Goal: Task Accomplishment & Management: Use online tool/utility

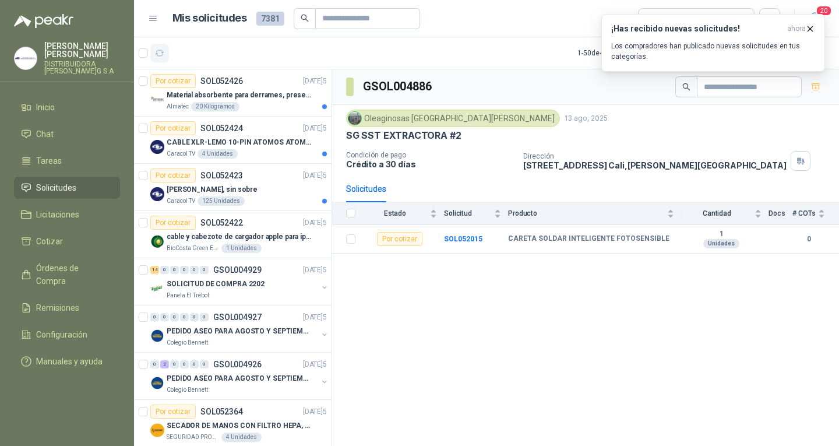
click at [162, 54] on icon "button" at bounding box center [160, 53] width 10 height 10
click at [304, 101] on div "Material absorbente para derrames, presentación de 20 kg (1 bulto)" at bounding box center [247, 95] width 160 height 14
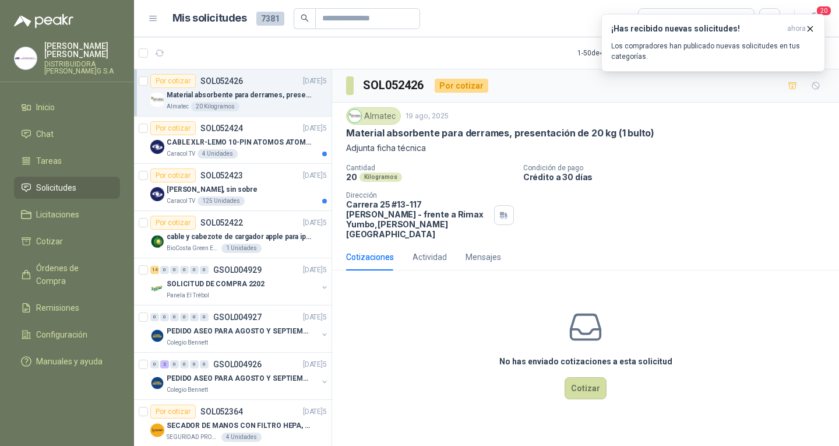
click at [99, 177] on link "Solicitudes" at bounding box center [67, 188] width 106 height 22
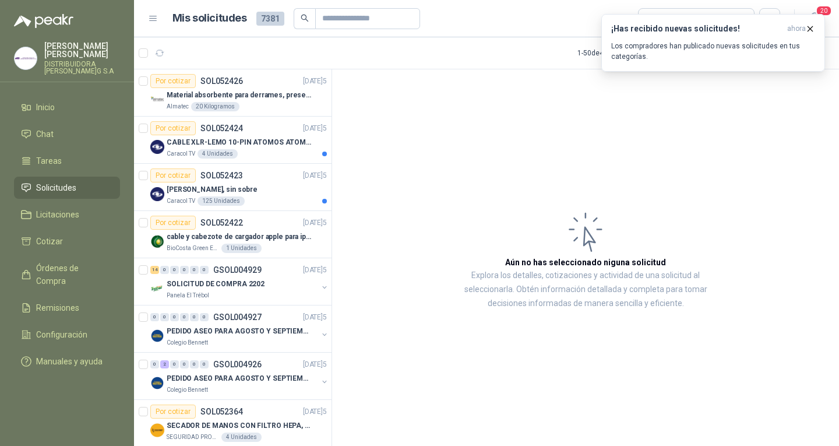
click at [103, 181] on li "Solicitudes" at bounding box center [67, 187] width 92 height 13
click at [156, 54] on icon "button" at bounding box center [160, 53] width 9 height 6
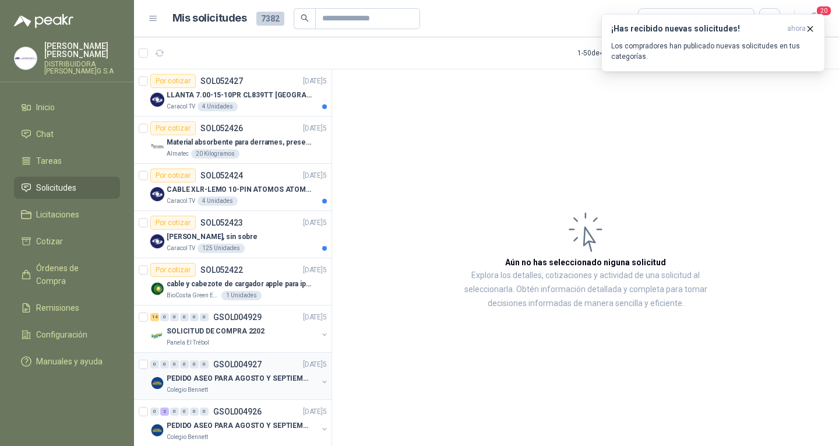
click at [223, 370] on div "0 0 0 0 0 0 GSOL004927 [DATE]" at bounding box center [239, 364] width 179 height 14
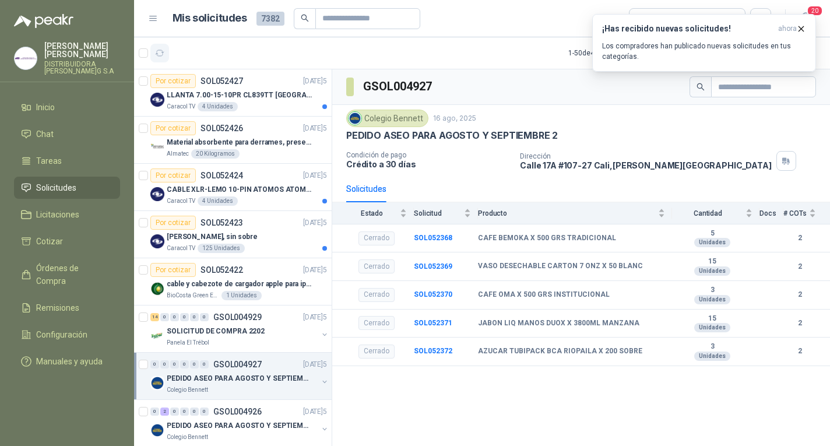
click at [157, 48] on icon "button" at bounding box center [160, 53] width 10 height 10
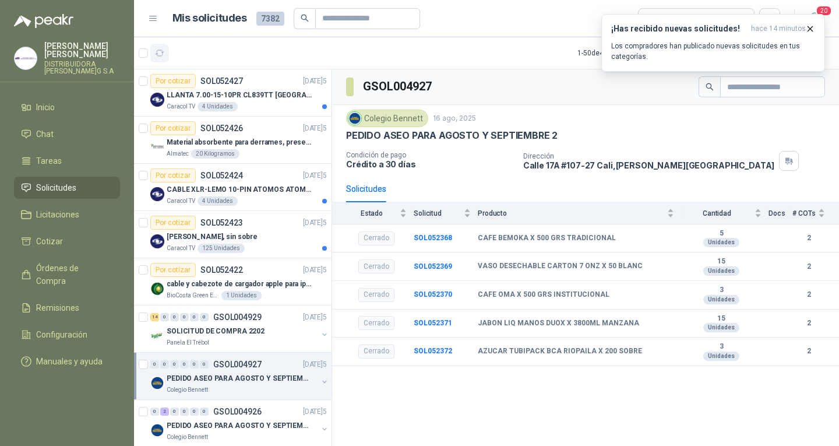
click at [167, 58] on button "button" at bounding box center [159, 53] width 19 height 19
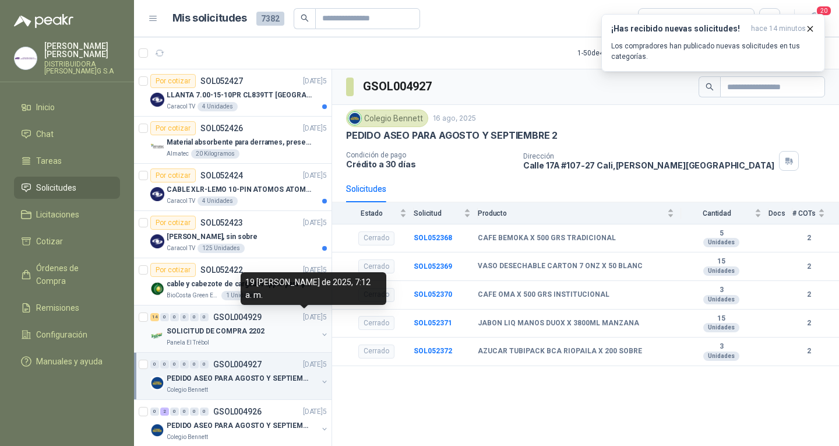
click at [298, 323] on div "14 0 0 0 0 0 GSOL004929 [DATE]5" at bounding box center [239, 317] width 179 height 14
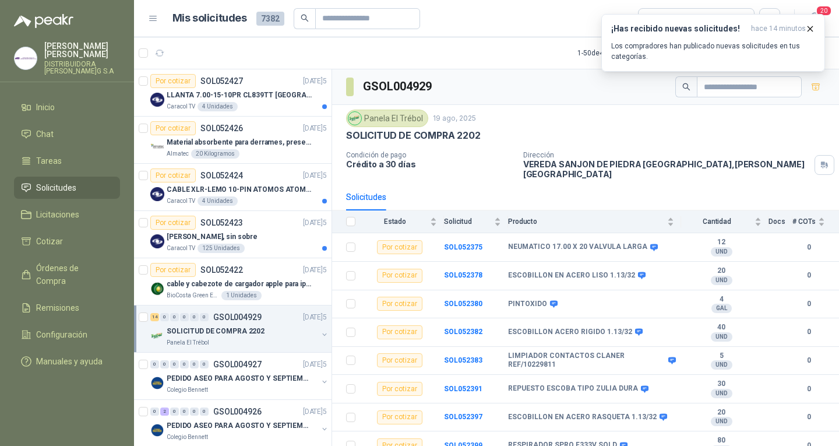
click at [169, 53] on article "1 - 50 de 4923 Asignado a mi No Leídos" at bounding box center [486, 52] width 705 height 31
click at [159, 53] on icon "button" at bounding box center [160, 53] width 10 height 10
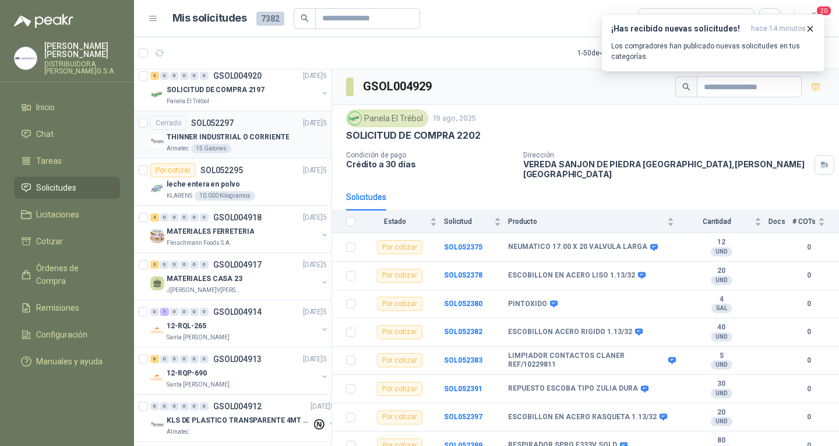
scroll to position [699, 0]
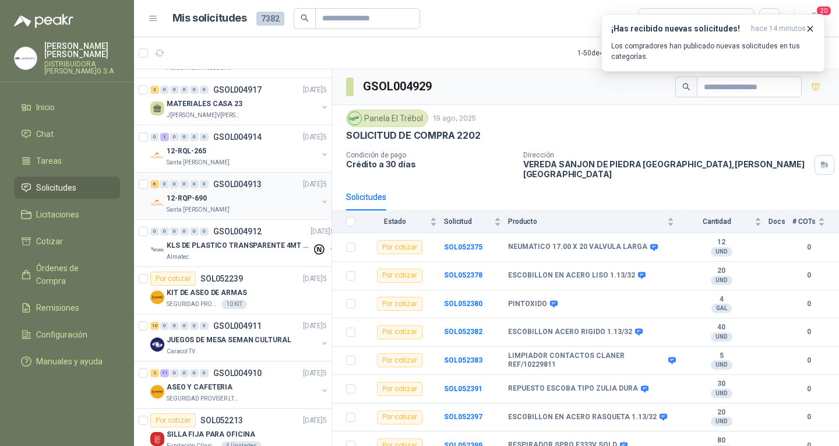
click at [207, 214] on p "Santa [PERSON_NAME]" at bounding box center [198, 209] width 63 height 9
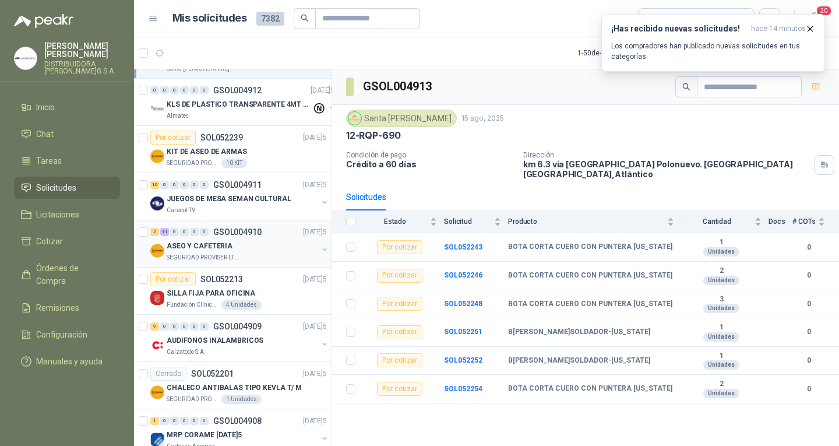
scroll to position [874, 0]
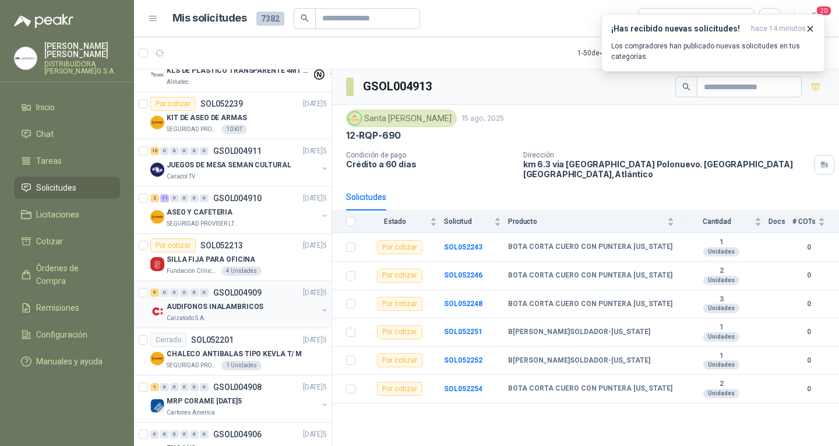
click at [220, 299] on div "9 0 0 0 0 0 GSOL004909 [DATE]" at bounding box center [239, 293] width 179 height 14
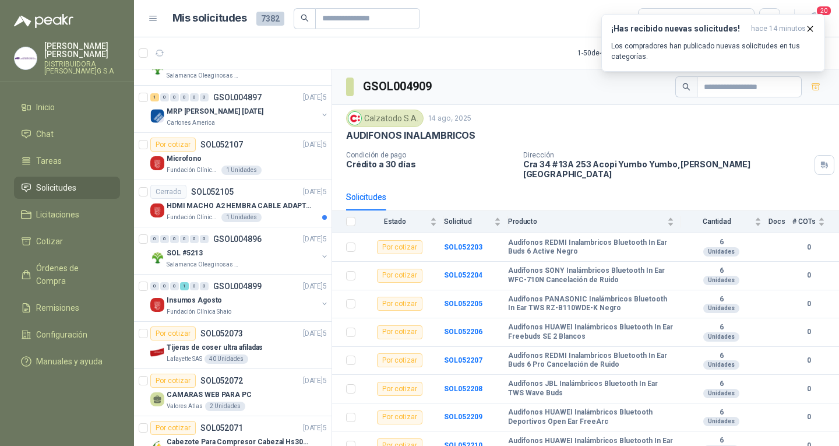
scroll to position [1632, 0]
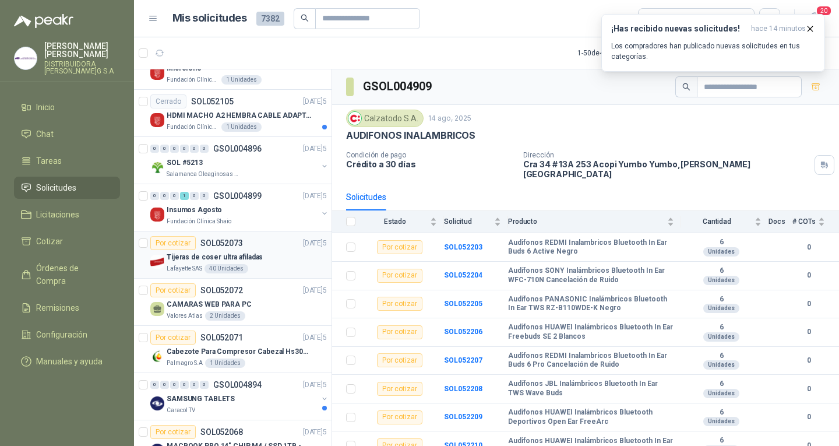
click at [227, 244] on p "SOL052073" at bounding box center [222, 243] width 43 height 8
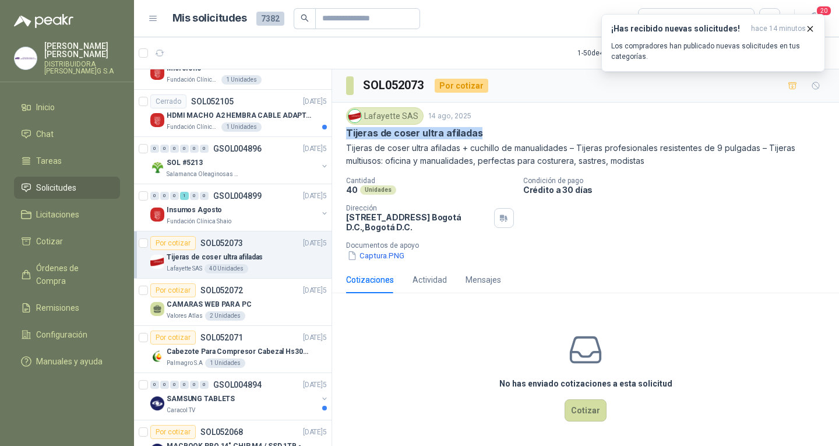
drag, startPoint x: 348, startPoint y: 135, endPoint x: 476, endPoint y: 128, distance: 127.8
click at [476, 128] on p "Tijeras de coser ultra afiladas" at bounding box center [414, 133] width 136 height 12
copy p "Tijeras de coser ultra afiladas"
click at [385, 255] on button "Captura.PNG" at bounding box center [375, 255] width 59 height 12
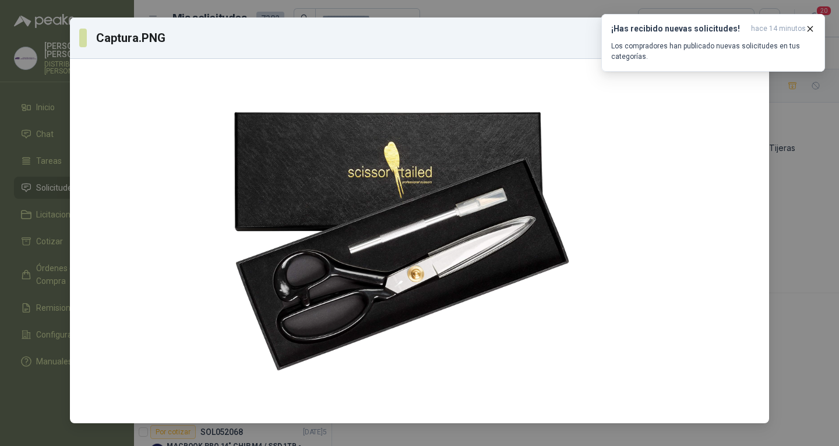
click at [58, 71] on div "Captura.PNG Descargar" at bounding box center [419, 223] width 839 height 446
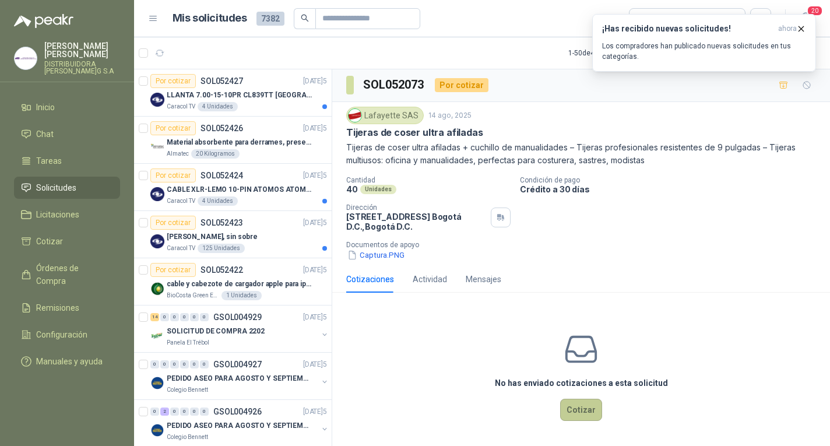
click at [573, 407] on button "Cotizar" at bounding box center [581, 410] width 42 height 22
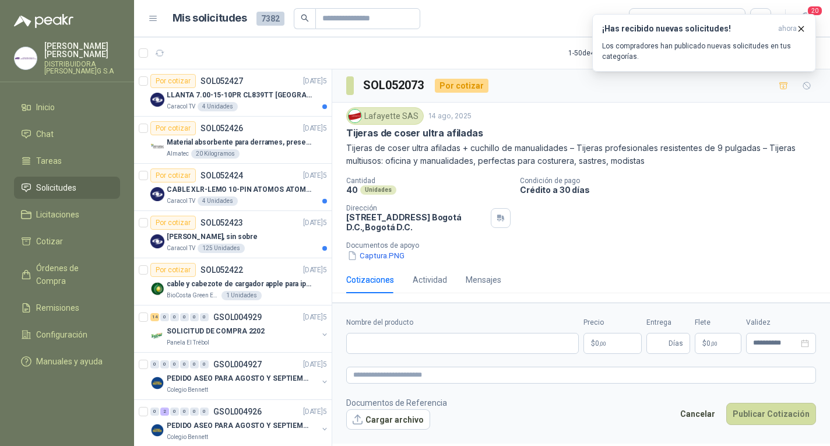
click at [613, 342] on body "[PERSON_NAME]DISTRIBUIDORA [PERSON_NAME]G S.A Inicio Chat Tareas Solicitudes Li…" at bounding box center [415, 223] width 830 height 446
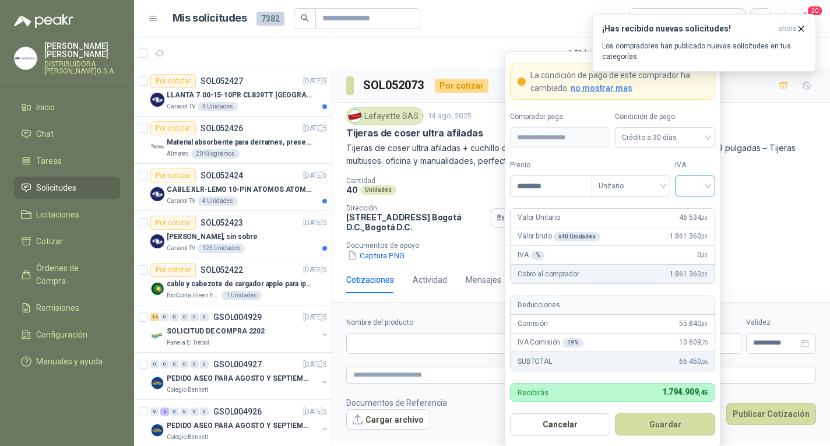
click at [685, 195] on span at bounding box center [695, 186] width 26 height 20
type input "********"
click at [686, 210] on div "19%" at bounding box center [695, 210] width 22 height 13
click at [688, 413] on form "**********" at bounding box center [613, 249] width 216 height 396
click at [691, 420] on button "Guardar" at bounding box center [665, 424] width 100 height 22
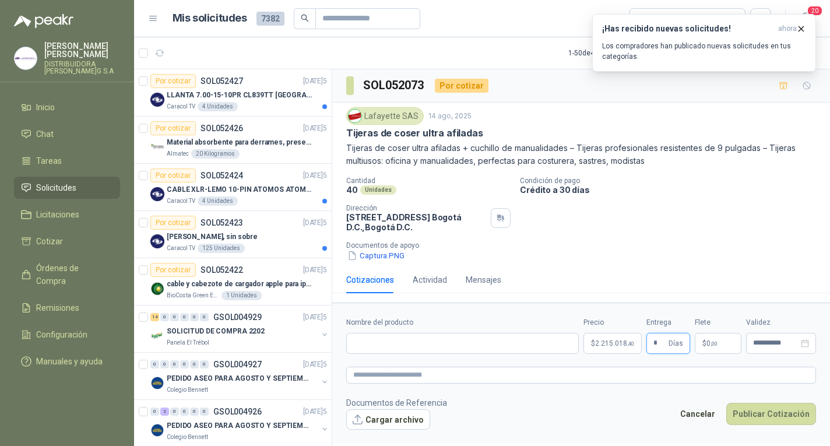
type input "*"
click at [699, 342] on p "$ 0 ,00" at bounding box center [718, 343] width 47 height 21
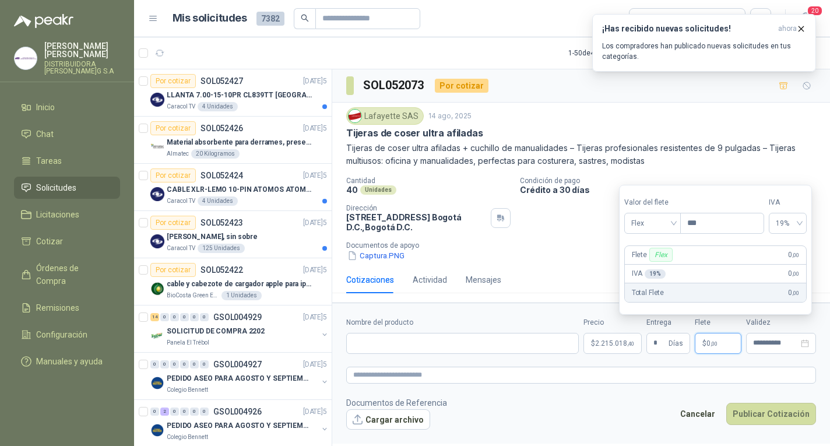
click at [718, 336] on p "$ 0 ,00" at bounding box center [718, 343] width 47 height 21
click at [538, 337] on input "Nombre del producto" at bounding box center [462, 343] width 233 height 21
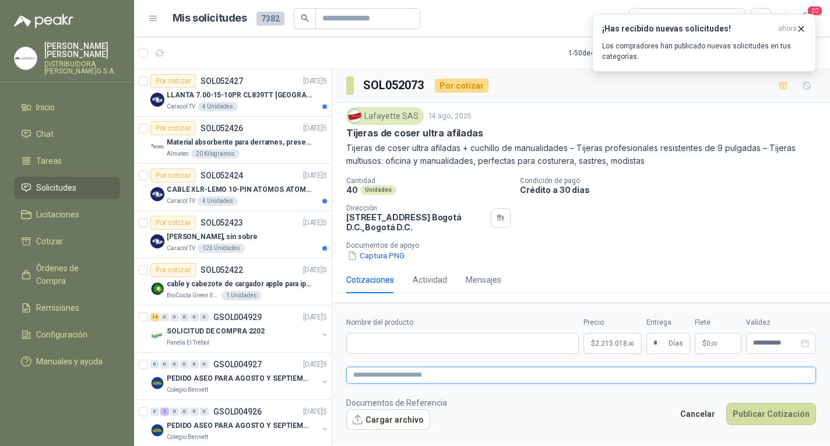
click at [528, 377] on textarea at bounding box center [581, 375] width 470 height 17
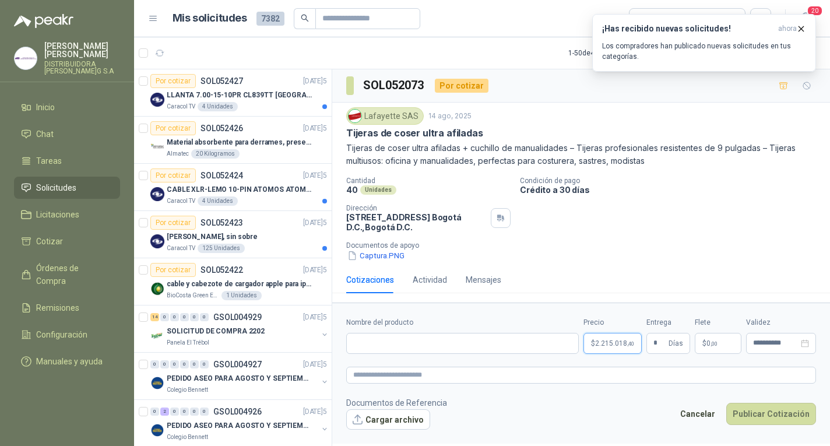
click at [623, 341] on body "[PERSON_NAME]DISTRIBUIDORA [PERSON_NAME]G S.A Inicio Chat Tareas Solicitudes Li…" at bounding box center [415, 223] width 830 height 446
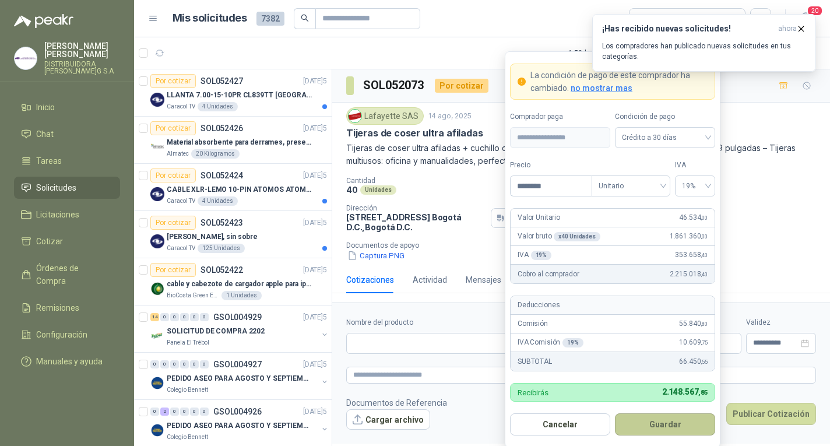
click at [670, 427] on button "Guardar" at bounding box center [665, 424] width 100 height 22
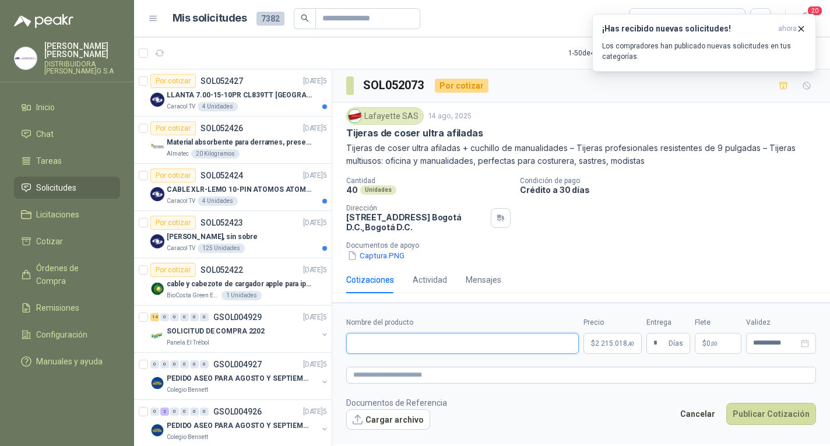
click at [554, 336] on input "Nombre del producto" at bounding box center [462, 343] width 233 height 21
click at [530, 342] on input "Nombre del producto" at bounding box center [462, 343] width 233 height 21
type input "**********"
click at [610, 344] on body "[PERSON_NAME]DISTRIBUIDORA [PERSON_NAME]G S.A Inicio Chat Tareas Solicitudes Li…" at bounding box center [415, 223] width 830 height 446
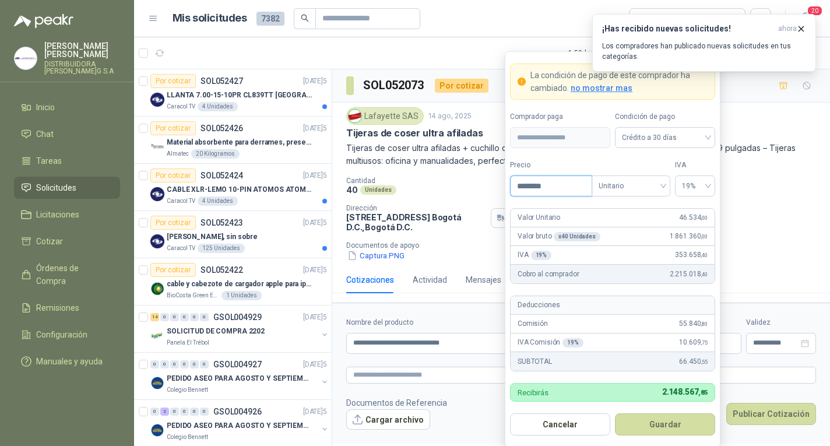
click at [541, 187] on input "********" at bounding box center [551, 186] width 81 height 20
click at [569, 182] on input "********" at bounding box center [551, 186] width 81 height 20
type input "********"
click at [662, 419] on button "Guardar" at bounding box center [665, 424] width 100 height 22
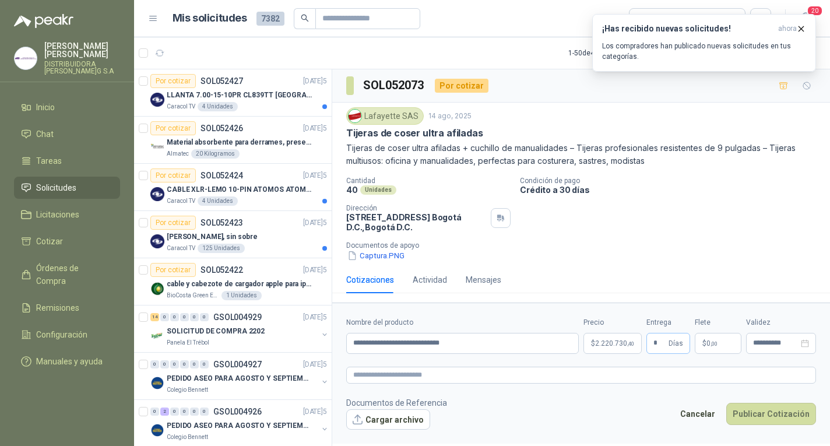
click at [671, 346] on span "Días" at bounding box center [676, 343] width 15 height 20
click at [522, 349] on input "**********" at bounding box center [462, 343] width 233 height 21
click at [409, 420] on button "Cargar archivo" at bounding box center [388, 419] width 84 height 21
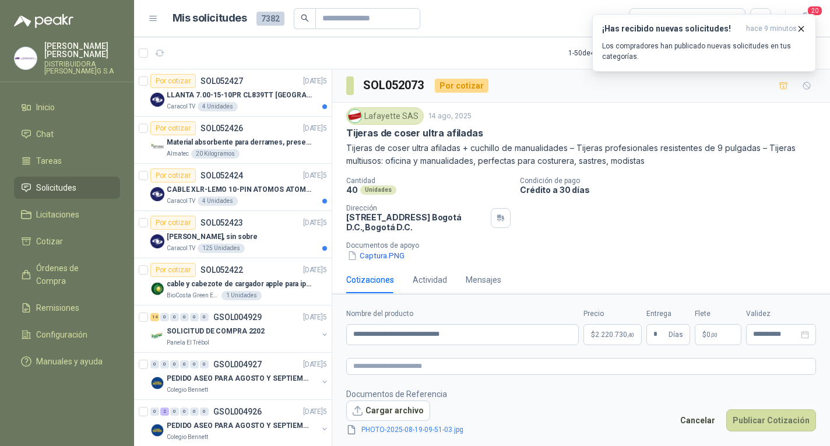
click at [405, 431] on link "PHOTO-2025-08-19-09-51-03.jpg" at bounding box center [412, 429] width 111 height 11
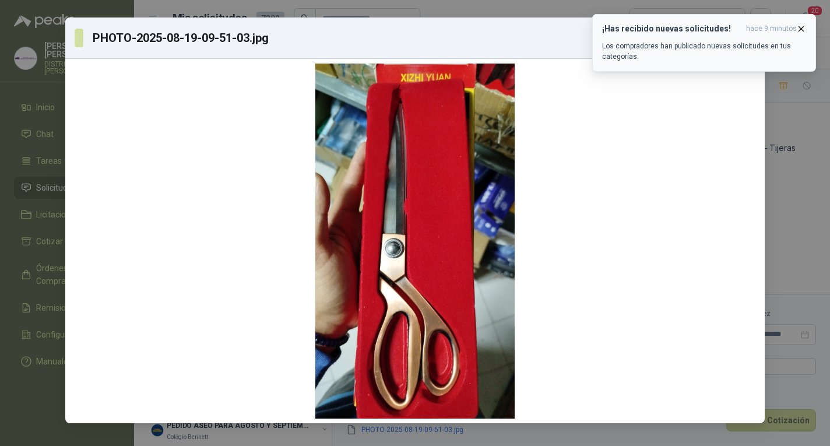
click at [802, 28] on icon "button" at bounding box center [801, 28] width 5 height 5
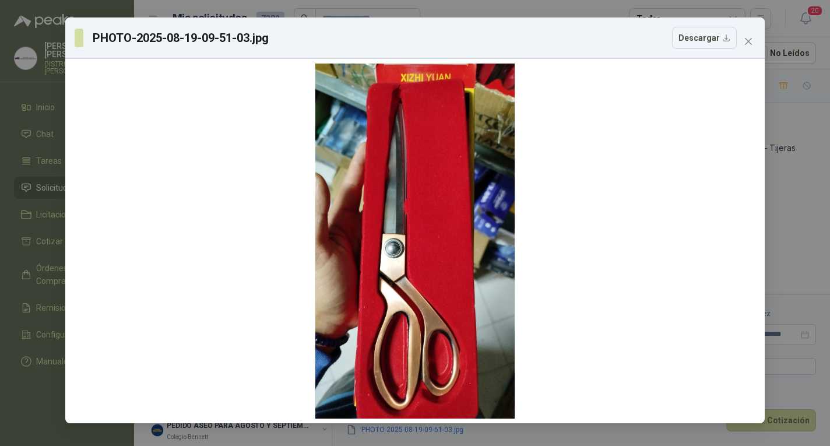
click at [794, 165] on div "PHOTO-2025-08-19-09-51-03.jpg Descargar" at bounding box center [415, 223] width 830 height 446
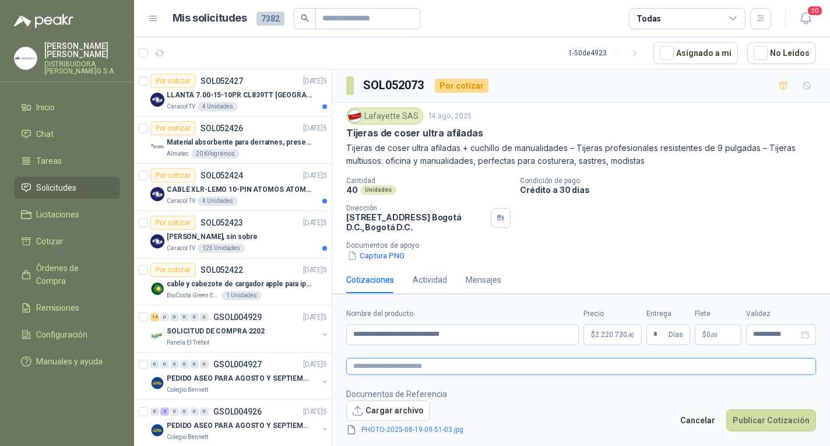
click at [485, 370] on textarea at bounding box center [581, 366] width 470 height 17
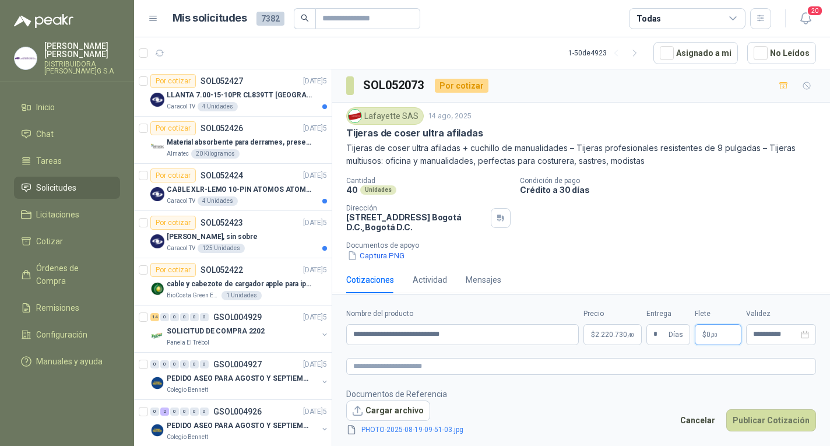
click at [703, 335] on span "$" at bounding box center [704, 334] width 4 height 7
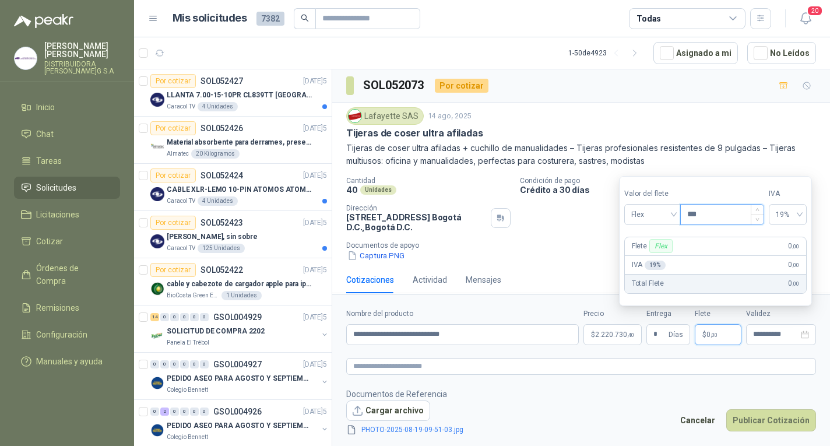
click at [723, 208] on input "***" at bounding box center [722, 215] width 83 height 20
click at [787, 217] on span "19%" at bounding box center [787, 214] width 24 height 17
type input "********"
click at [789, 238] on div "19%" at bounding box center [792, 239] width 19 height 13
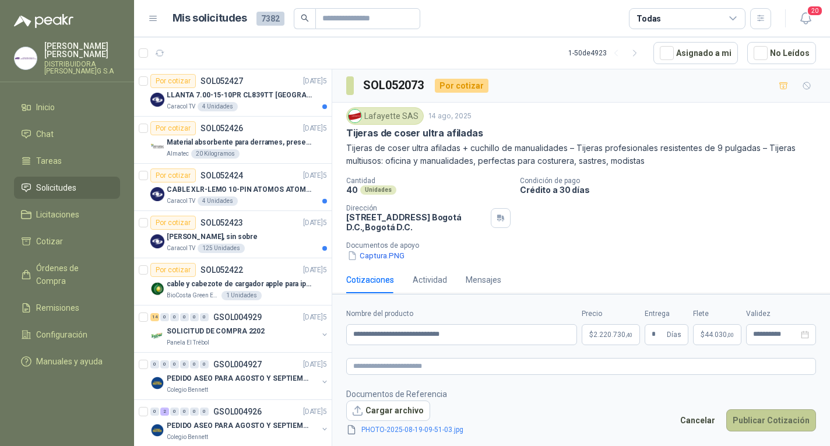
click at [789, 416] on button "Publicar Cotización" at bounding box center [771, 420] width 90 height 22
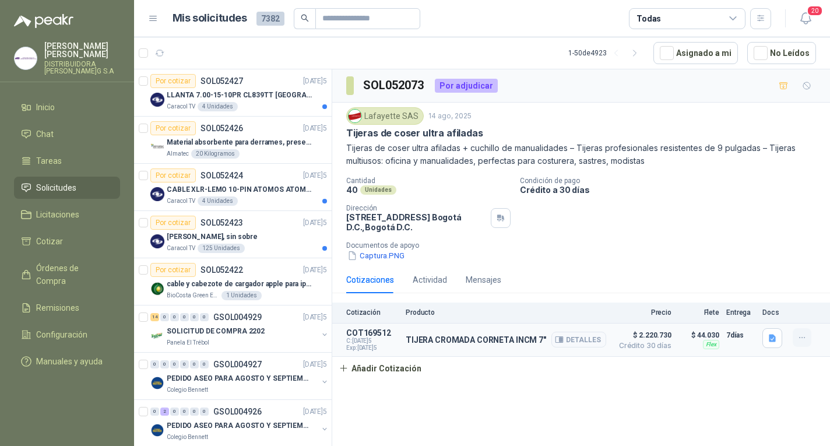
click at [795, 340] on button "button" at bounding box center [802, 337] width 19 height 19
click at [751, 289] on button "Editar" at bounding box center [778, 291] width 93 height 19
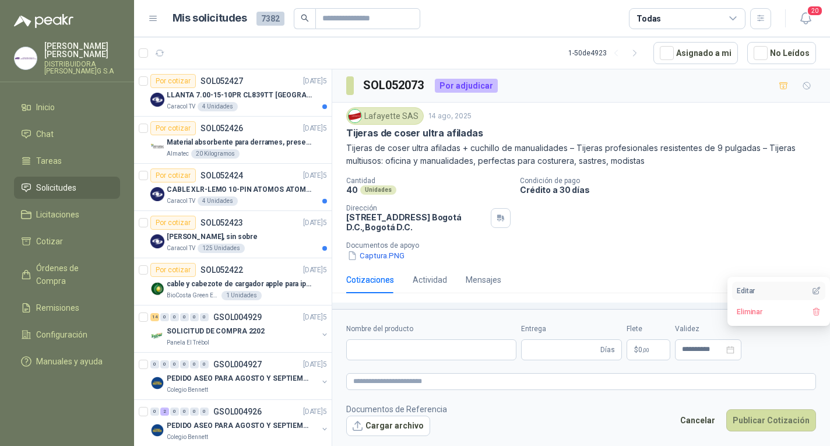
type input "**********"
type input "*"
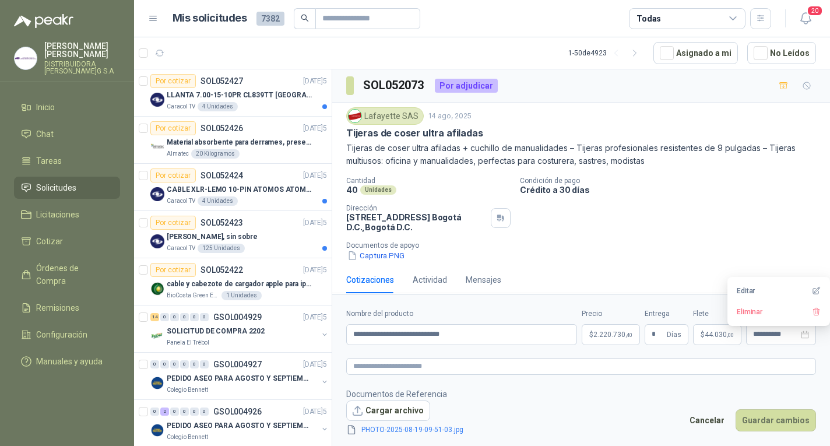
click at [710, 328] on p "$ 44.030 ,00" at bounding box center [717, 334] width 48 height 21
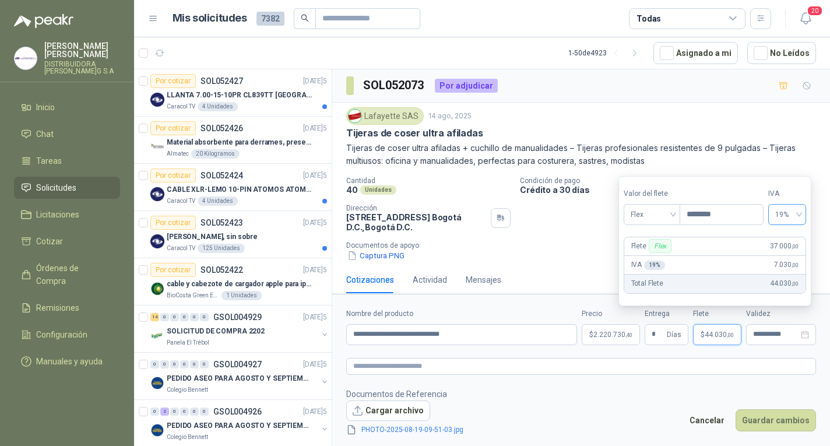
click at [778, 222] on div "19%" at bounding box center [787, 214] width 38 height 21
click at [789, 251] on div "0%" at bounding box center [792, 257] width 19 height 13
click at [668, 337] on span "Días" at bounding box center [674, 335] width 15 height 20
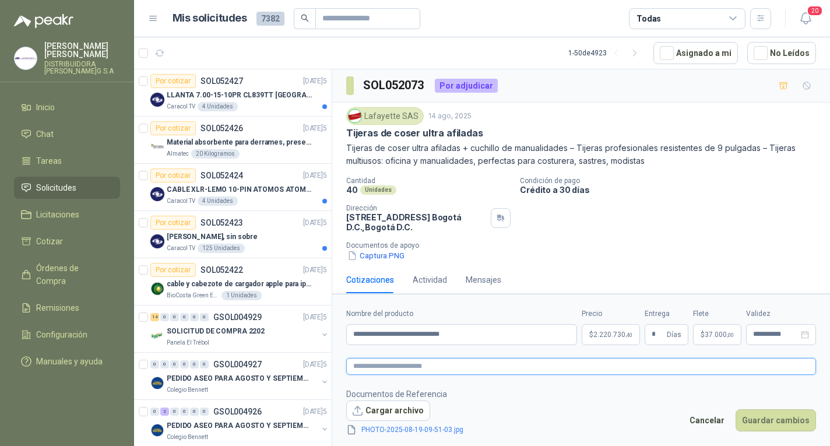
click at [477, 362] on textarea at bounding box center [581, 366] width 470 height 17
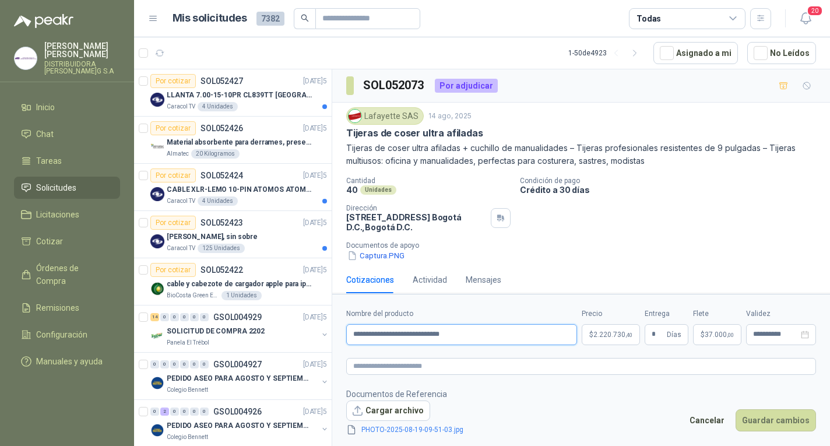
click at [491, 336] on input "**********" at bounding box center [461, 334] width 231 height 21
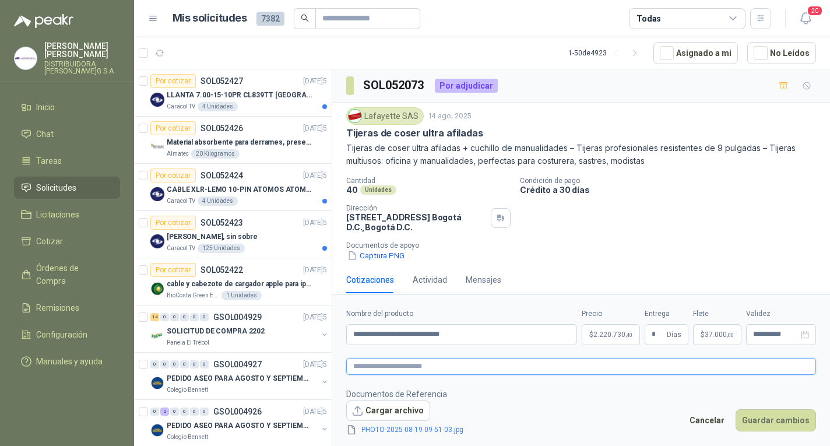
click at [490, 366] on textarea at bounding box center [581, 366] width 470 height 17
type textarea "*"
type textarea "**"
type textarea "*"
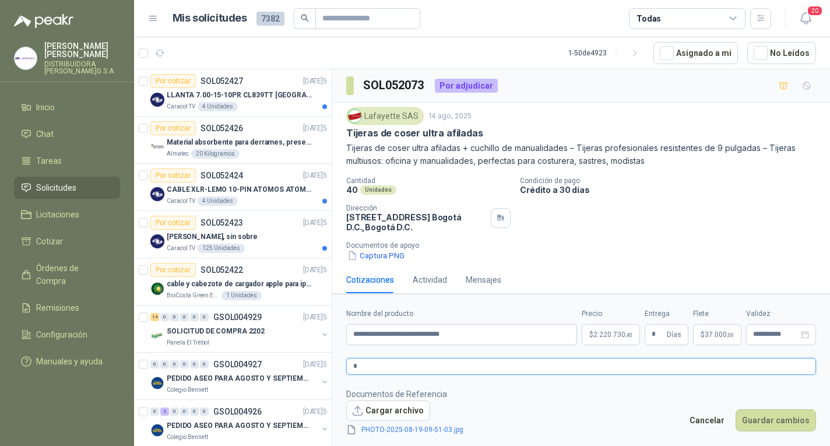
type textarea "**"
type textarea "***"
type textarea "*****"
type textarea "******"
type textarea "*******"
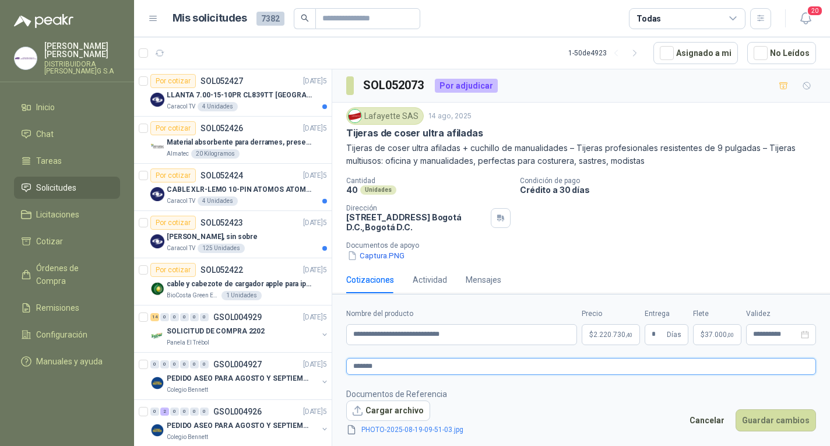
type textarea "********"
type textarea "*********"
type textarea "**********"
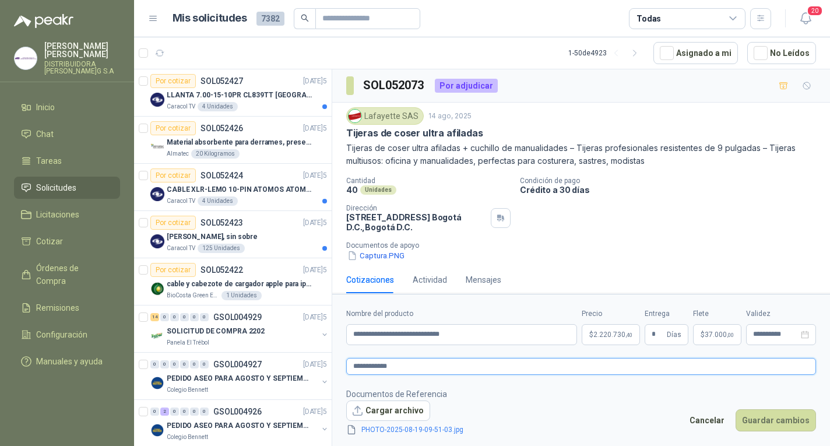
type textarea "**********"
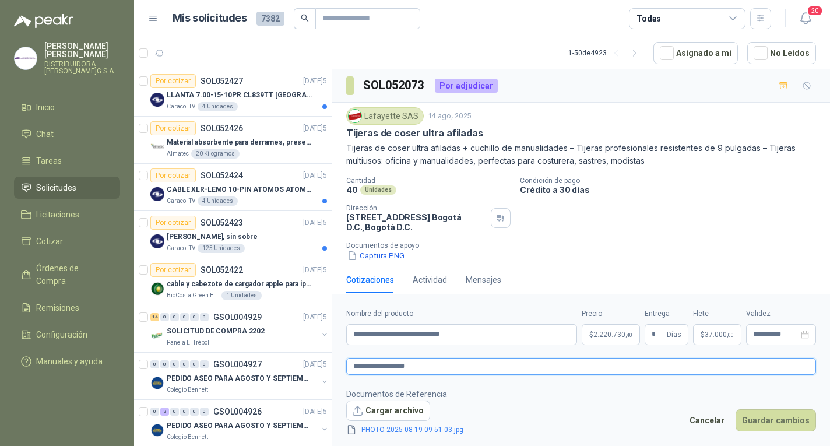
type textarea "**********"
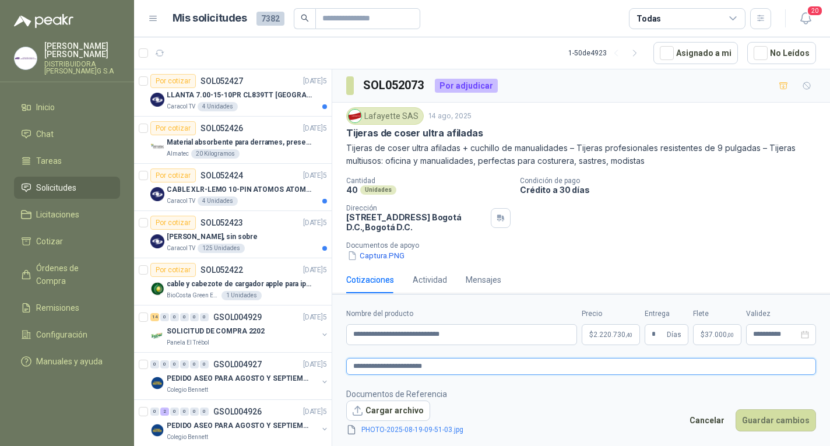
type textarea "**********"
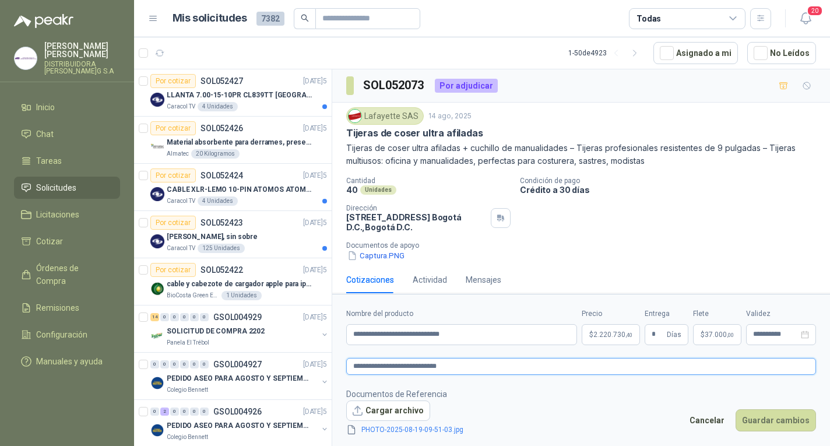
type textarea "**********"
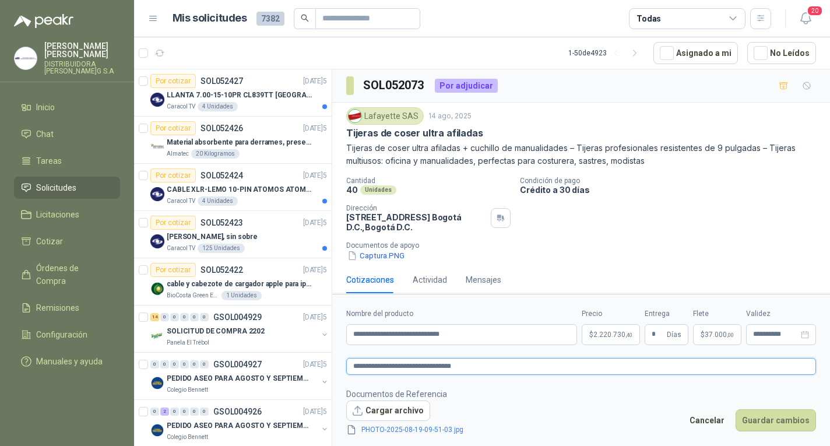
type textarea "**********"
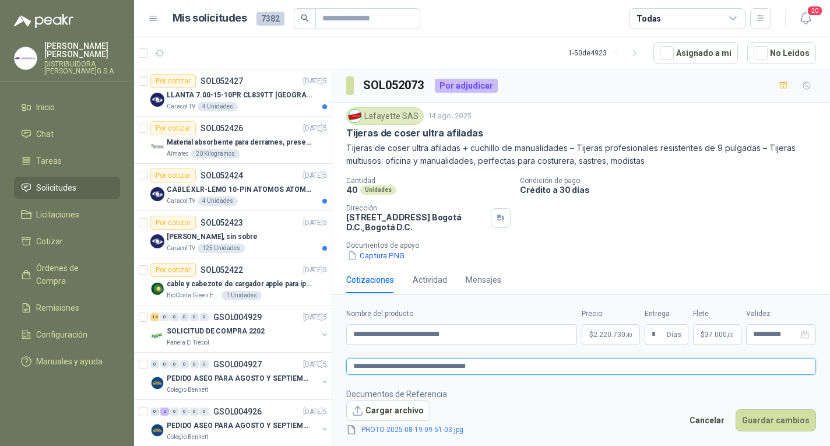
type textarea "**********"
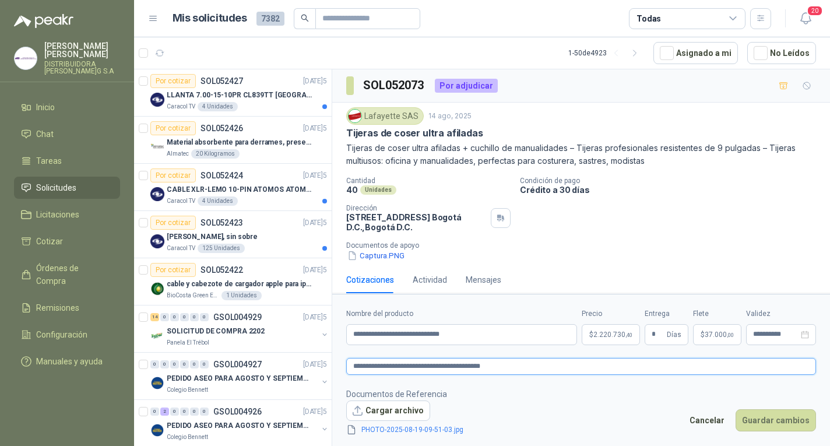
type textarea "**********"
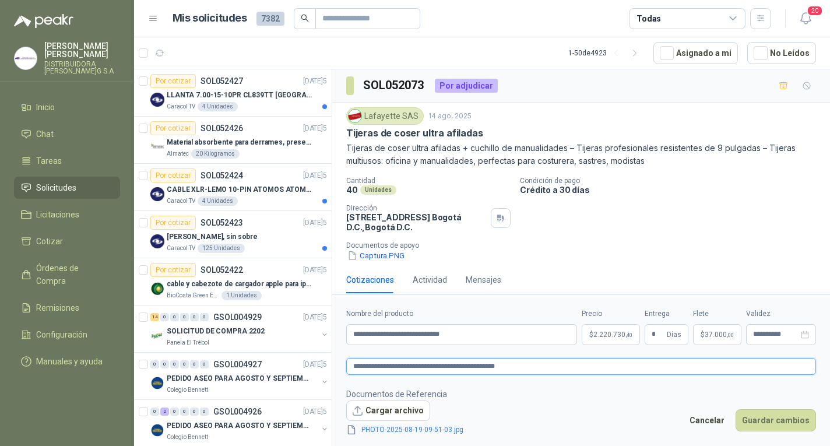
type textarea "**********"
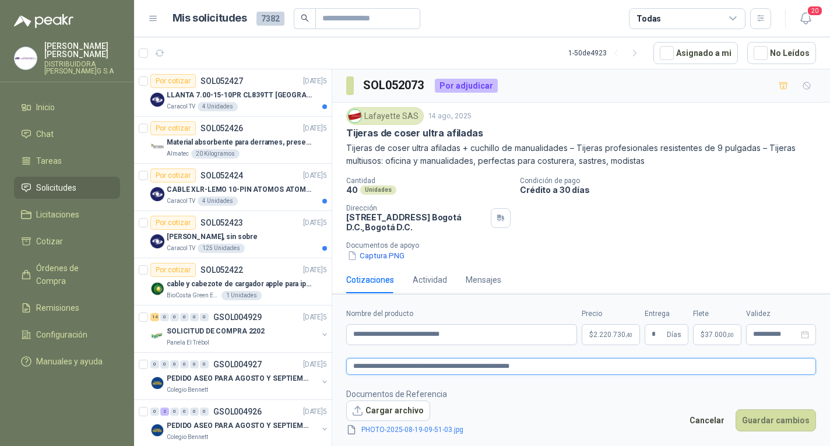
type textarea "**********"
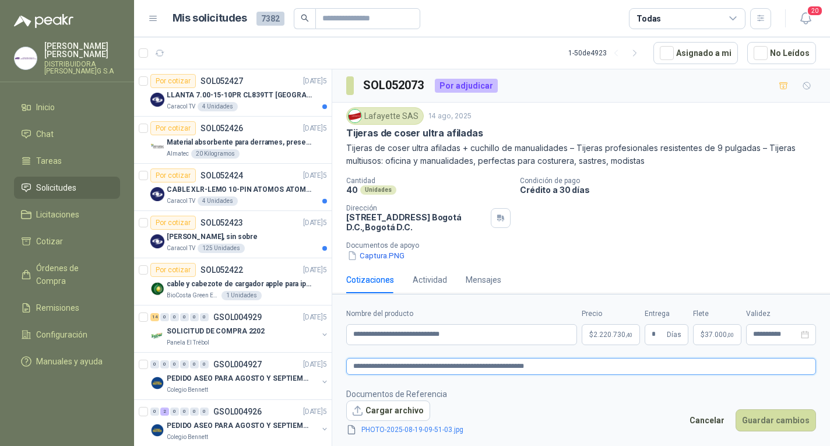
type textarea "**********"
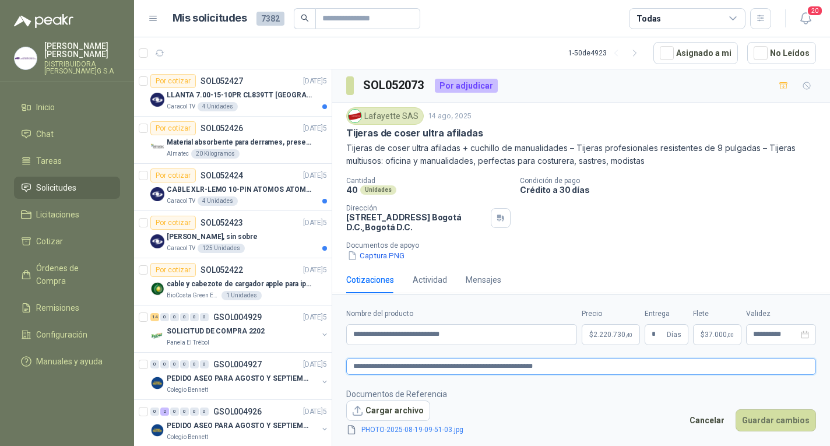
type textarea "**********"
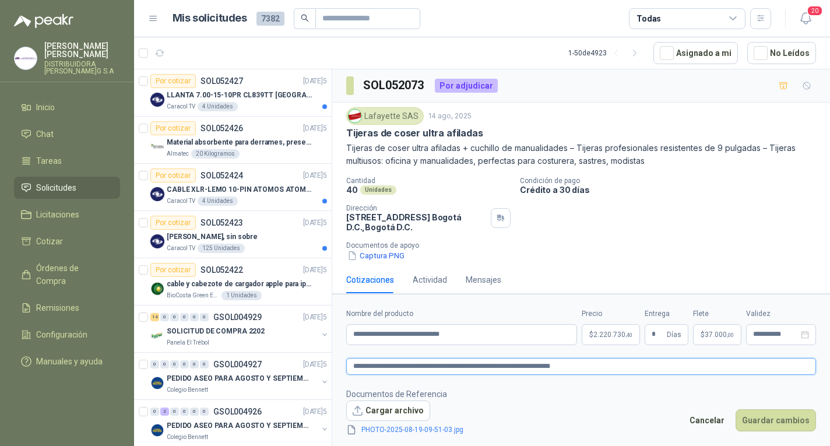
type textarea "**********"
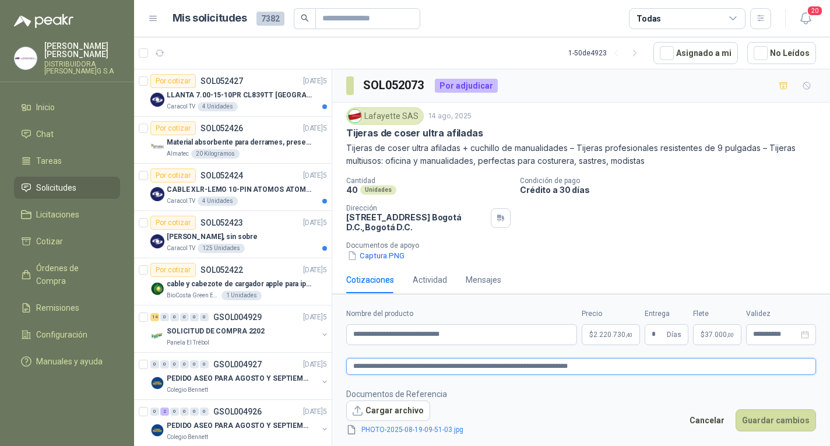
type textarea "**********"
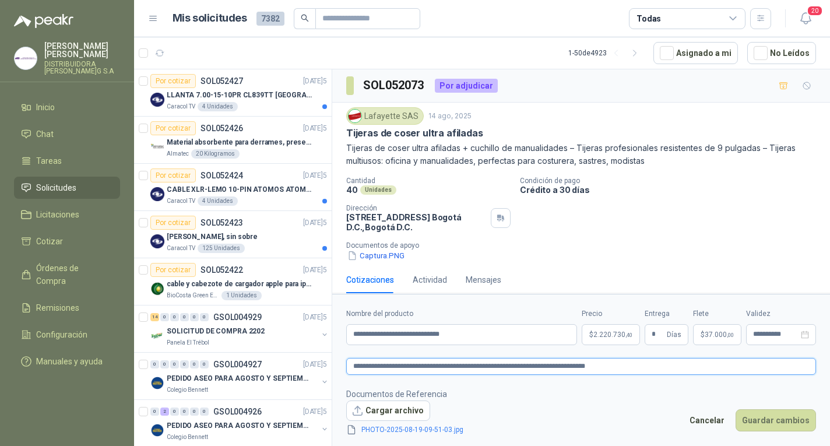
type textarea "**********"
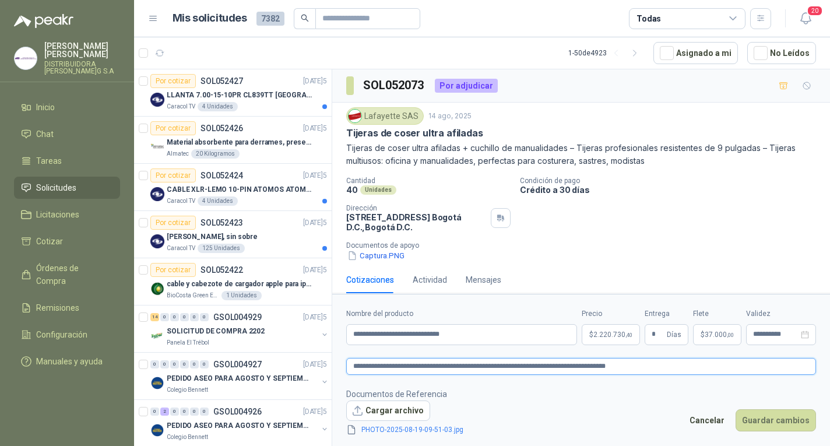
type textarea "**********"
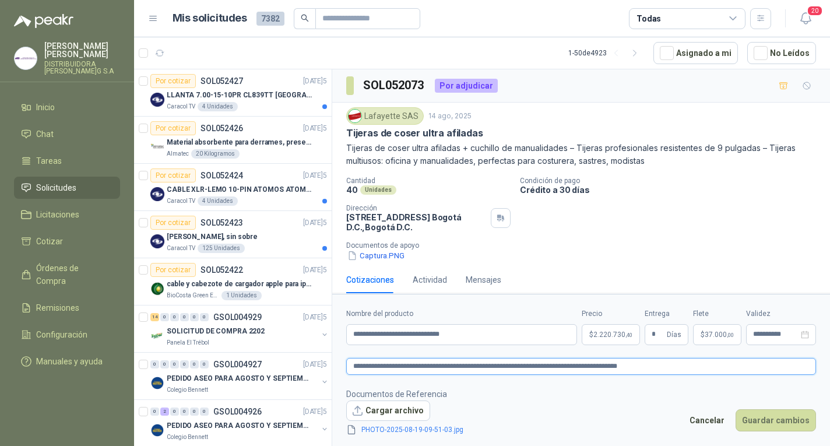
type textarea "**********"
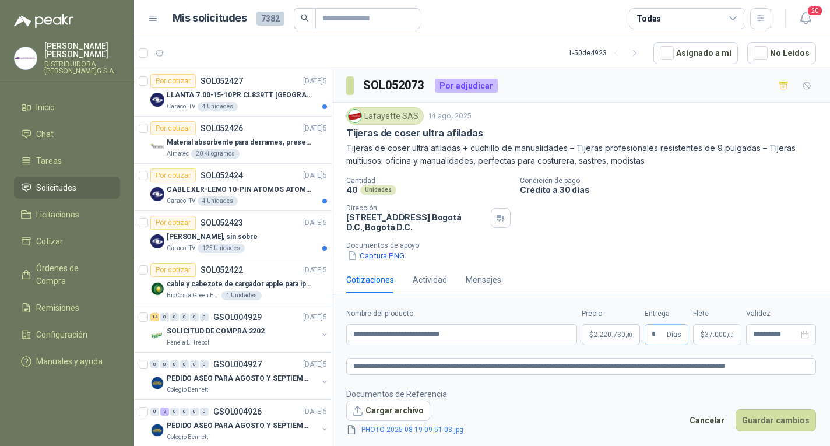
click at [667, 332] on span "* Días" at bounding box center [667, 334] width 44 height 21
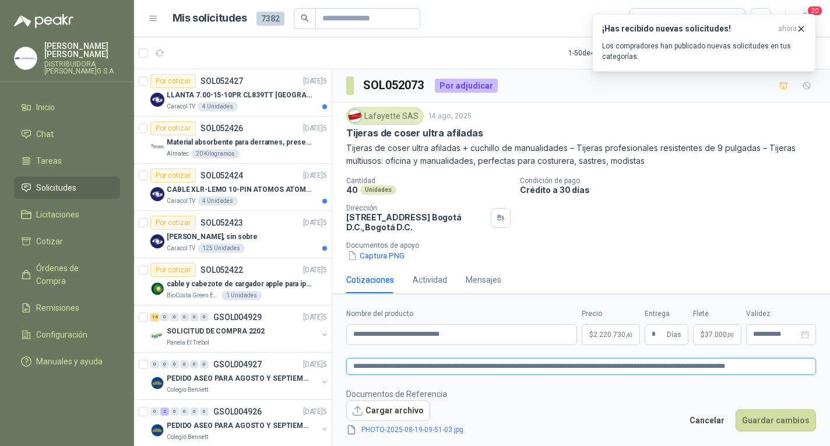
click at [763, 360] on textarea "**********" at bounding box center [581, 366] width 470 height 17
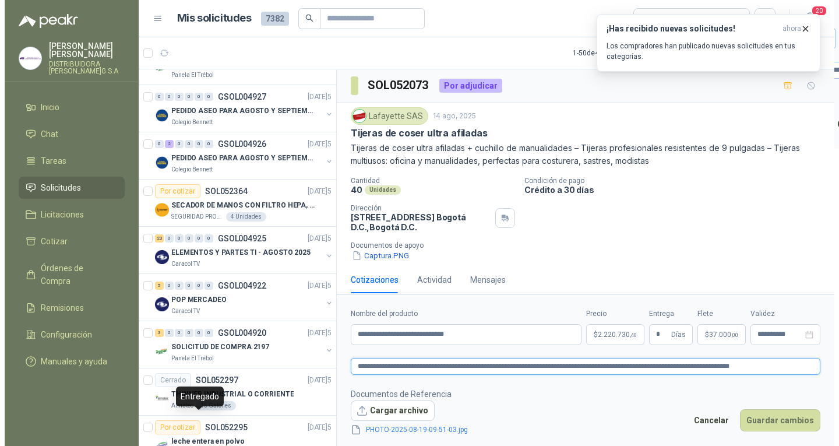
scroll to position [466, 0]
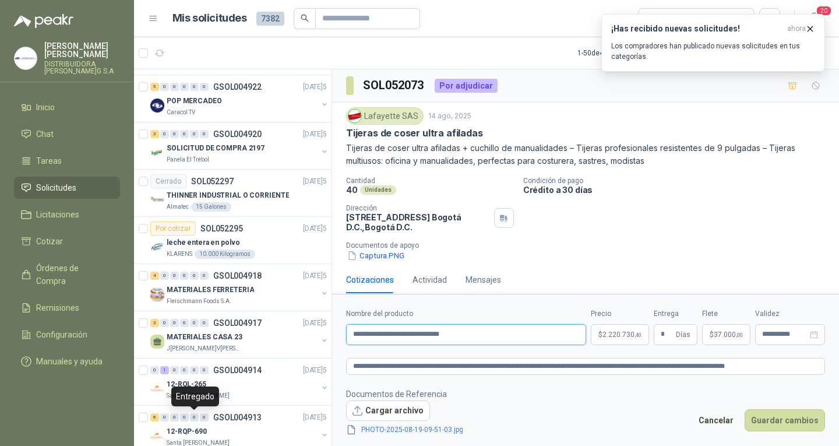
click at [518, 333] on input "**********" at bounding box center [466, 334] width 240 height 21
drag, startPoint x: 351, startPoint y: 335, endPoint x: 474, endPoint y: 339, distance: 123.6
click at [474, 339] on input "**********" at bounding box center [466, 334] width 240 height 21
click at [509, 335] on input "**********" at bounding box center [466, 334] width 240 height 21
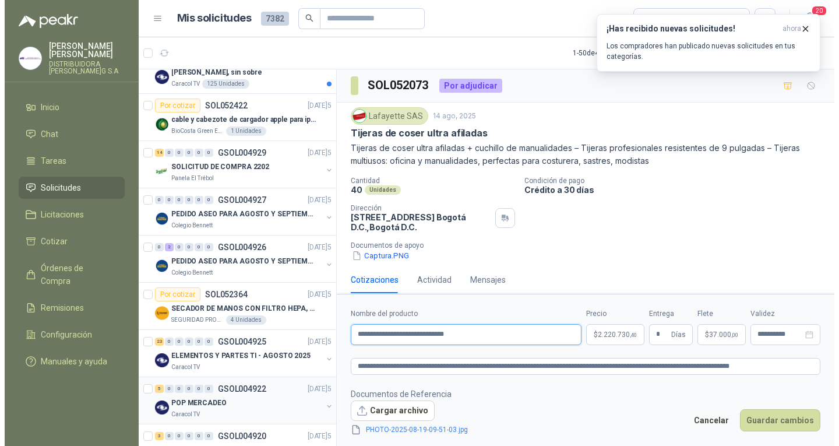
scroll to position [0, 0]
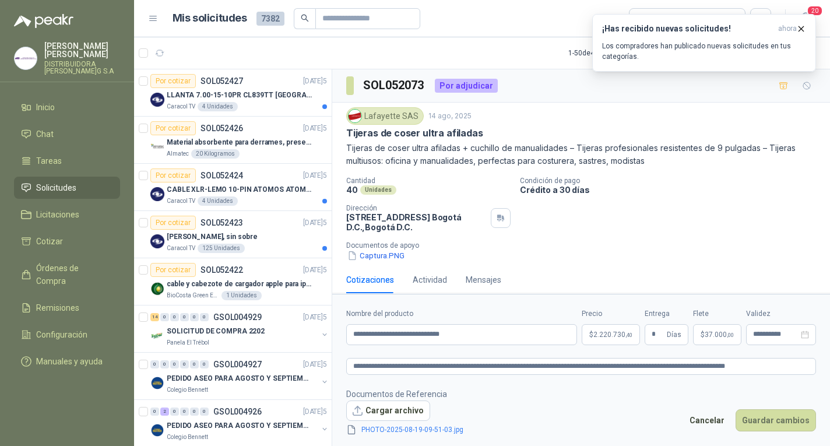
click at [621, 340] on body "[PERSON_NAME]DISTRIBUIDORA [PERSON_NAME]G S.A Inicio Chat Tareas Solicitudes Li…" at bounding box center [415, 223] width 830 height 446
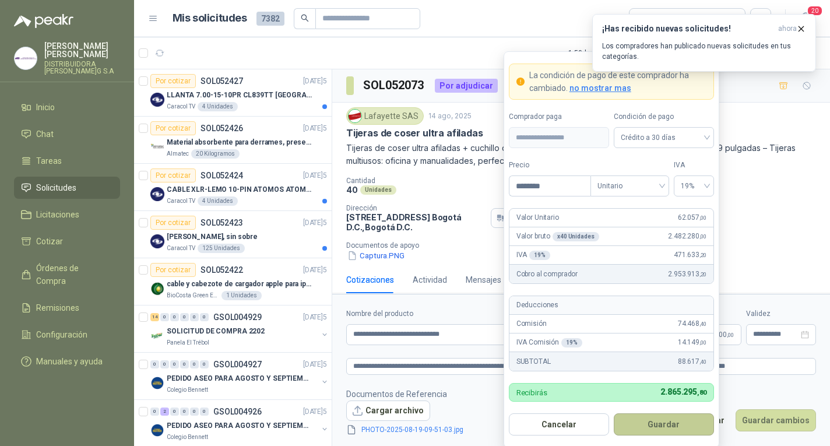
click at [673, 425] on button "Guardar" at bounding box center [664, 424] width 100 height 22
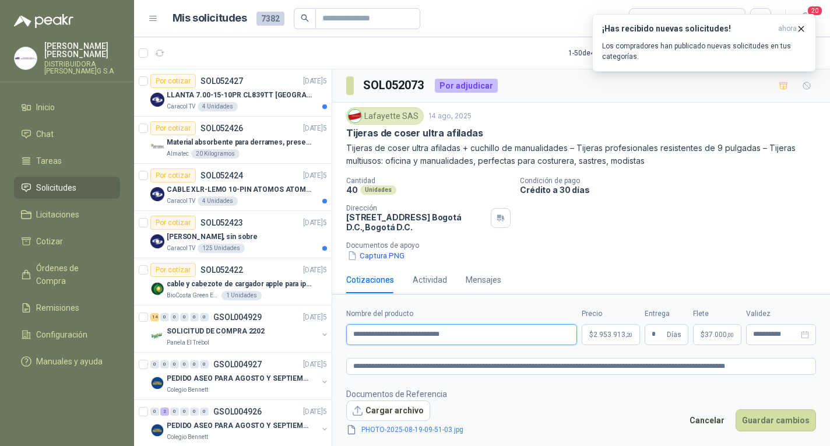
click at [479, 331] on input "**********" at bounding box center [461, 334] width 231 height 21
click at [627, 333] on span ",20" at bounding box center [628, 335] width 7 height 6
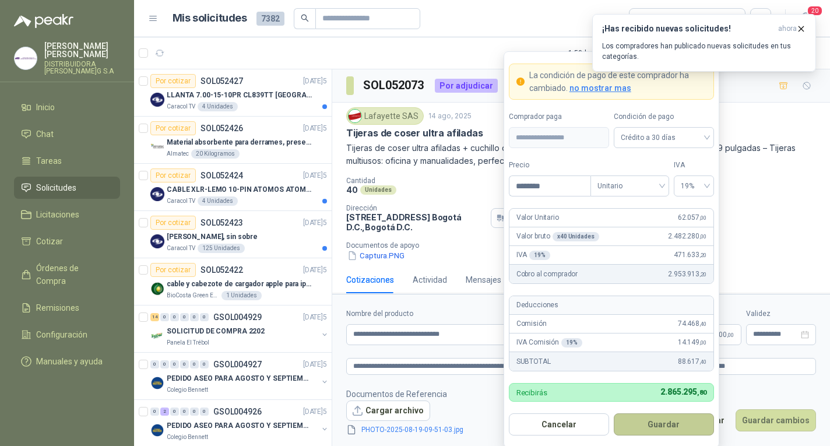
click at [648, 425] on button "Guardar" at bounding box center [664, 424] width 100 height 22
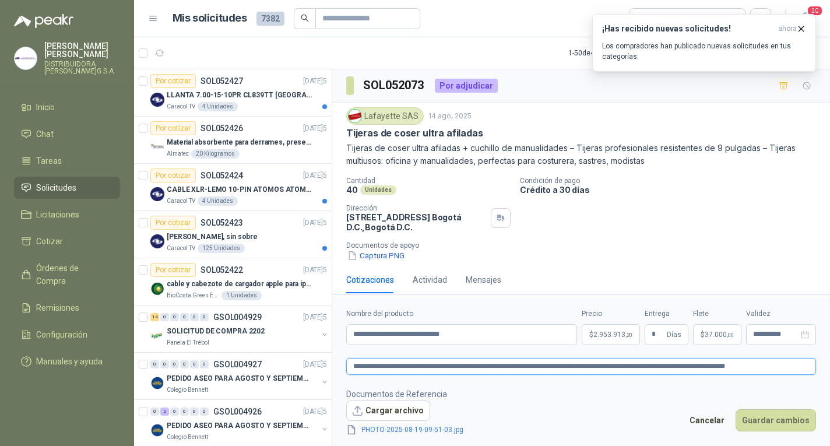
click at [544, 365] on textarea "**********" at bounding box center [581, 366] width 470 height 17
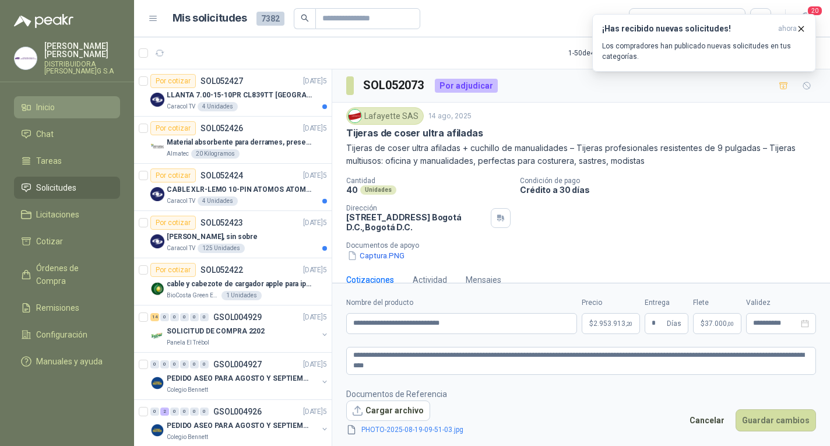
click at [73, 96] on link "Inicio" at bounding box center [67, 107] width 106 height 22
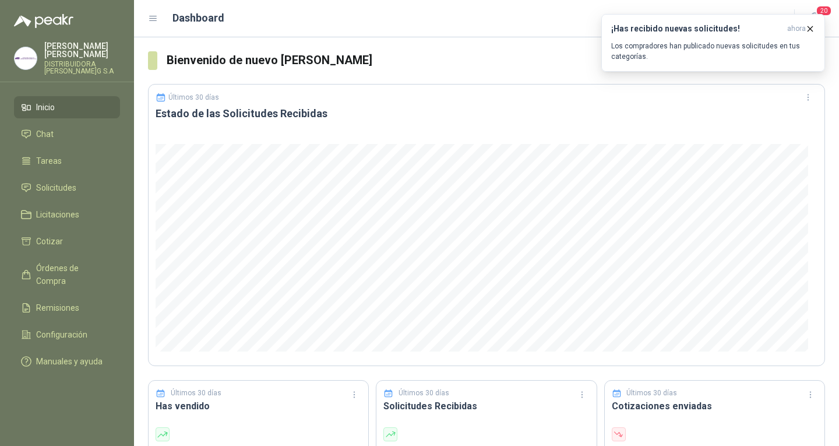
scroll to position [117, 0]
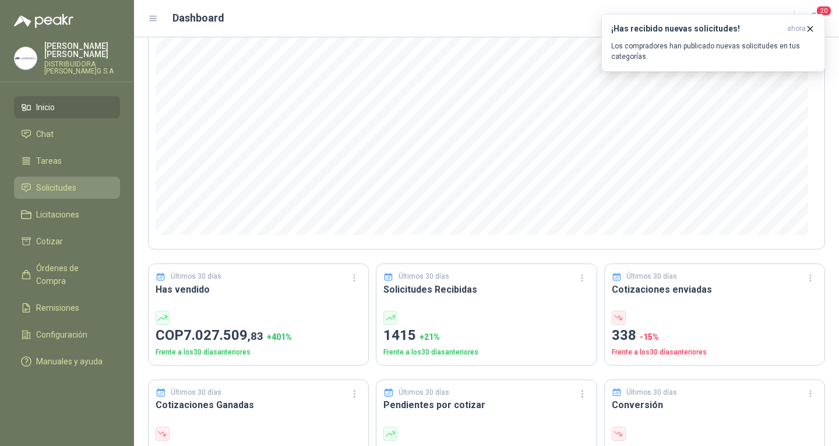
click at [76, 182] on span "Solicitudes" at bounding box center [56, 187] width 40 height 13
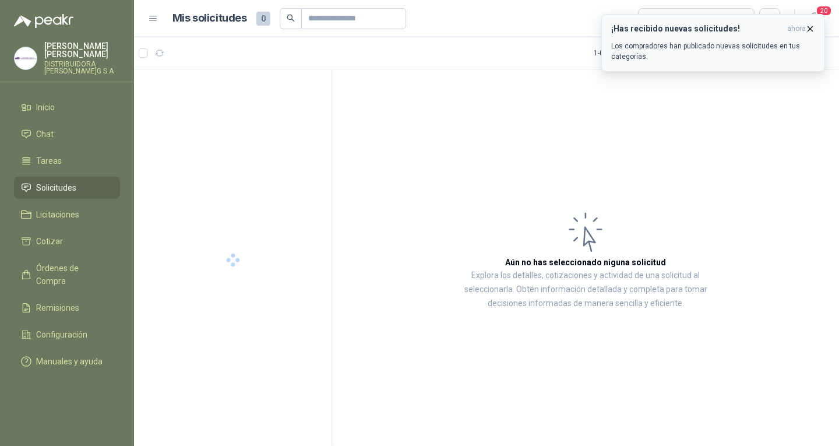
click at [811, 26] on icon "button" at bounding box center [811, 29] width 10 height 10
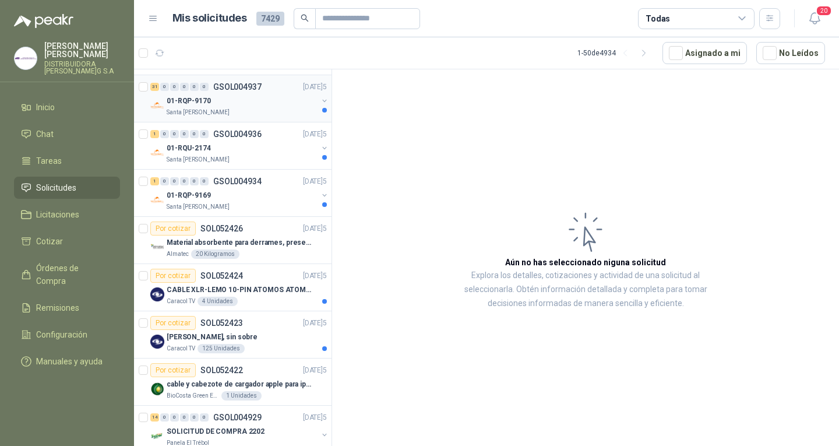
scroll to position [408, 0]
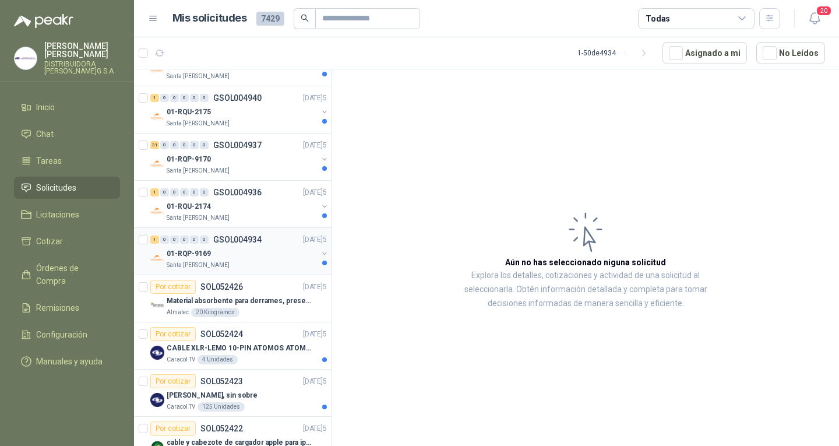
click at [247, 255] on div "01-RQP-9169" at bounding box center [242, 254] width 151 height 14
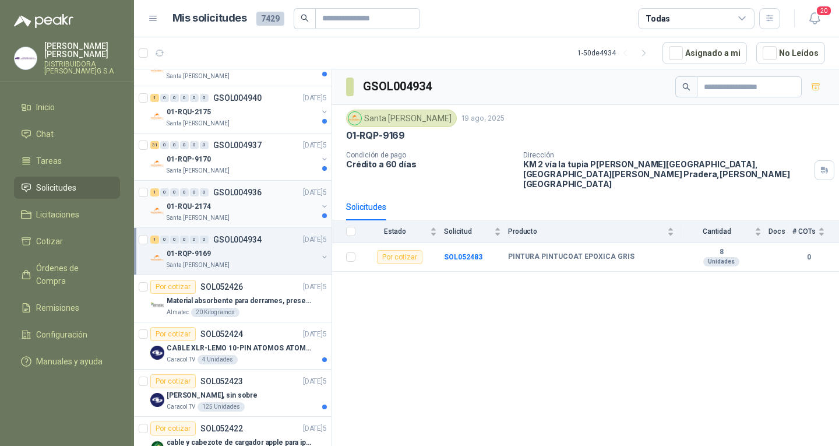
click at [206, 207] on p "01-RQU-2174" at bounding box center [189, 206] width 44 height 11
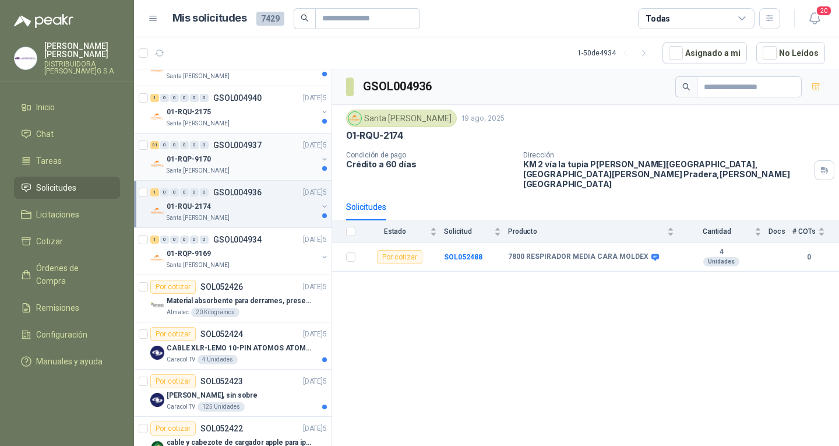
click at [255, 137] on div "31 0 0 0 0 0 GSOL004937 [DATE]5 01-RQP-9170 [GEOGRAPHIC_DATA][PERSON_NAME]" at bounding box center [233, 156] width 198 height 47
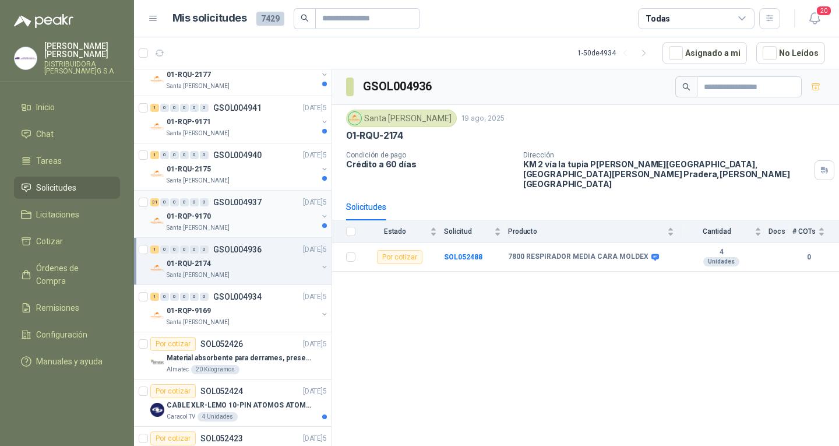
scroll to position [350, 0]
click at [278, 226] on div "Santa [PERSON_NAME]" at bounding box center [242, 228] width 151 height 9
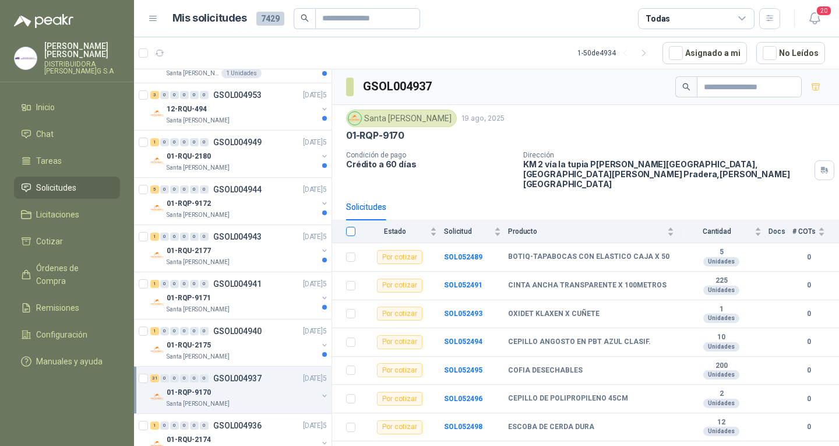
click at [349, 227] on label at bounding box center [350, 231] width 9 height 13
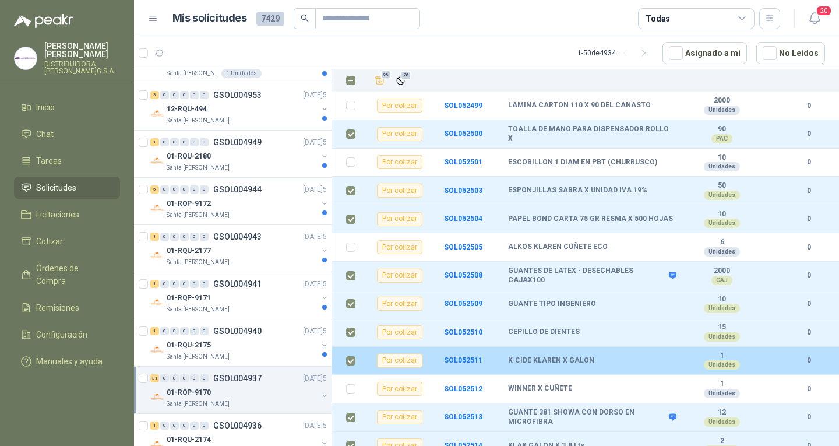
scroll to position [408, 0]
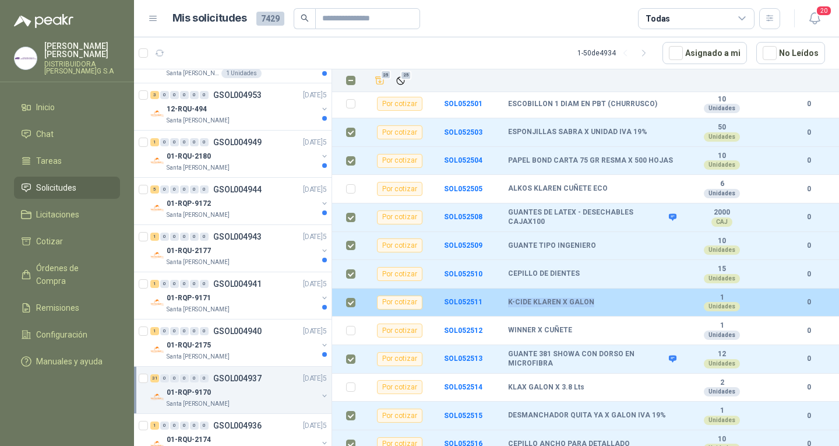
drag, startPoint x: 509, startPoint y: 291, endPoint x: 594, endPoint y: 289, distance: 85.2
click at [594, 298] on div "K-CIDE KLAREN X GALON" at bounding box center [591, 302] width 167 height 9
copy b "K-CIDE KLAREN X GALON"
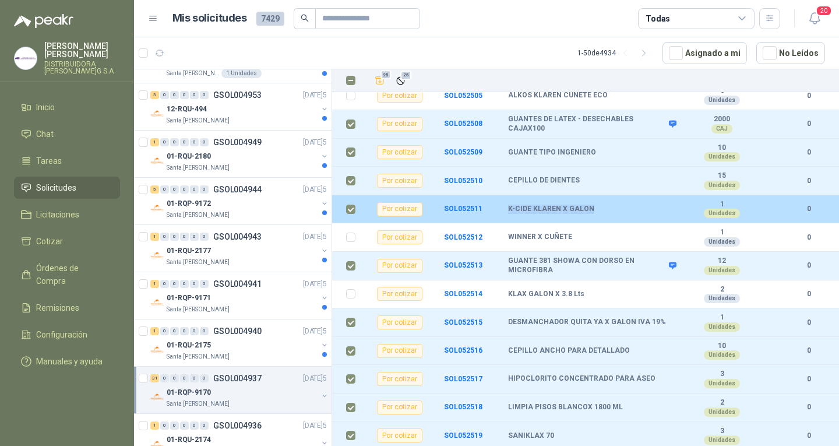
scroll to position [525, 0]
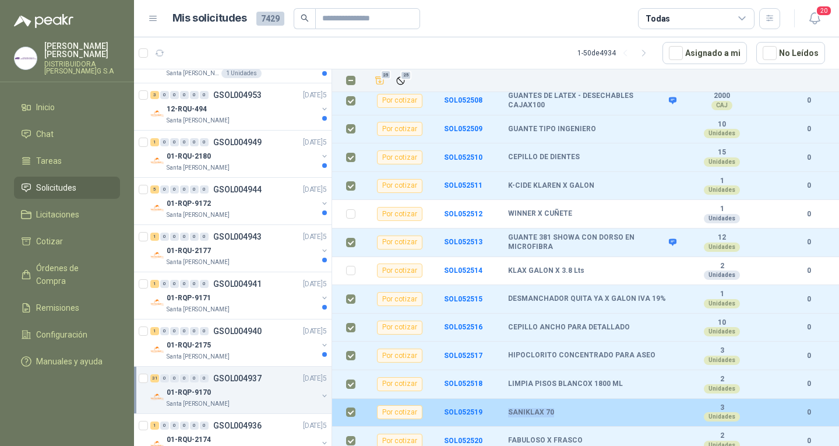
drag, startPoint x: 508, startPoint y: 404, endPoint x: 550, endPoint y: 406, distance: 42.0
click at [550, 408] on b "SANIKLAX 70" at bounding box center [531, 412] width 46 height 9
copy b "SANIKLAX 70"
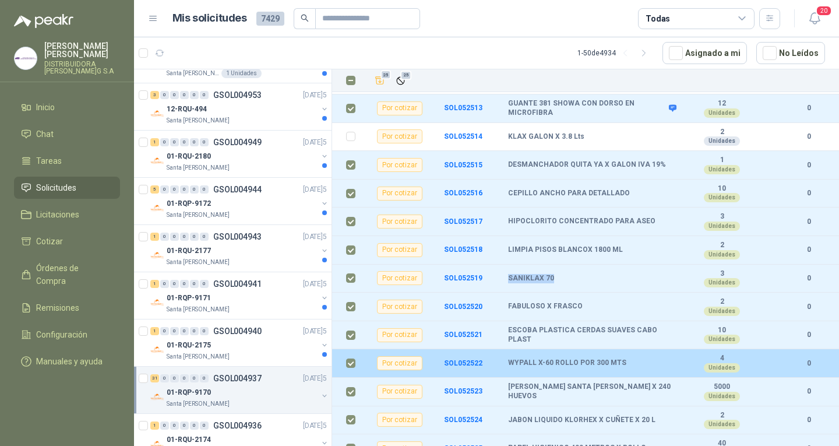
scroll to position [662, 0]
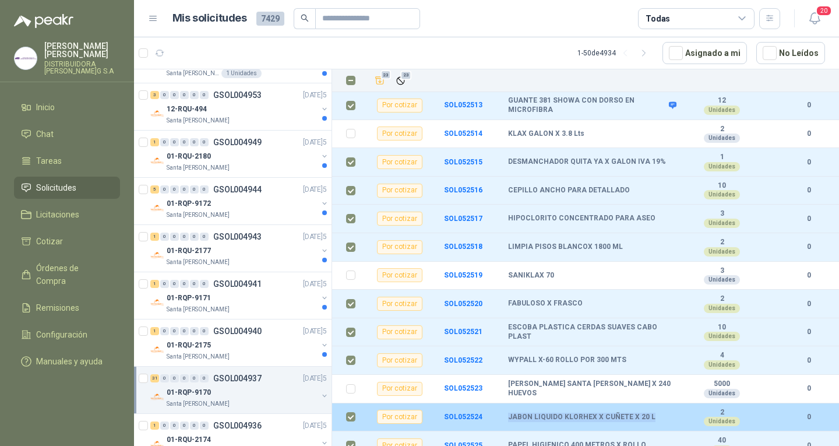
drag, startPoint x: 509, startPoint y: 410, endPoint x: 649, endPoint y: 407, distance: 140.5
click at [649, 413] on div "JABON LIQUIDO KLORHEX X CUÑETE X 20 L" at bounding box center [591, 417] width 167 height 9
copy b "JABON LIQUIDO KLORHEX X CUÑETE X 20 L"
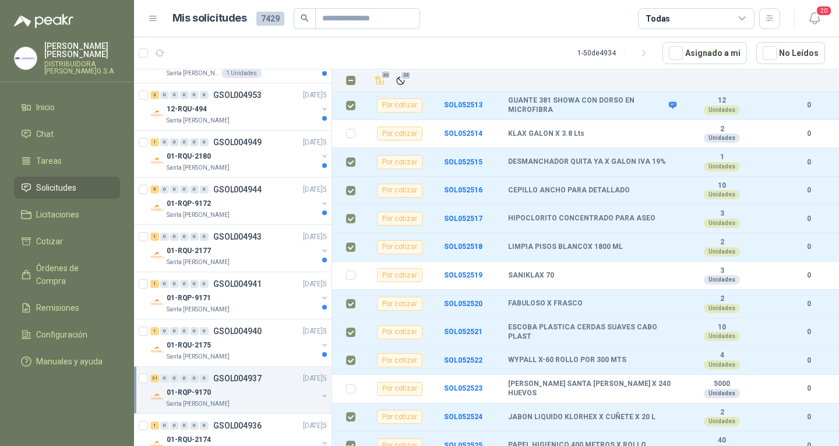
click at [104, 369] on menu "[PERSON_NAME]DISTRIBUIDORA [PERSON_NAME]G S.A Inicio Chat Tareas Solicitudes Li…" at bounding box center [67, 223] width 134 height 446
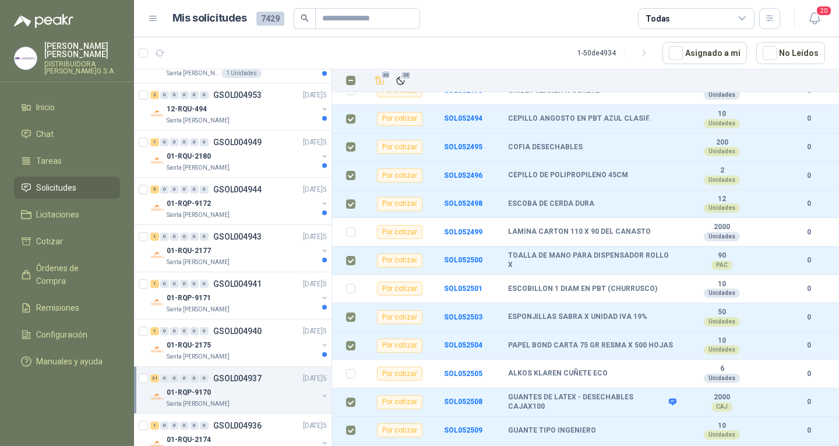
scroll to position [0, 0]
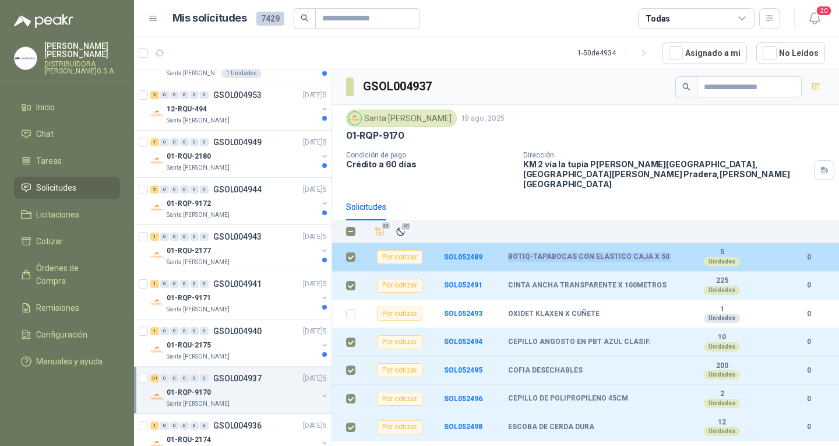
drag, startPoint x: 509, startPoint y: 242, endPoint x: 653, endPoint y: 247, distance: 144.0
click at [672, 243] on td "BOTIQ-TAPABOCAS CON ELASTICO CAJA X 50" at bounding box center [595, 257] width 174 height 29
copy b "BOTIQ-TAPABOCAS CON ELASTICO CAJA X 50"
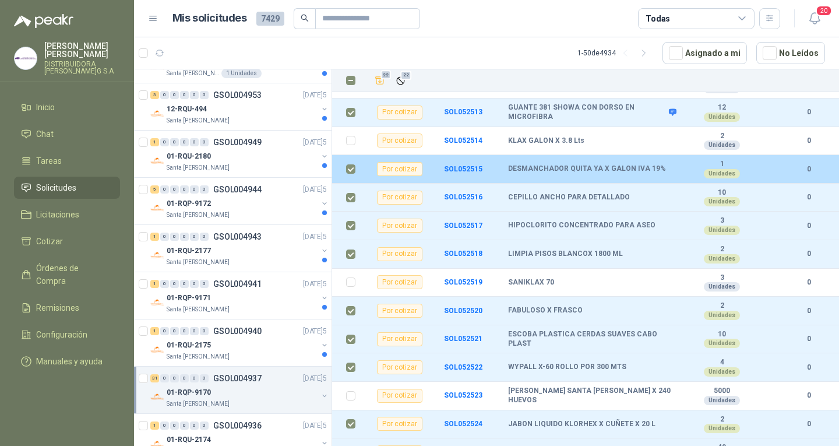
scroll to position [662, 0]
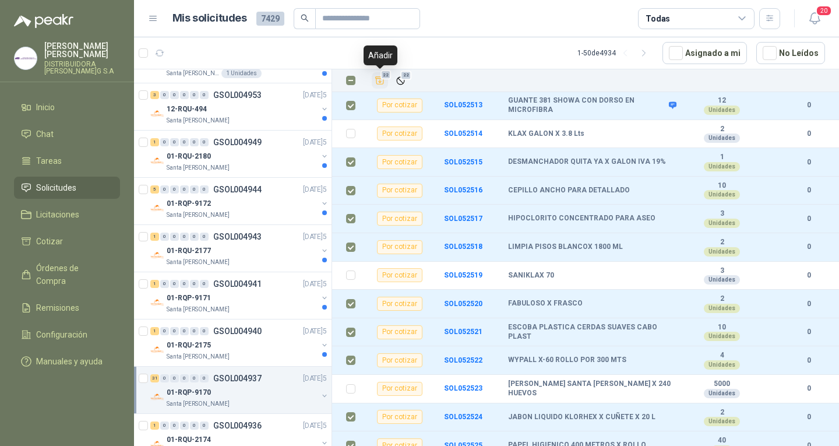
click at [381, 87] on button "22" at bounding box center [380, 80] width 16 height 16
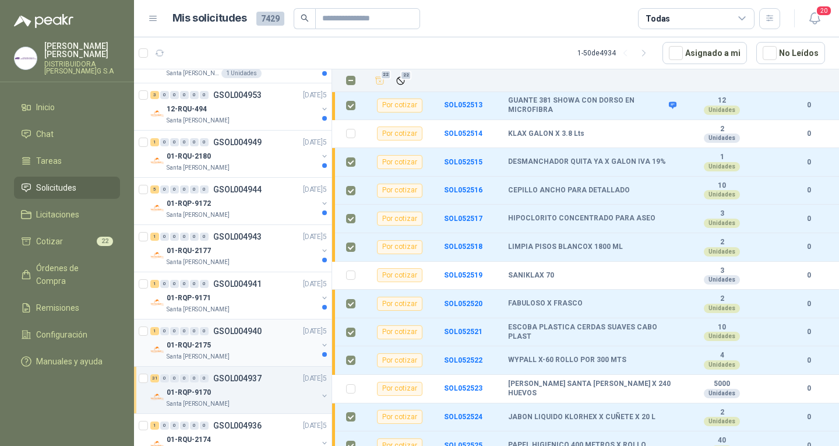
click at [253, 335] on p "GSOL004940" at bounding box center [237, 331] width 48 height 8
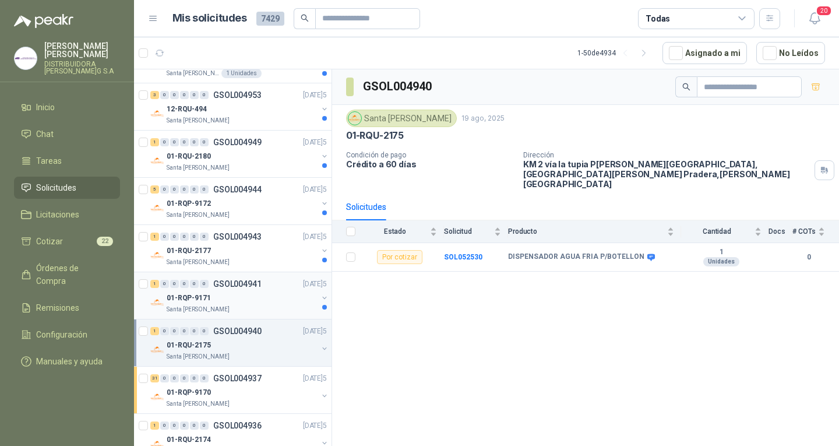
click at [283, 294] on div "01-RQP-9171" at bounding box center [242, 298] width 151 height 14
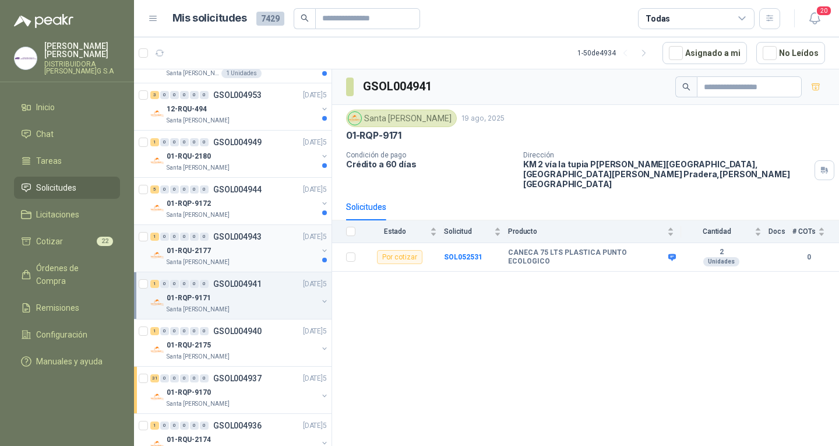
click at [256, 252] on div "01-RQU-2177" at bounding box center [242, 251] width 151 height 14
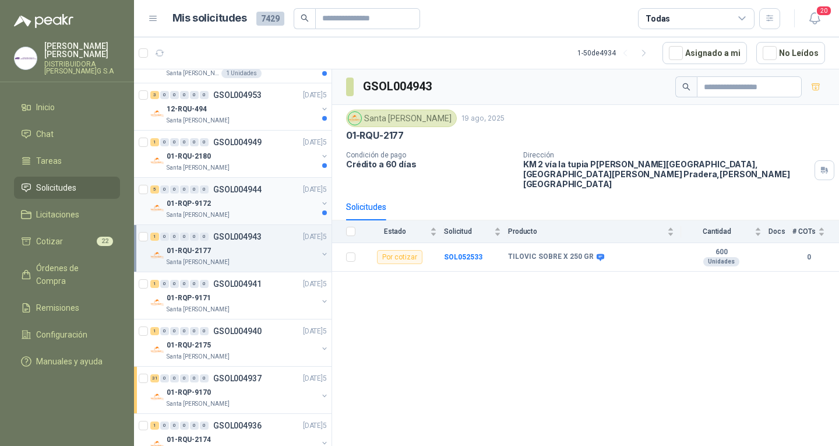
click at [284, 211] on div "Santa [PERSON_NAME]" at bounding box center [242, 214] width 151 height 9
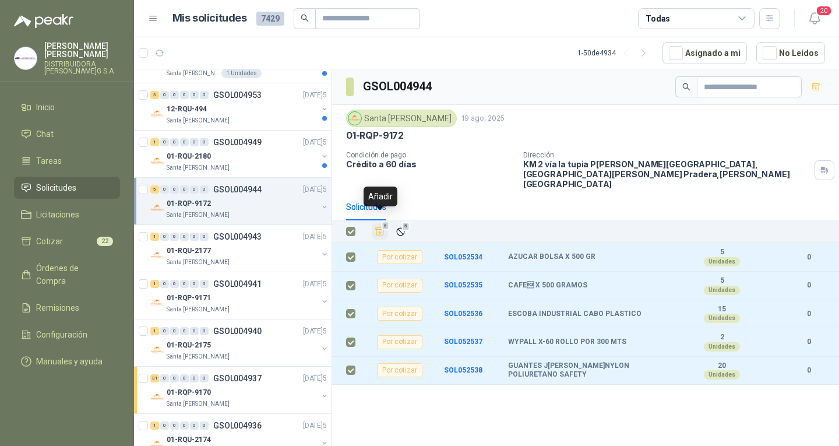
click at [381, 223] on button "5" at bounding box center [380, 231] width 16 height 16
click at [203, 139] on div "0" at bounding box center [204, 142] width 9 height 8
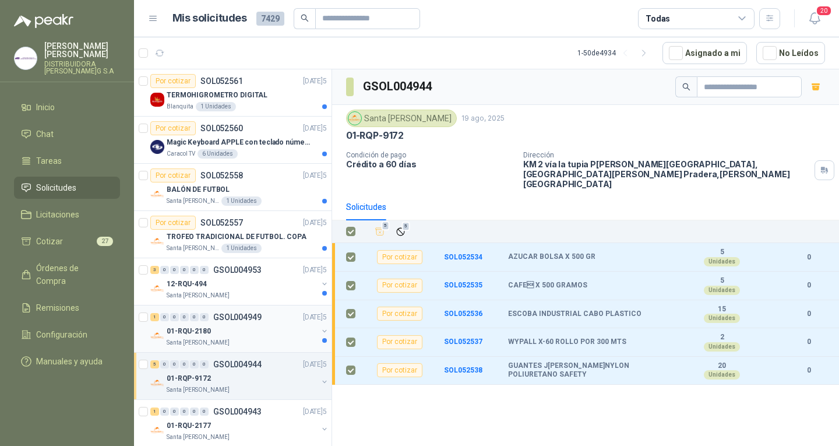
click at [247, 311] on div "1 0 0 0 0 0 GSOL004949 [DATE]5" at bounding box center [239, 317] width 179 height 14
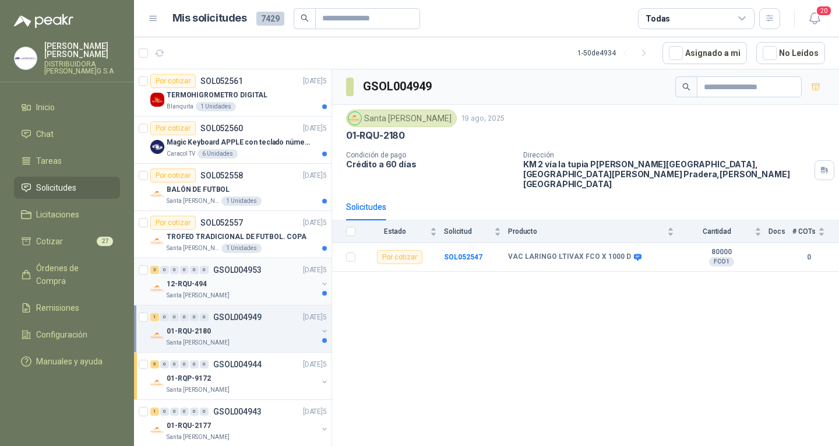
click at [275, 284] on div "12-RQU-494" at bounding box center [242, 284] width 151 height 14
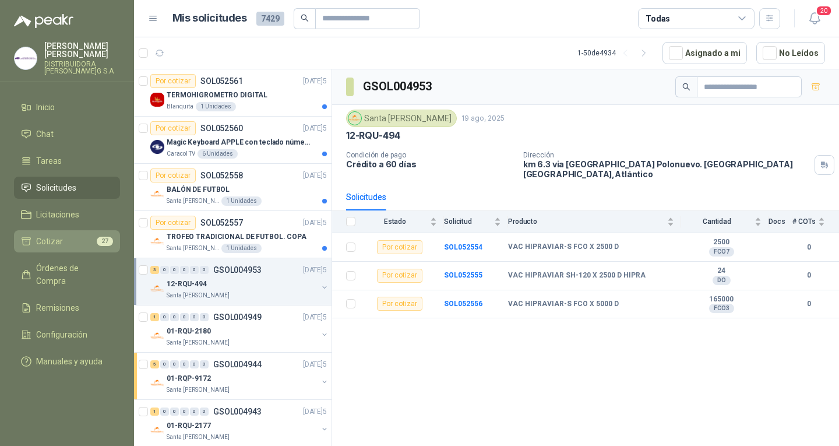
click at [66, 230] on link "Cotizar 27" at bounding box center [67, 241] width 106 height 22
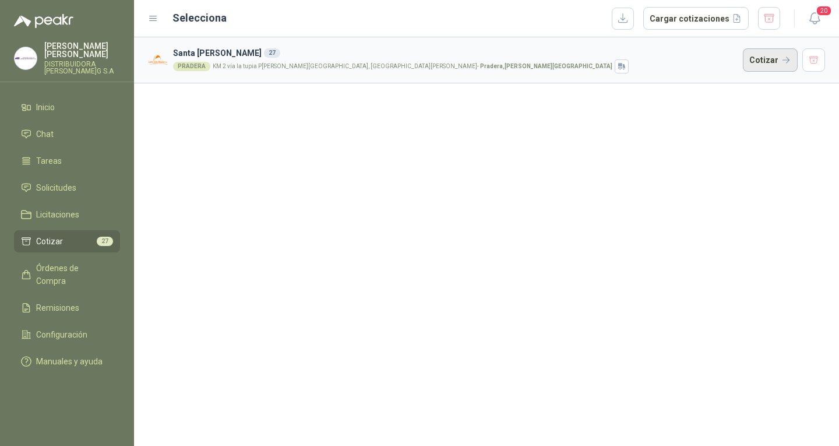
click at [775, 68] on button "Cotizar" at bounding box center [770, 59] width 55 height 23
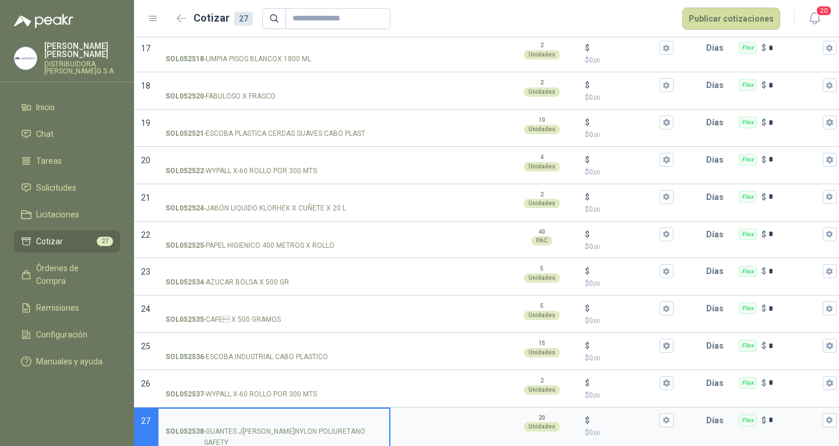
scroll to position [723, 0]
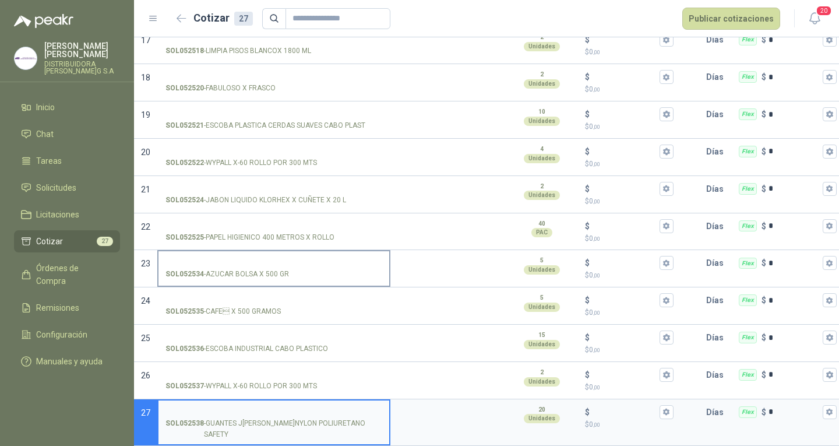
click at [331, 259] on input "SOL052534 - AZUCAR BOLSA X 500 GR" at bounding box center [274, 263] width 217 height 9
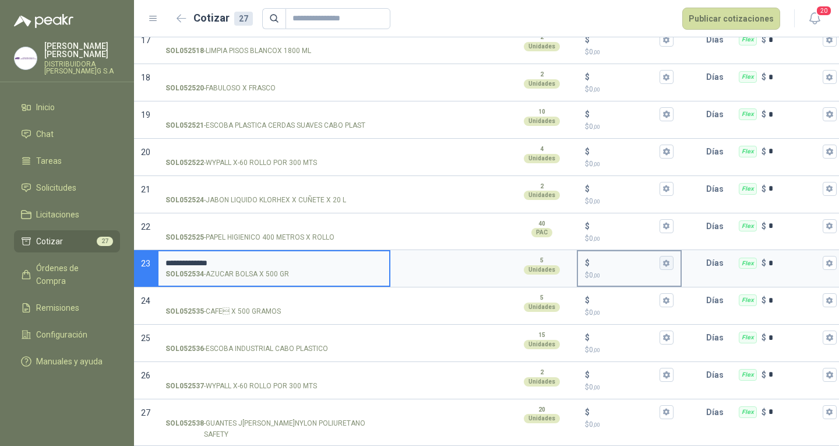
click at [667, 259] on icon "button" at bounding box center [667, 263] width 8 height 8
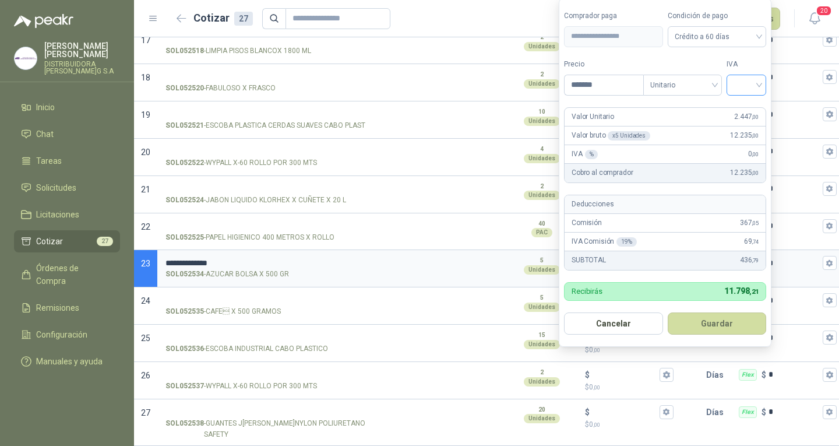
click at [754, 75] on div at bounding box center [747, 85] width 40 height 21
click at [740, 113] on div "19%" at bounding box center [750, 109] width 22 height 13
click at [740, 85] on span "19%" at bounding box center [749, 84] width 26 height 17
click at [760, 124] on div "5%" at bounding box center [750, 127] width 22 height 13
click at [740, 90] on span "5%" at bounding box center [749, 84] width 26 height 17
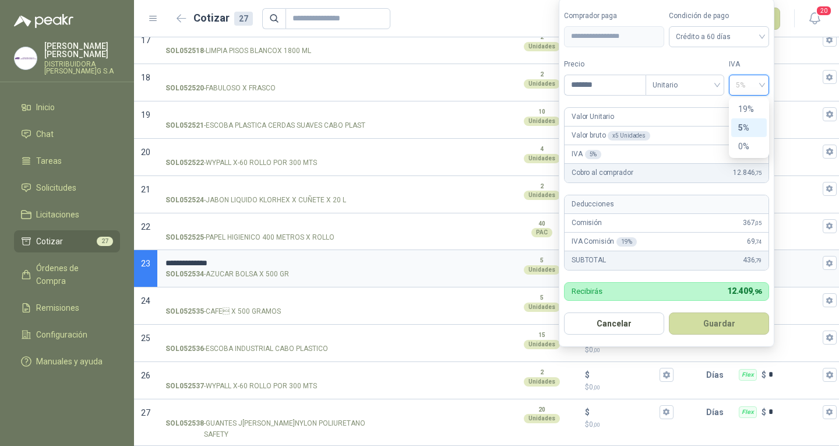
click at [751, 124] on div "5%" at bounding box center [750, 127] width 22 height 13
click at [745, 319] on button "Guardar" at bounding box center [719, 323] width 100 height 22
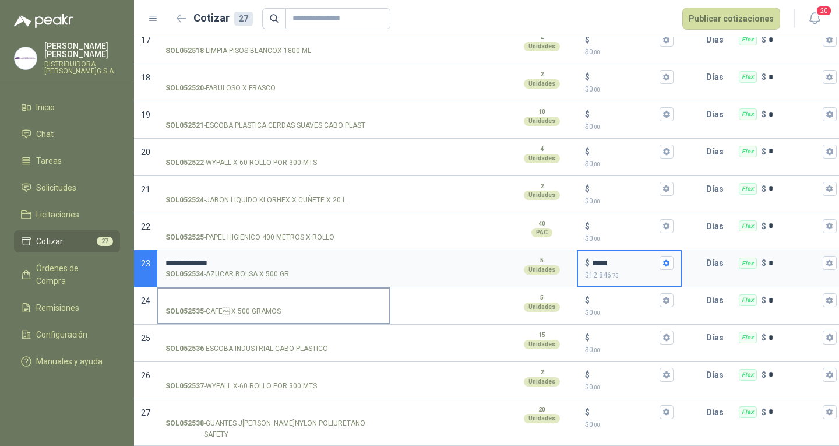
click at [275, 296] on input "SOL052535 - CAFE X 500 GRAMOS" at bounding box center [274, 300] width 217 height 9
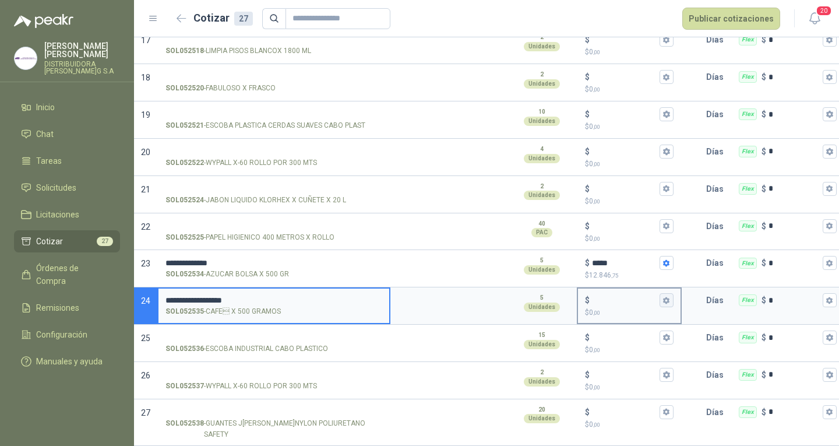
click at [668, 300] on icon "button" at bounding box center [666, 300] width 6 height 7
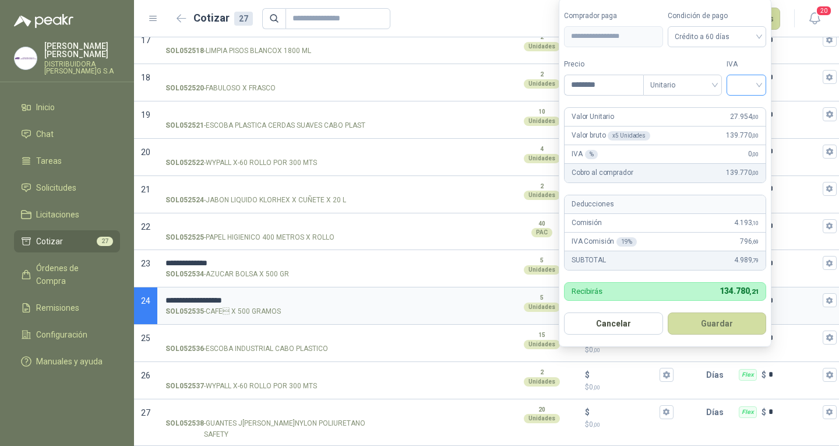
click at [734, 94] on div at bounding box center [747, 85] width 40 height 21
click at [741, 122] on div "5%" at bounding box center [750, 127] width 22 height 13
click at [739, 313] on button "Guardar" at bounding box center [719, 323] width 100 height 22
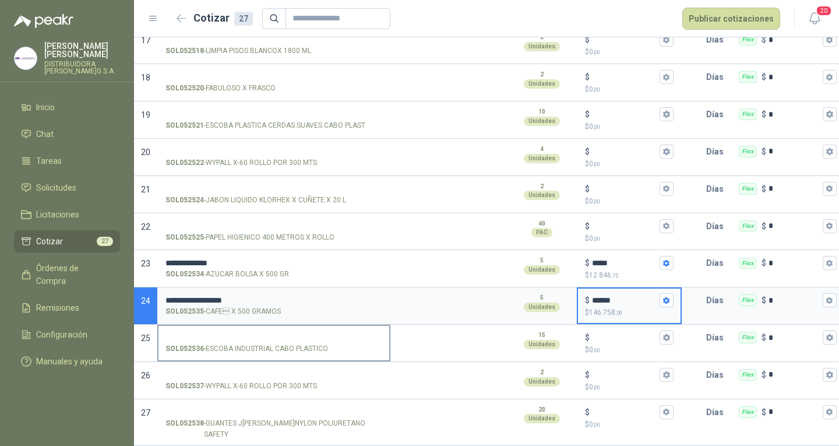
click at [300, 334] on input "SOL052536 - ESCOBA INDUSTRIAL CABO PLASTICO" at bounding box center [274, 337] width 217 height 9
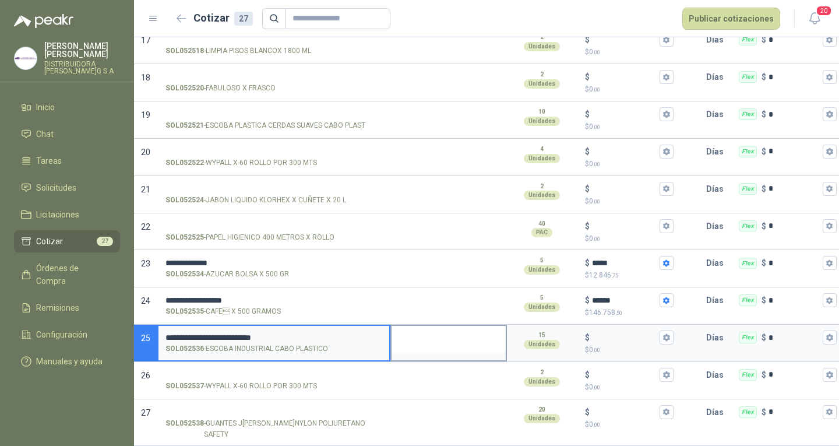
click at [456, 333] on textarea at bounding box center [449, 339] width 114 height 27
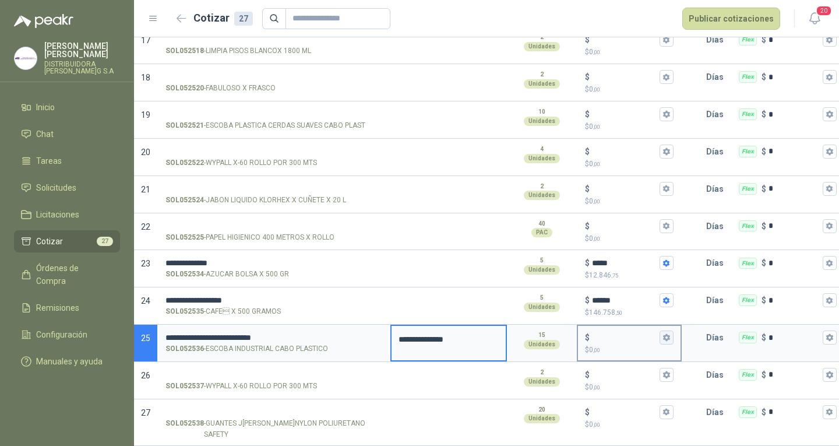
click at [669, 336] on icon "button" at bounding box center [666, 337] width 6 height 7
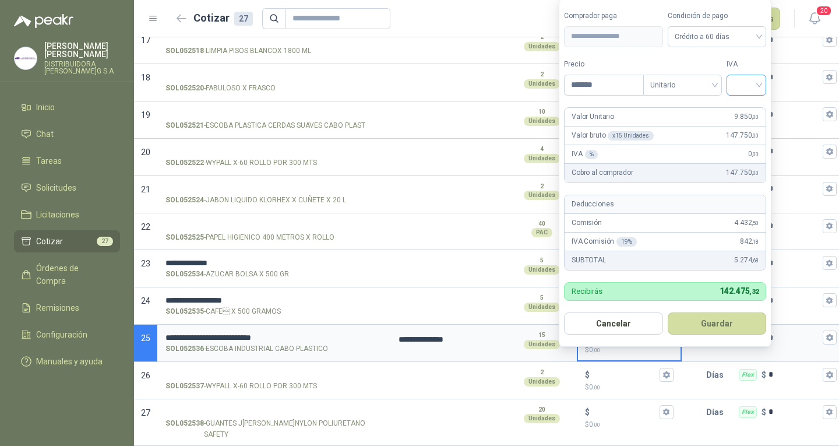
click at [753, 80] on input "search" at bounding box center [747, 83] width 26 height 17
click at [754, 101] on div "19%" at bounding box center [750, 109] width 36 height 19
click at [727, 319] on button "Guardar" at bounding box center [719, 323] width 100 height 22
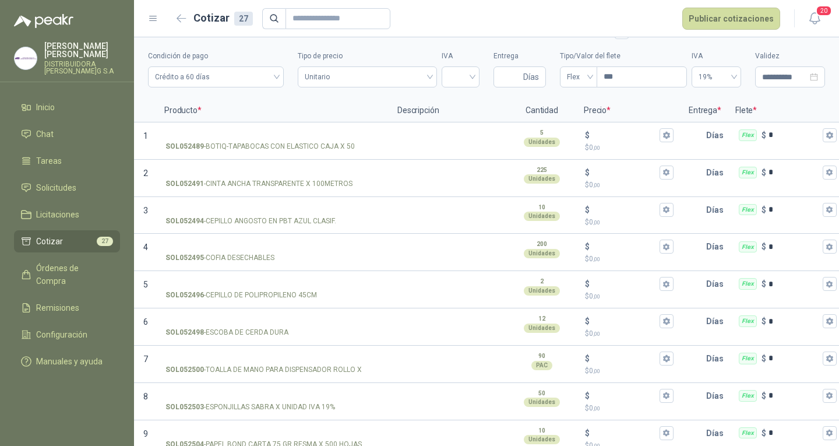
scroll to position [0, 0]
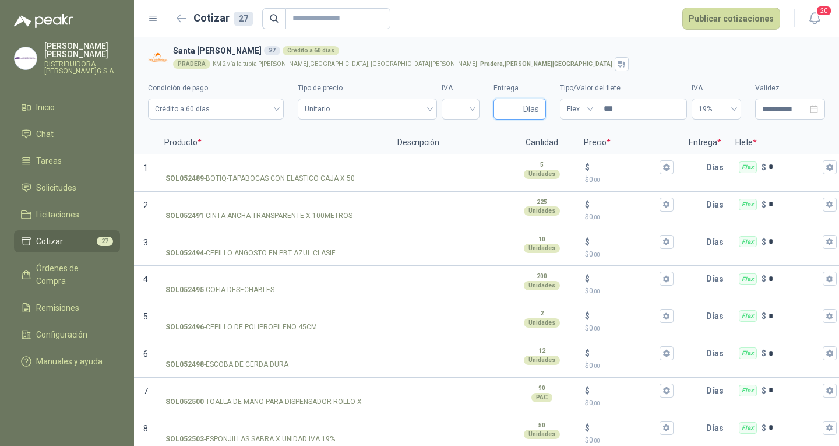
click at [501, 110] on input "Entrega" at bounding box center [511, 109] width 20 height 20
click at [575, 115] on span "Flex" at bounding box center [578, 108] width 23 height 17
click at [576, 153] on div "Incluido" at bounding box center [573, 152] width 19 height 13
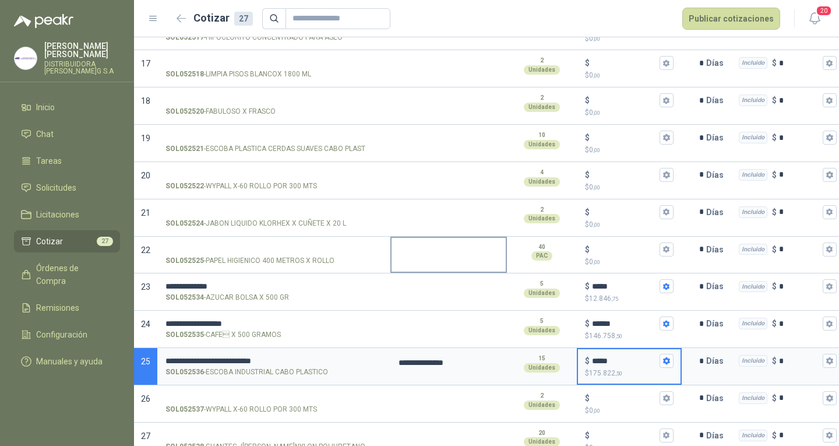
scroll to position [723, 0]
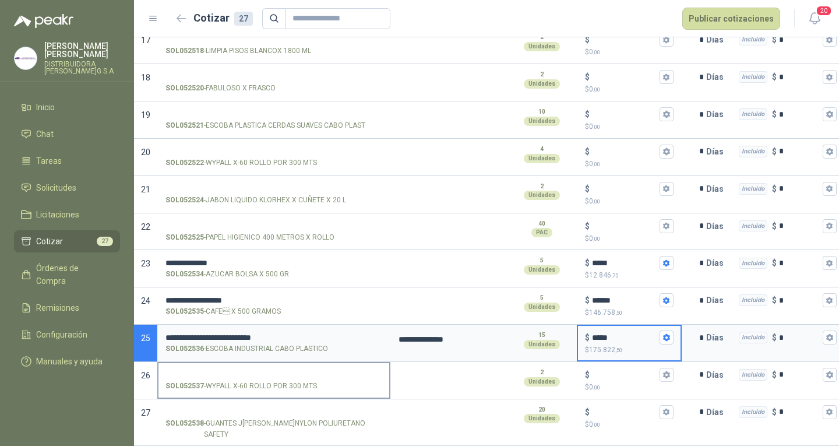
click at [375, 364] on label "SOL052537 - WYPALL X-60 ROLLO POR 300 MTS" at bounding box center [274, 379] width 231 height 33
click at [375, 371] on input "SOL052537 - WYPALL X-60 ROLLO POR 300 MTS" at bounding box center [274, 375] width 217 height 9
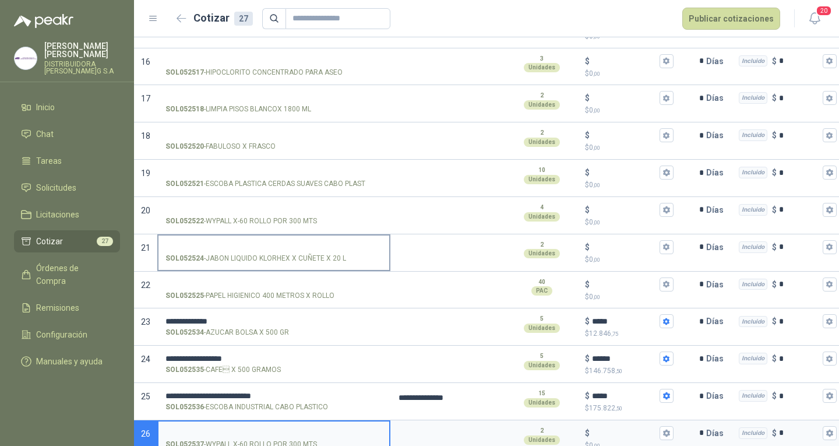
scroll to position [606, 0]
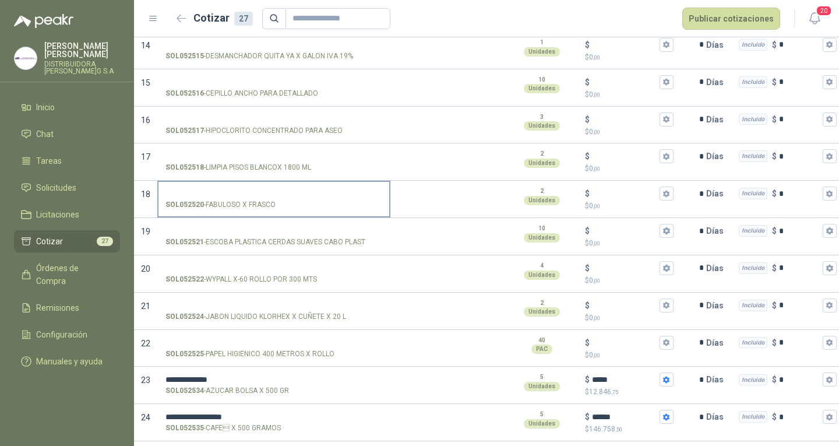
click at [308, 201] on div "SOL052520 - FABULOSO X [PERSON_NAME]" at bounding box center [274, 204] width 217 height 11
click at [308, 198] on input "SOL052520 - FABULOSO X [PERSON_NAME]" at bounding box center [274, 193] width 217 height 9
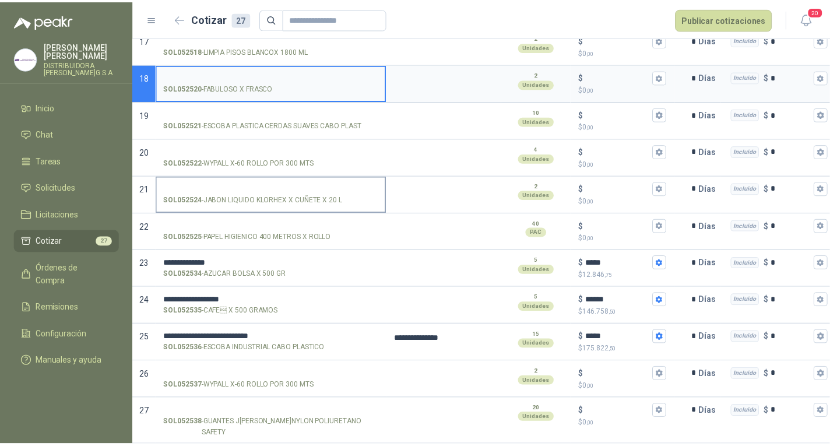
scroll to position [665, 0]
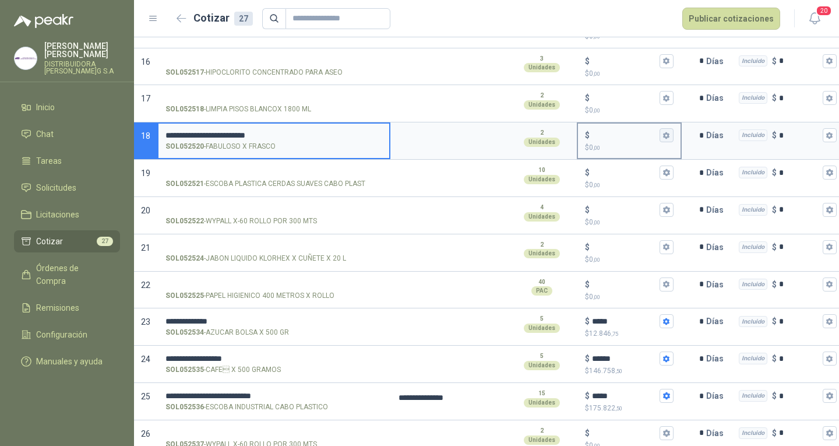
click at [671, 142] on button "$ $ 0 ,00" at bounding box center [667, 135] width 14 height 14
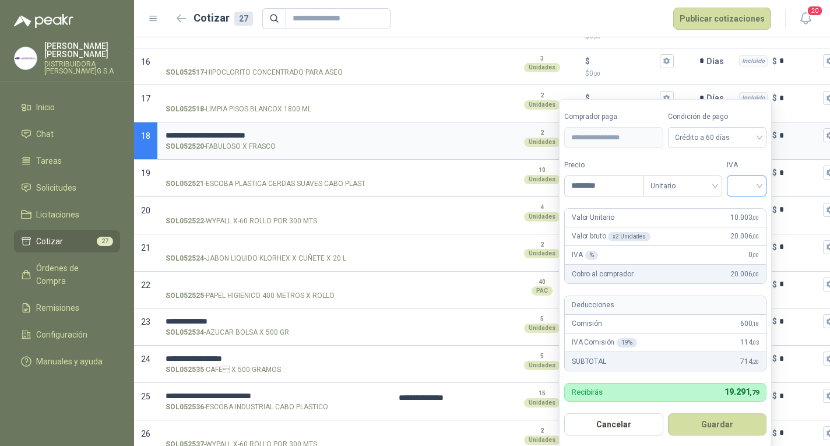
click at [740, 189] on input "search" at bounding box center [747, 184] width 26 height 17
click at [744, 201] on div "19%" at bounding box center [750, 210] width 36 height 19
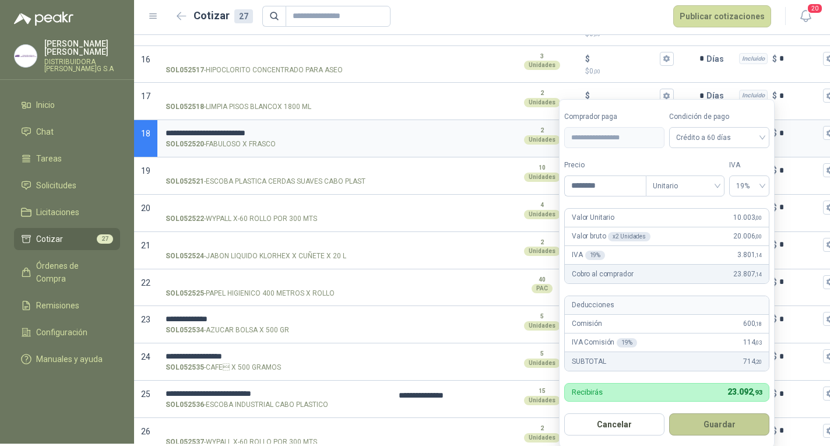
click at [739, 427] on button "Guardar" at bounding box center [719, 424] width 100 height 22
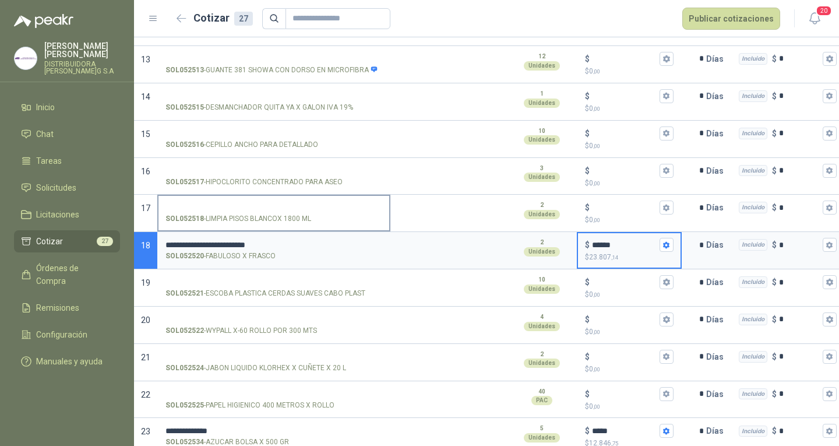
scroll to position [548, 0]
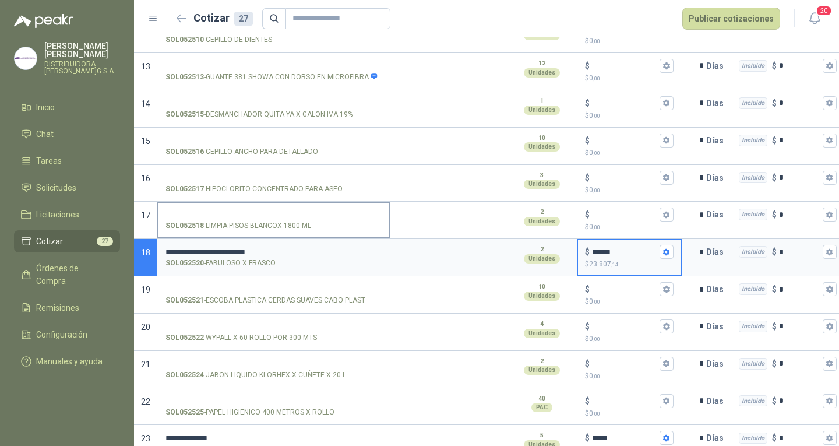
click at [268, 210] on input "SOL052518 - LIMPIA PISOS BLANCOX 1800 ML" at bounding box center [274, 214] width 217 height 9
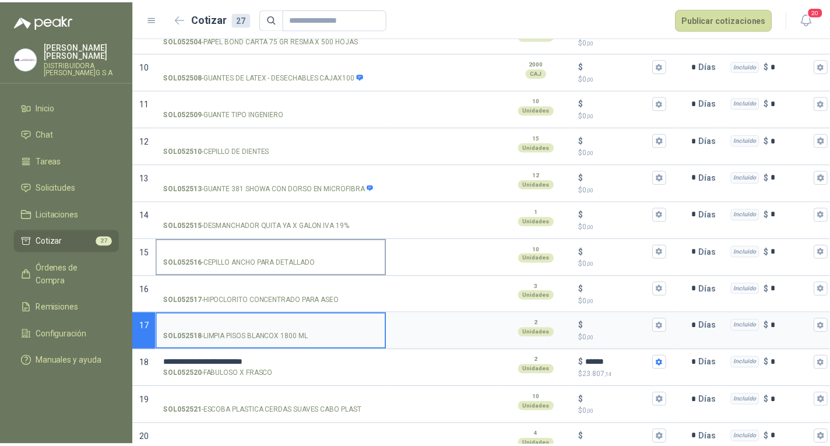
scroll to position [431, 0]
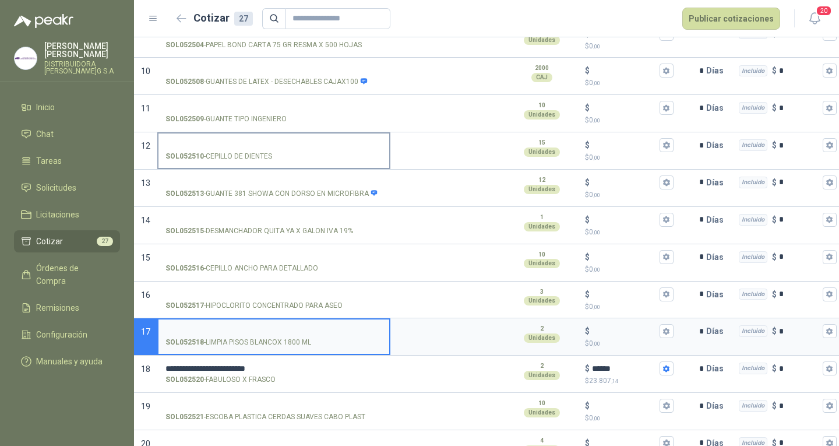
click at [349, 153] on div "SOL052510 - CEPILLO DE DIENTES" at bounding box center [274, 156] width 217 height 11
click at [349, 150] on input "SOL052510 - CEPILLO DE DIENTES" at bounding box center [274, 145] width 217 height 9
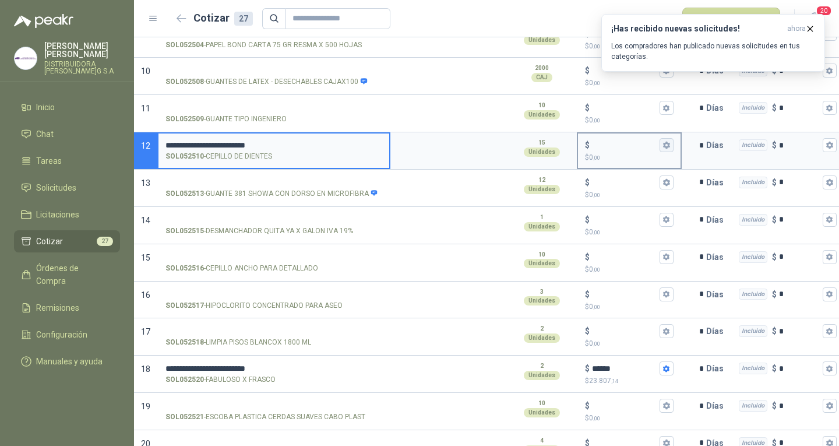
click at [669, 149] on icon "button" at bounding box center [667, 145] width 8 height 8
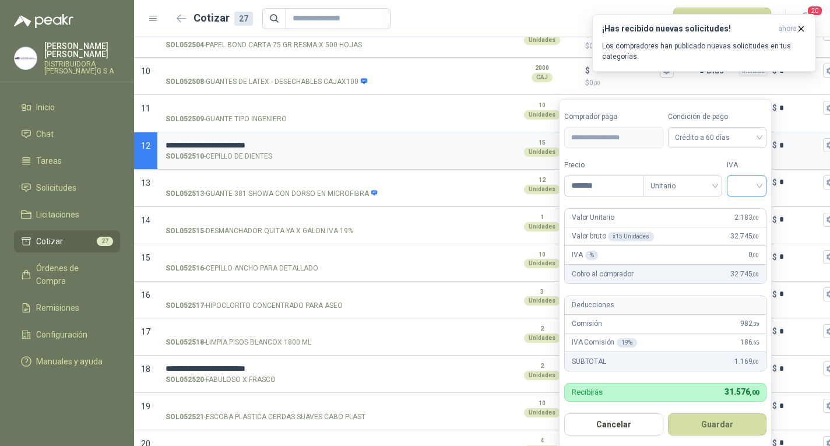
click at [747, 177] on input "search" at bounding box center [747, 184] width 26 height 17
click at [738, 209] on div "19%" at bounding box center [750, 210] width 36 height 19
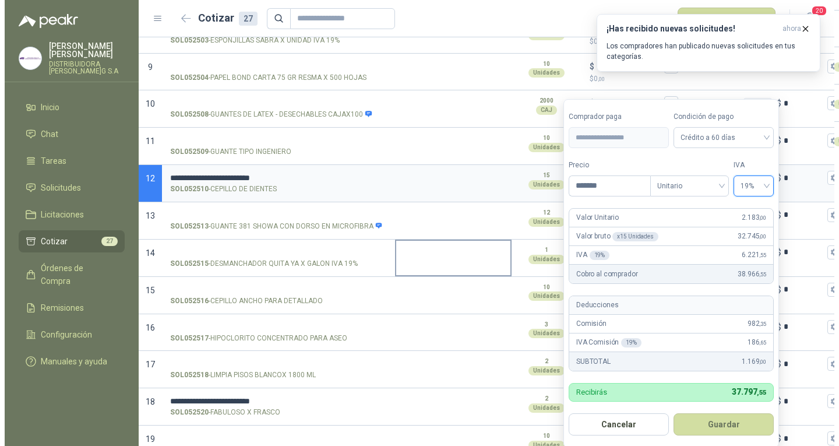
scroll to position [373, 0]
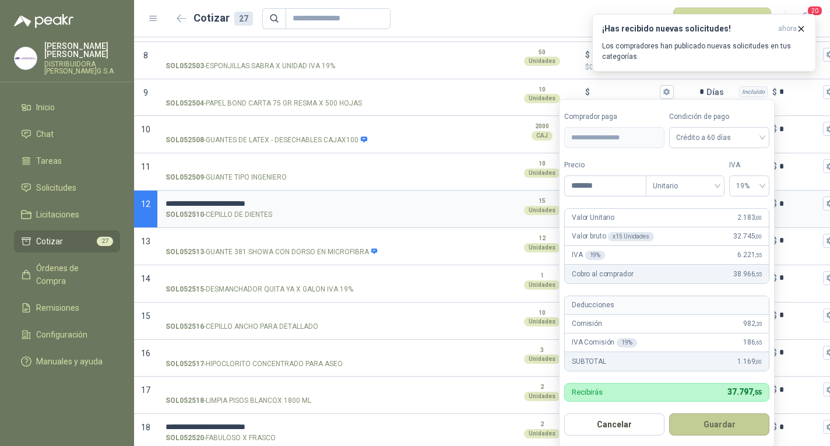
click at [736, 413] on button "Guardar" at bounding box center [719, 424] width 100 height 22
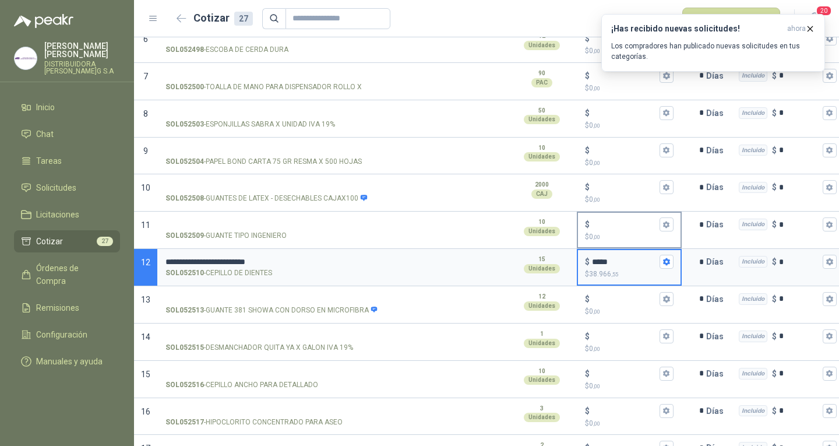
scroll to position [256, 0]
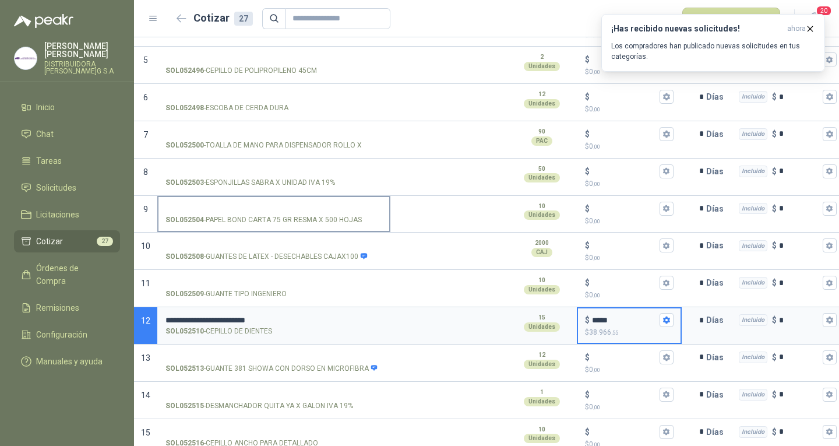
click at [273, 208] on input "SOL052504 - PAPEL BOND CARTA 75 G[PERSON_NAME]X 500 HOJAS" at bounding box center [274, 209] width 217 height 9
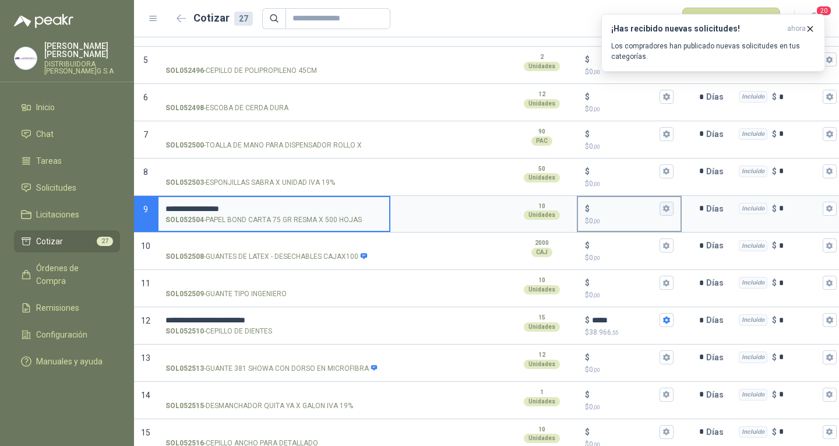
click at [667, 208] on icon "button" at bounding box center [667, 209] width 8 height 8
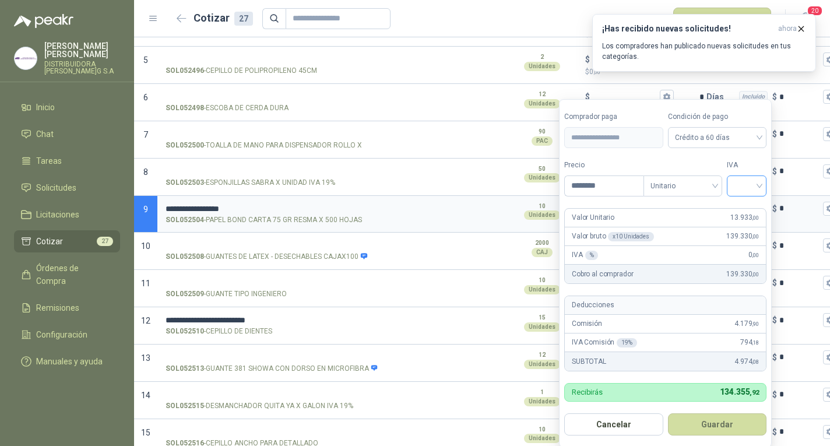
click at [756, 182] on input "search" at bounding box center [747, 184] width 26 height 17
click at [758, 205] on div "19%" at bounding box center [750, 210] width 22 height 13
click at [730, 420] on button "Guardar" at bounding box center [719, 424] width 100 height 22
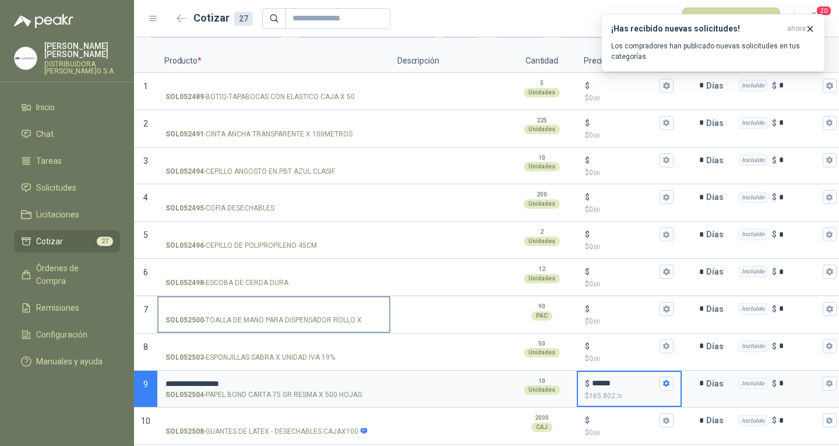
scroll to position [140, 0]
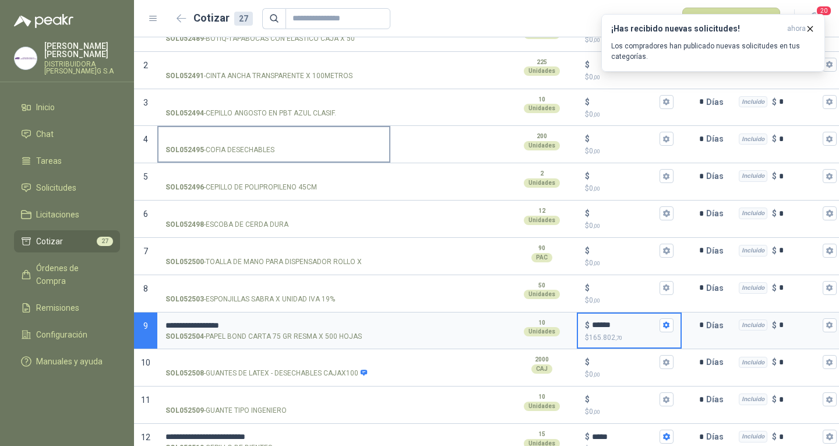
click at [284, 149] on div "SOL052495 - COFIA DESECHABLES" at bounding box center [274, 150] width 217 height 11
click at [284, 143] on input "SOL052495 - COFIA DESECHABLES" at bounding box center [274, 139] width 217 height 9
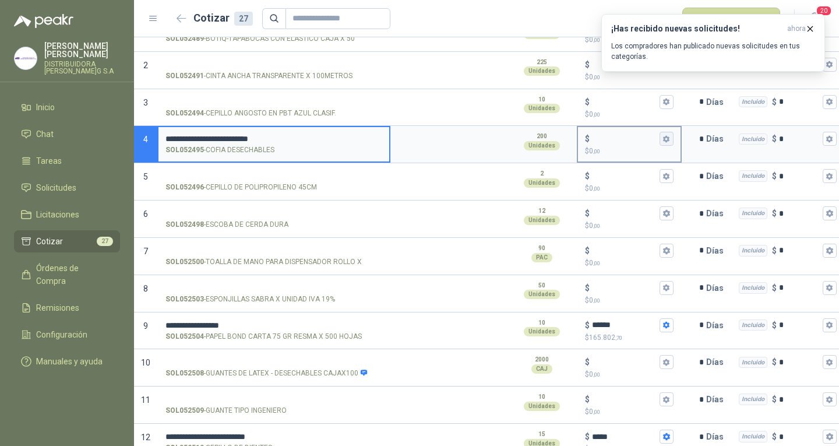
click at [669, 137] on icon "button" at bounding box center [666, 138] width 6 height 7
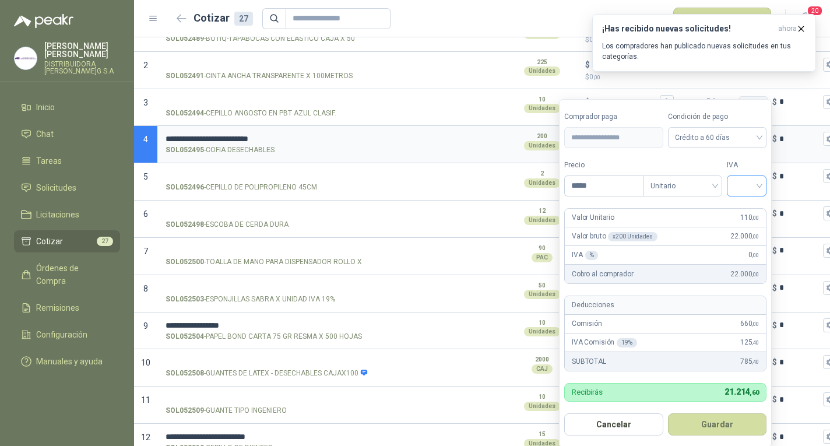
click at [748, 189] on input "search" at bounding box center [747, 184] width 26 height 17
click at [750, 212] on div "19%" at bounding box center [750, 210] width 22 height 13
click at [727, 419] on button "Guardar" at bounding box center [719, 424] width 100 height 22
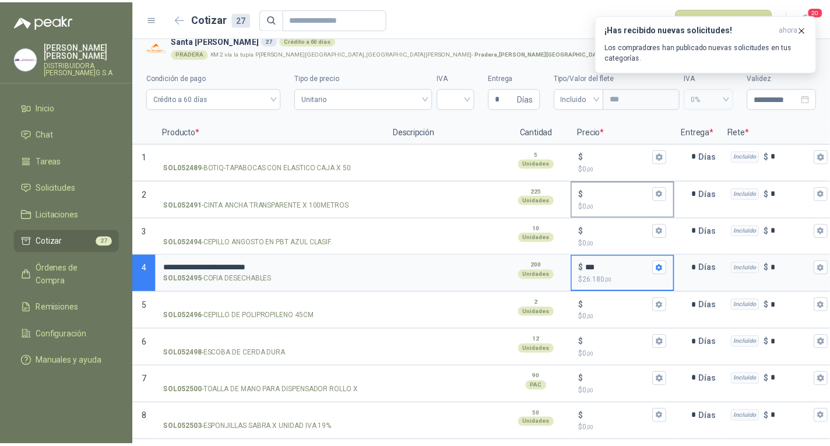
scroll to position [0, 0]
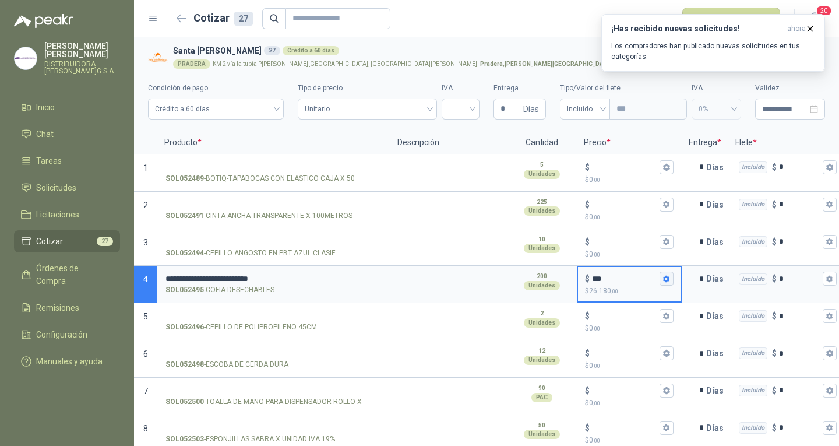
click at [666, 279] on icon "button" at bounding box center [666, 278] width 6 height 7
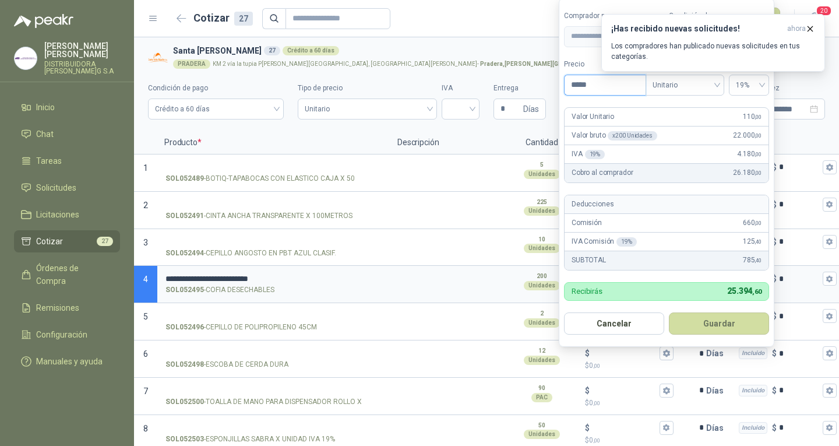
click at [601, 83] on input "*****" at bounding box center [605, 85] width 81 height 20
click at [722, 322] on button "Guardar" at bounding box center [719, 323] width 100 height 22
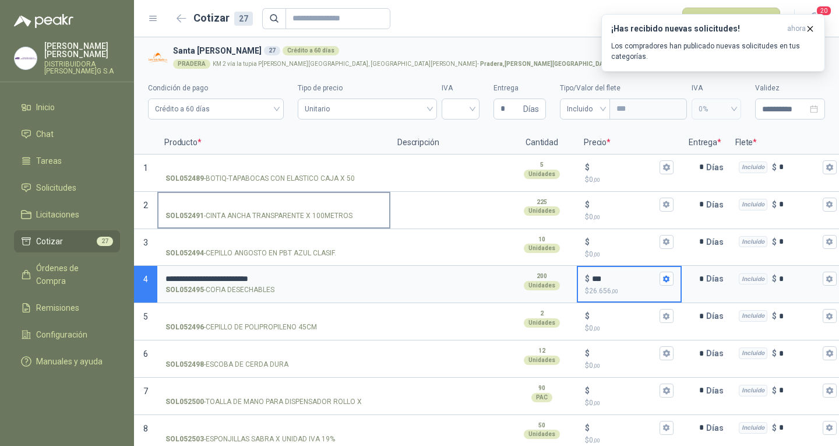
click at [270, 208] on input "SOL052491 - CINTA ANCHA TRANSPARENTE X 100METROS" at bounding box center [274, 205] width 217 height 9
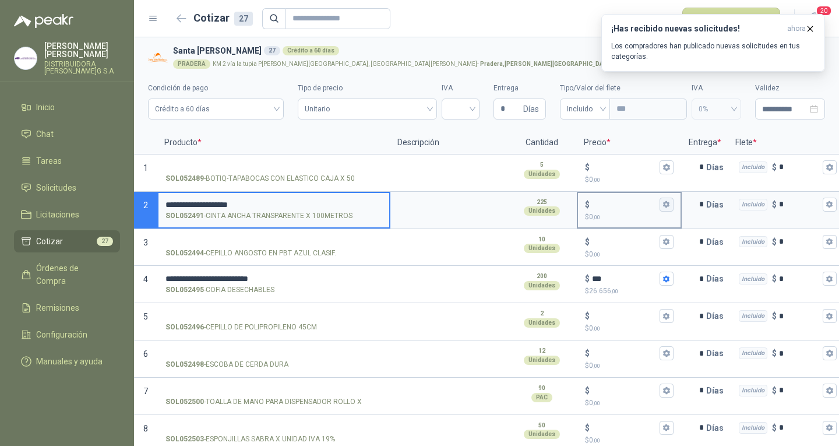
click at [670, 201] on icon "button" at bounding box center [667, 205] width 8 height 8
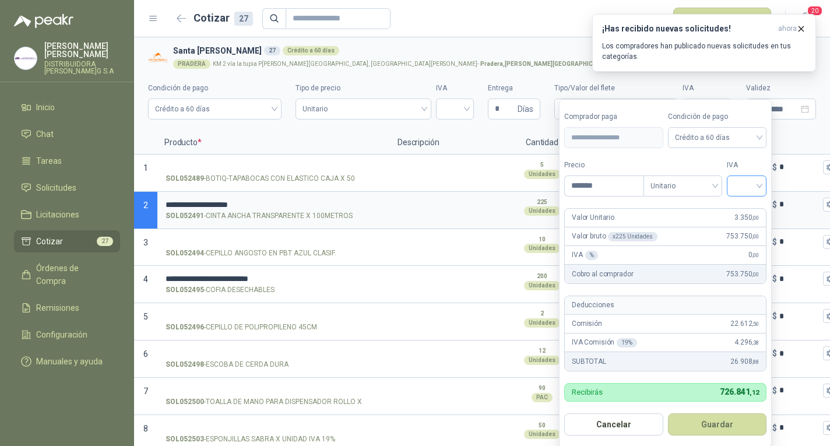
click at [736, 189] on div at bounding box center [747, 185] width 40 height 21
click at [739, 205] on div "19%" at bounding box center [750, 210] width 22 height 13
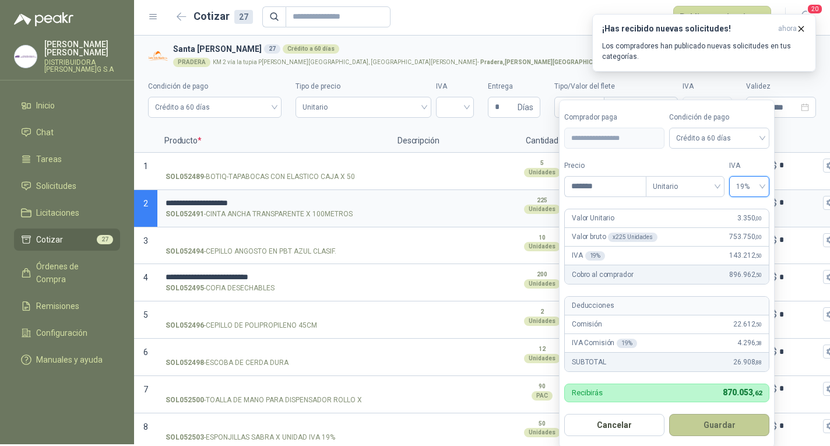
scroll to position [2, 0]
click at [729, 421] on button "Guardar" at bounding box center [719, 424] width 100 height 22
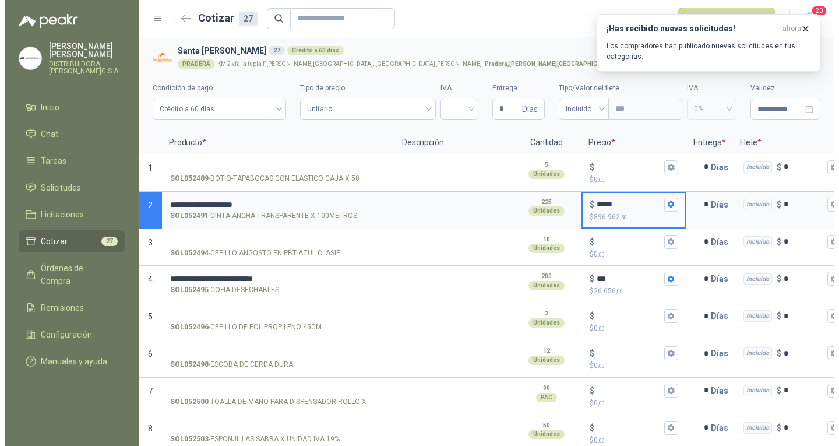
scroll to position [0, 0]
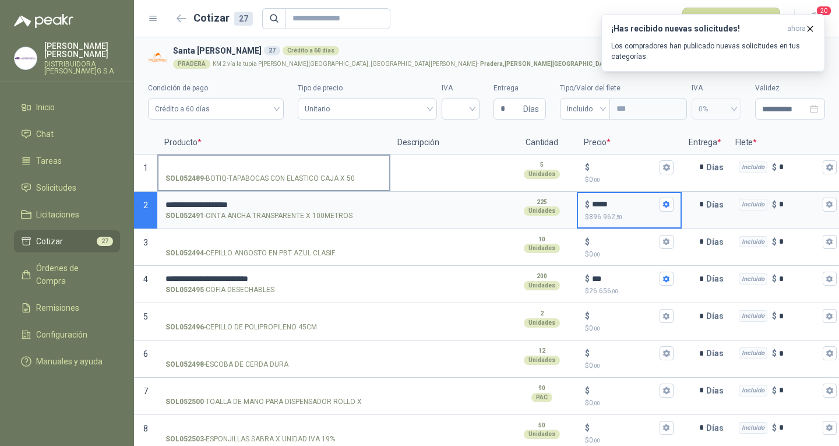
click at [343, 167] on input "SOL052489 - BOTIQ-TAPABOCAS CON ELASTICO CAJA X 50" at bounding box center [274, 167] width 217 height 9
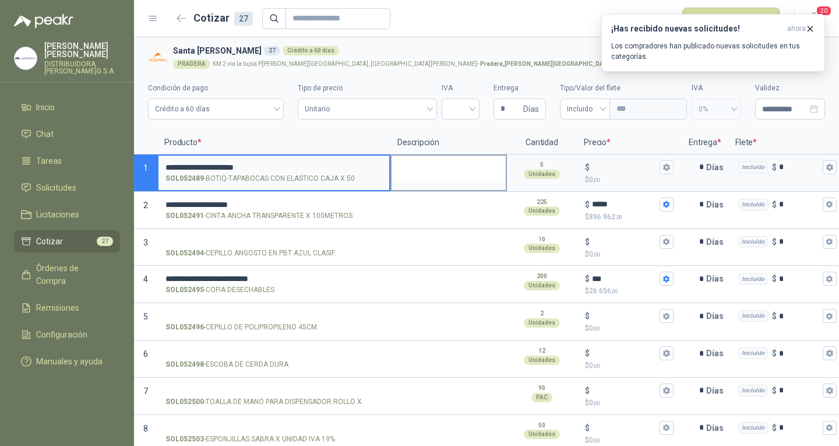
click at [490, 172] on textarea at bounding box center [449, 169] width 114 height 27
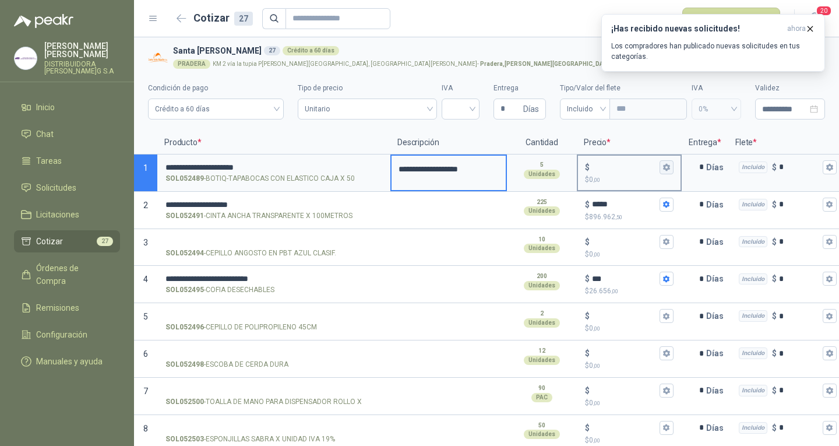
click at [663, 169] on icon "button" at bounding box center [667, 167] width 8 height 8
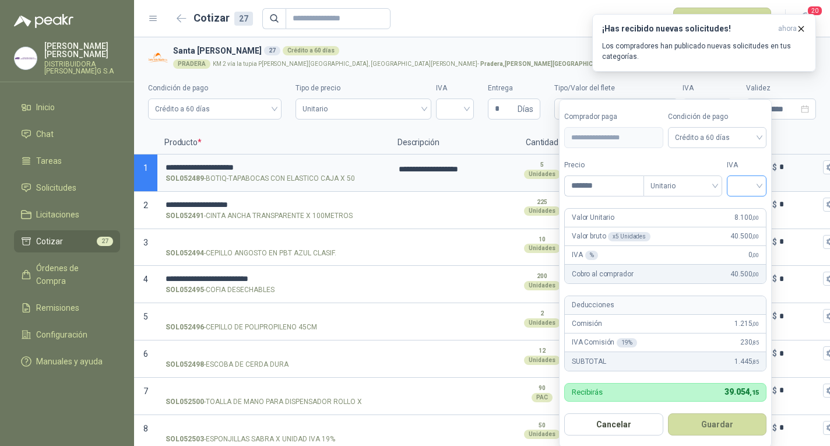
click at [751, 182] on input "search" at bounding box center [747, 184] width 26 height 17
click at [746, 200] on div "19 5 19% 5% 0%" at bounding box center [749, 229] width 40 height 61
click at [745, 201] on div "19%" at bounding box center [750, 210] width 36 height 19
click at [716, 420] on button "Guardar" at bounding box center [719, 424] width 100 height 22
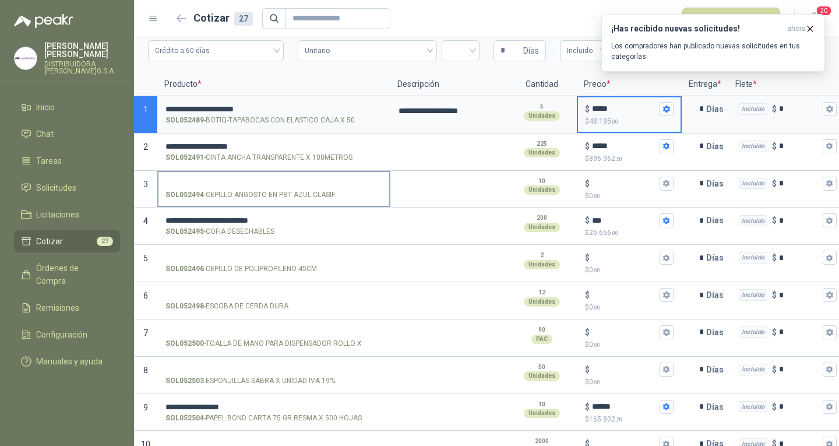
scroll to position [117, 0]
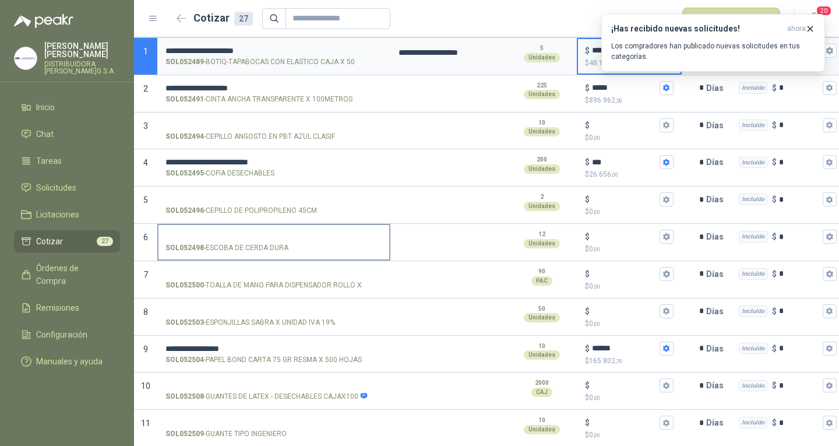
click at [276, 242] on label "SOL052498 - [PERSON_NAME] DURA" at bounding box center [274, 241] width 231 height 33
click at [276, 241] on input "SOL052498 - [PERSON_NAME] DURA" at bounding box center [274, 237] width 217 height 9
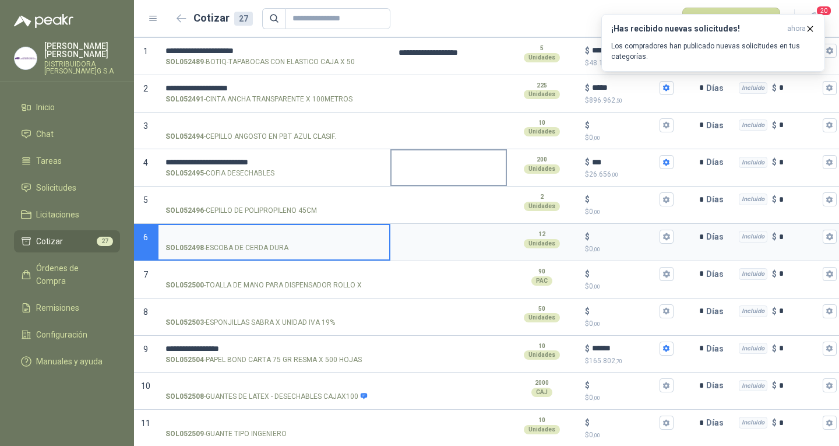
scroll to position [58, 0]
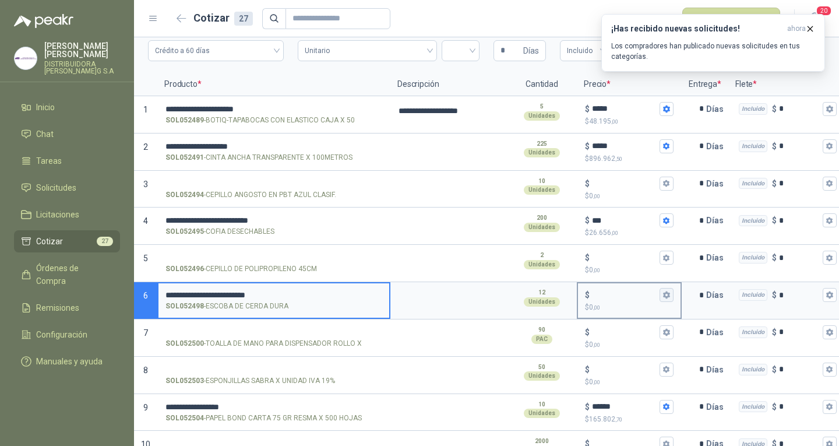
click at [665, 294] on icon "button" at bounding box center [666, 294] width 6 height 7
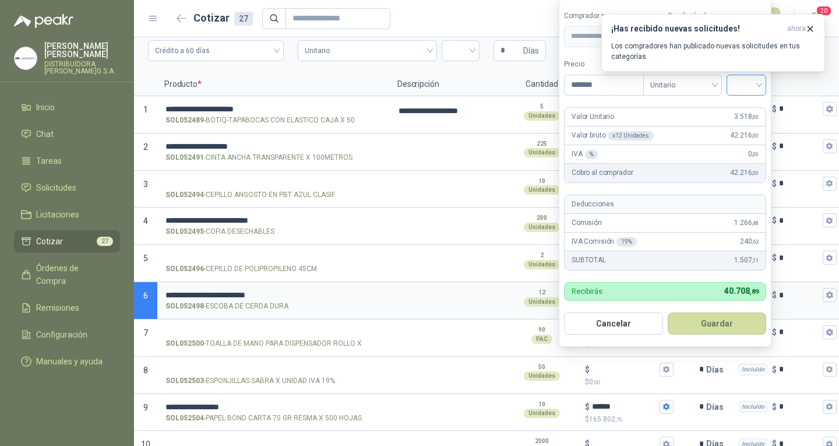
click at [760, 89] on input "search" at bounding box center [747, 83] width 26 height 17
click at [757, 111] on div "19%" at bounding box center [750, 109] width 22 height 13
click at [739, 318] on button "Guardar" at bounding box center [719, 323] width 100 height 22
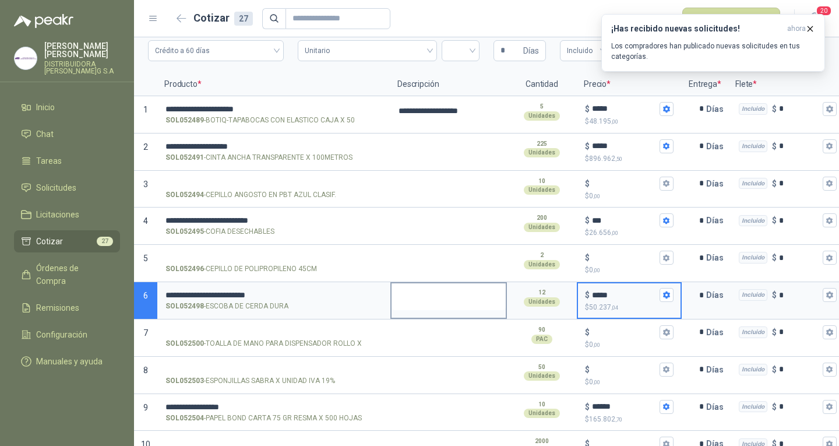
click at [429, 286] on textarea at bounding box center [449, 296] width 114 height 27
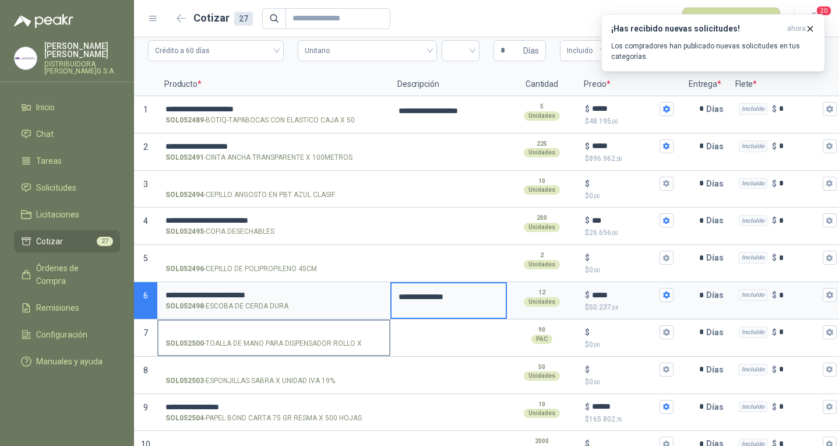
click at [313, 325] on label "SOL052500 - TOALLA DE MANO PARA DISPENSADOR ROLLO X" at bounding box center [274, 337] width 231 height 33
click at [313, 328] on input "SOL052500 - TOALLA DE MANO PARA DISPENSADOR ROLLO X" at bounding box center [274, 332] width 217 height 9
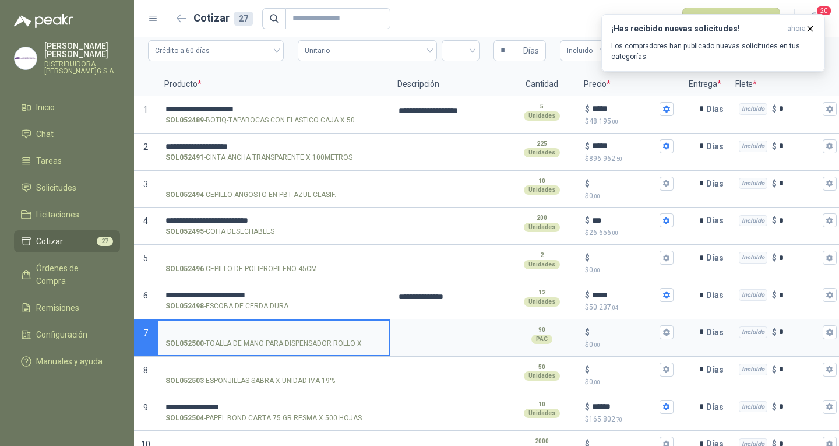
scroll to position [175, 0]
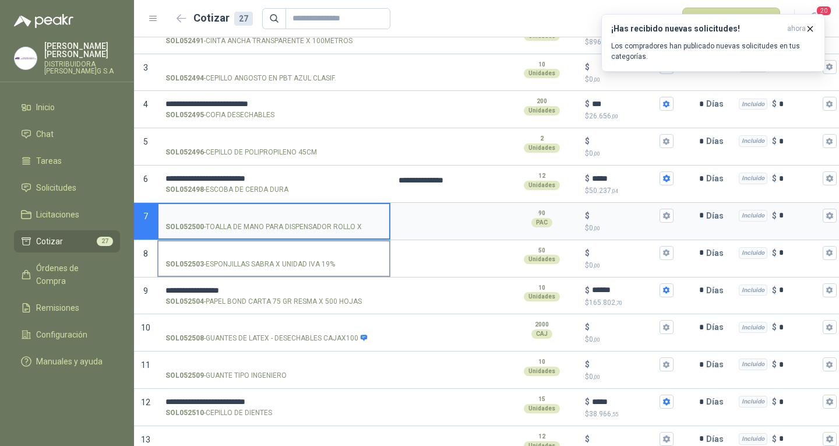
click at [311, 245] on label "SOL052503 - ESPONJILLAS SABRA X UNIDAD IVA 19%" at bounding box center [274, 257] width 231 height 33
click at [311, 249] on input "SOL052503 - ESPONJILLAS SABRA X UNIDAD IVA 19%" at bounding box center [274, 253] width 217 height 9
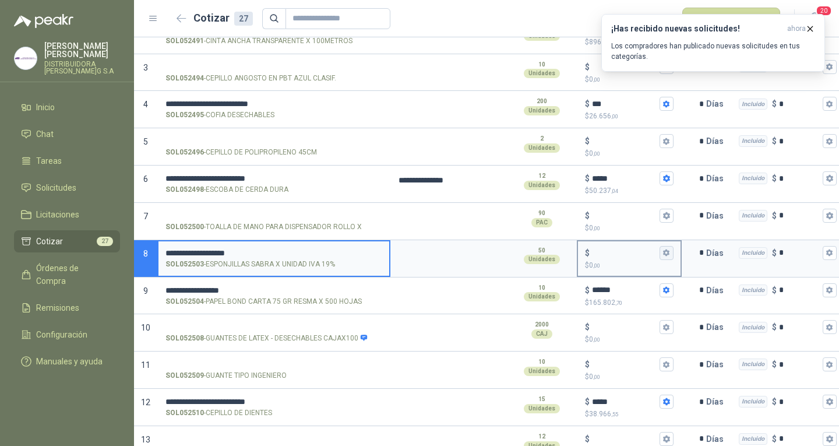
click at [668, 251] on icon "button" at bounding box center [666, 252] width 6 height 7
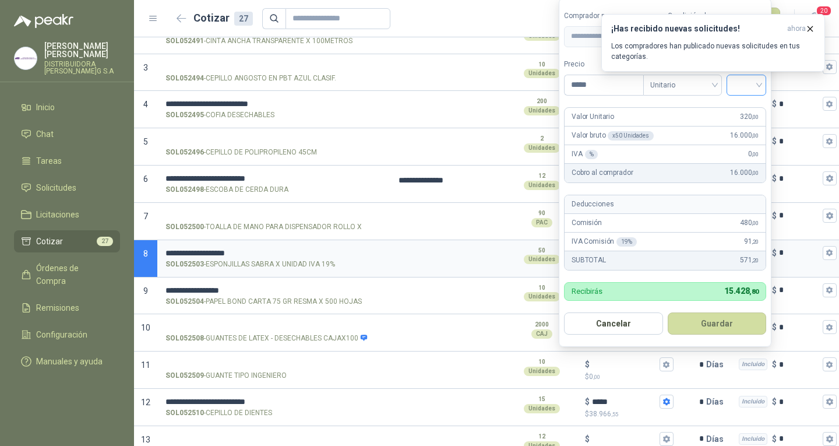
click at [748, 87] on input "search" at bounding box center [747, 83] width 26 height 17
click at [744, 109] on div "19%" at bounding box center [750, 109] width 22 height 13
click at [811, 29] on icon "button" at bounding box center [810, 28] width 5 height 5
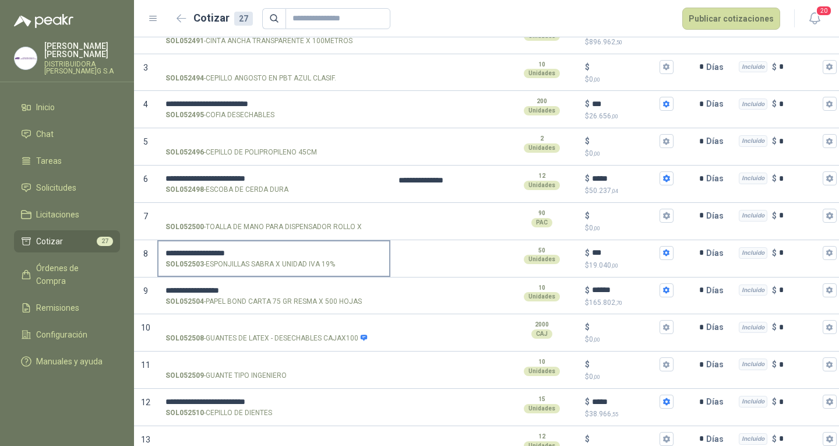
scroll to position [291, 0]
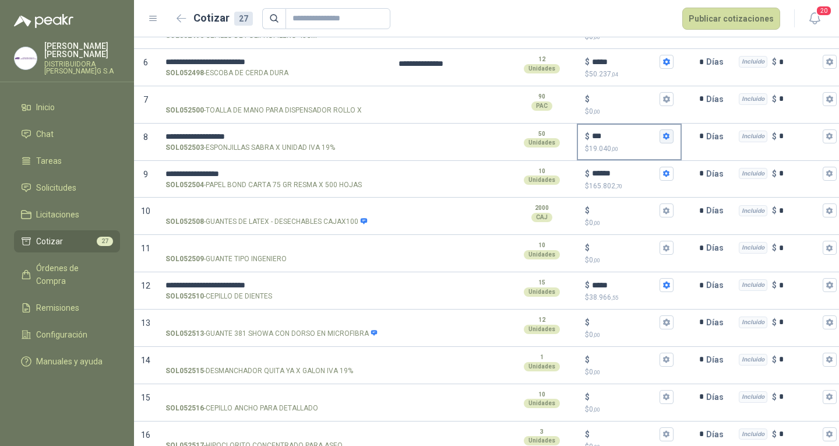
click at [666, 139] on icon "button" at bounding box center [667, 136] width 8 height 8
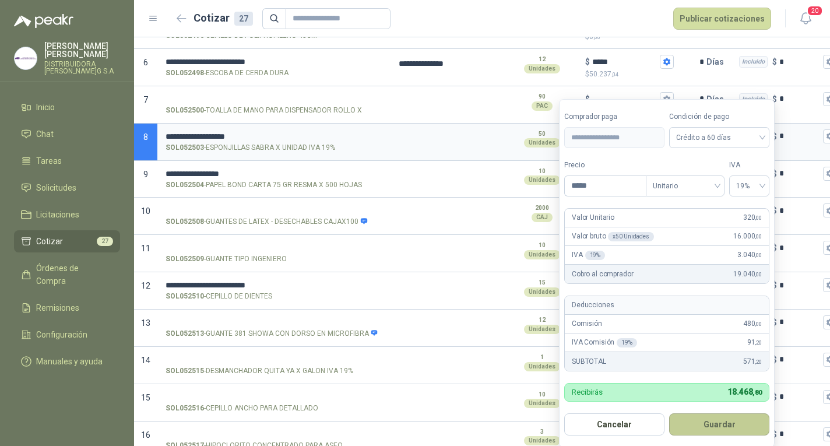
click at [738, 415] on button "Guardar" at bounding box center [719, 424] width 100 height 22
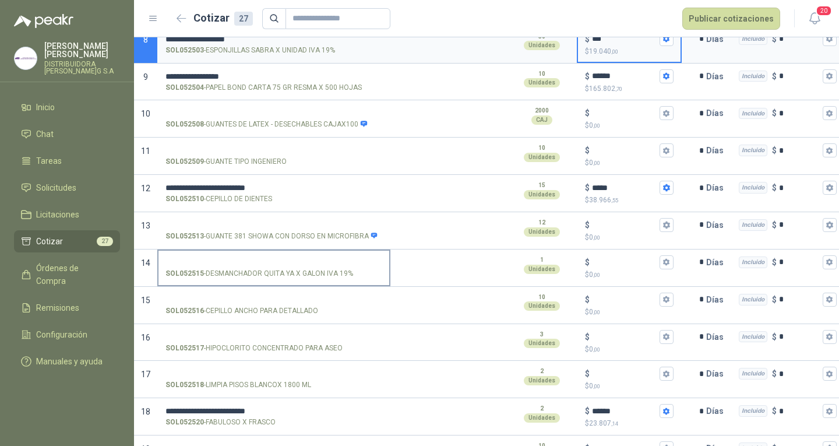
scroll to position [408, 0]
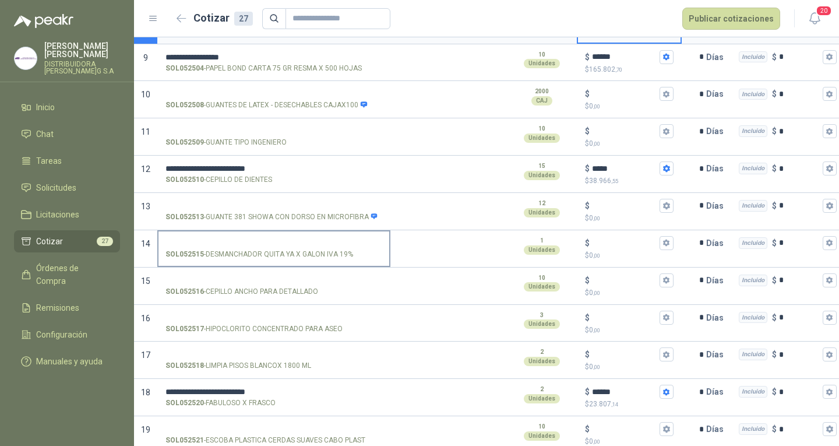
click at [300, 240] on input "SOL052515 - DESMANCHADOR QUITA YA X G[PERSON_NAME]19%" at bounding box center [274, 243] width 217 height 9
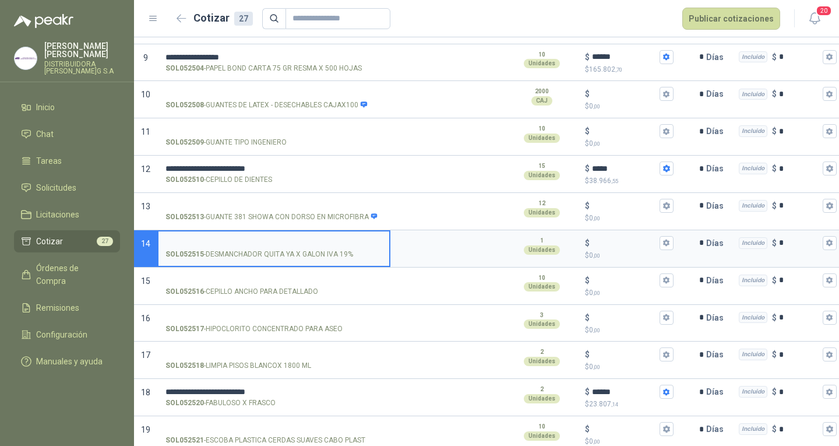
scroll to position [466, 0]
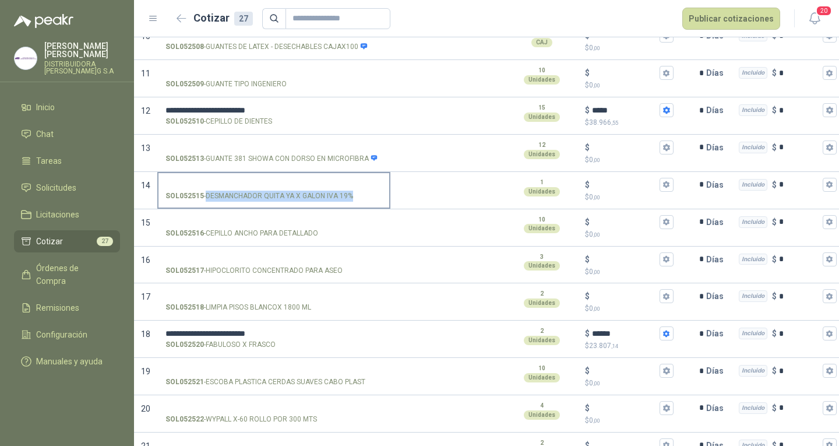
drag, startPoint x: 206, startPoint y: 196, endPoint x: 350, endPoint y: 198, distance: 144.0
click at [350, 198] on p "SOL052515 - DESMANCHADOR QUITA YA X G[PERSON_NAME]19%" at bounding box center [260, 196] width 188 height 11
copy p "DESMANCHADOR QUITA YA X GALON IVA 19%"
click at [339, 175] on label "SOL052515 - DESMANCHADOR QUITA YA X G[PERSON_NAME]19%" at bounding box center [274, 189] width 231 height 33
click at [339, 181] on input "SOL052515 - DESMANCHADOR QUITA YA X G[PERSON_NAME]19%" at bounding box center [274, 185] width 217 height 9
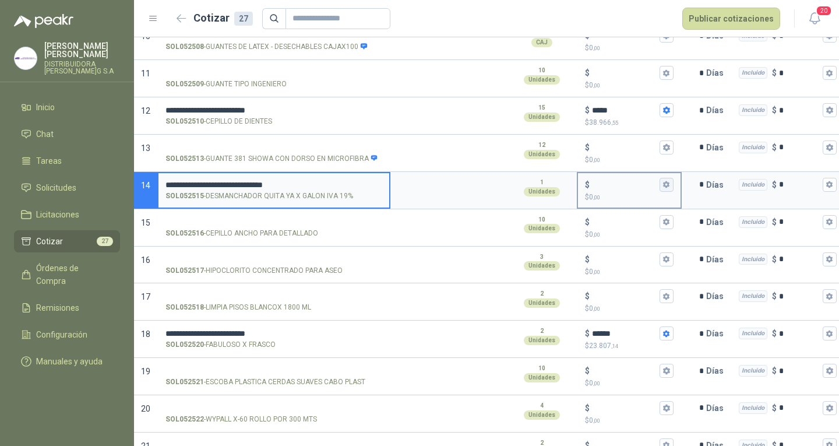
click at [671, 182] on button "$ $ 0 ,00" at bounding box center [667, 185] width 14 height 14
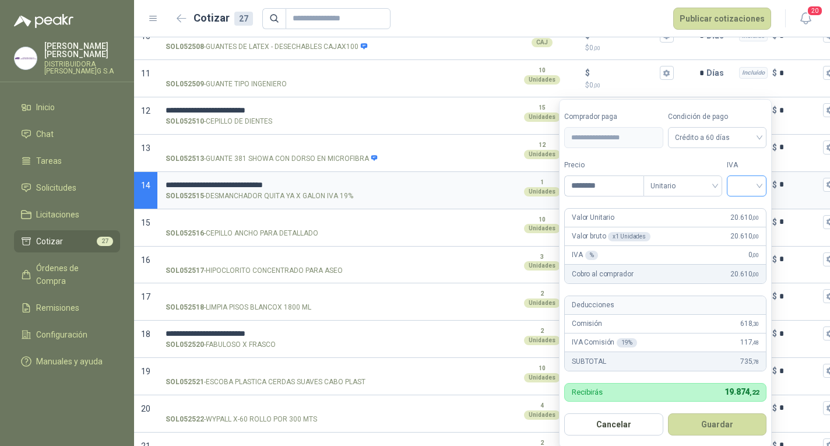
click at [760, 194] on span at bounding box center [747, 186] width 26 height 20
click at [755, 206] on div "19%" at bounding box center [750, 210] width 22 height 13
click at [704, 418] on button "Guardar" at bounding box center [719, 424] width 100 height 22
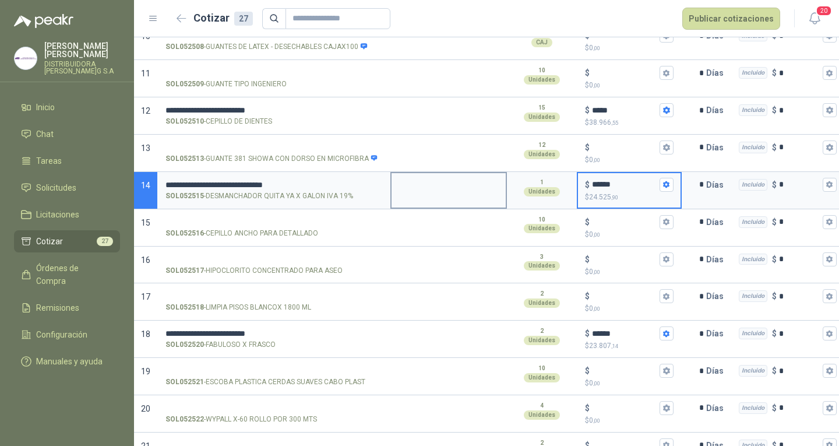
scroll to position [525, 0]
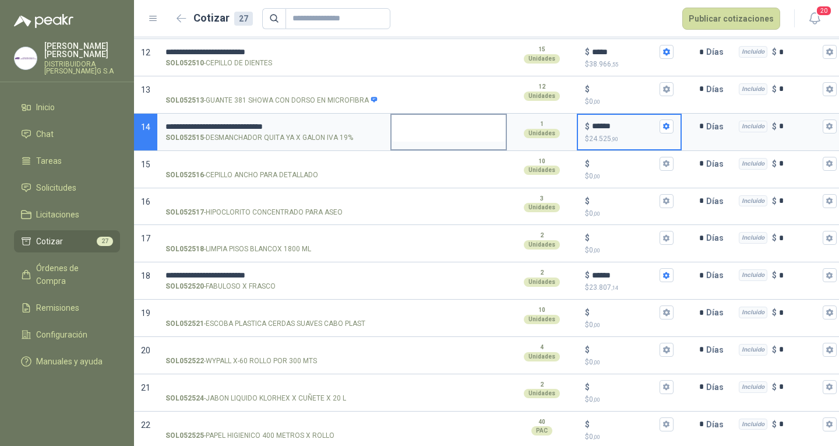
click at [427, 132] on textarea at bounding box center [449, 128] width 114 height 27
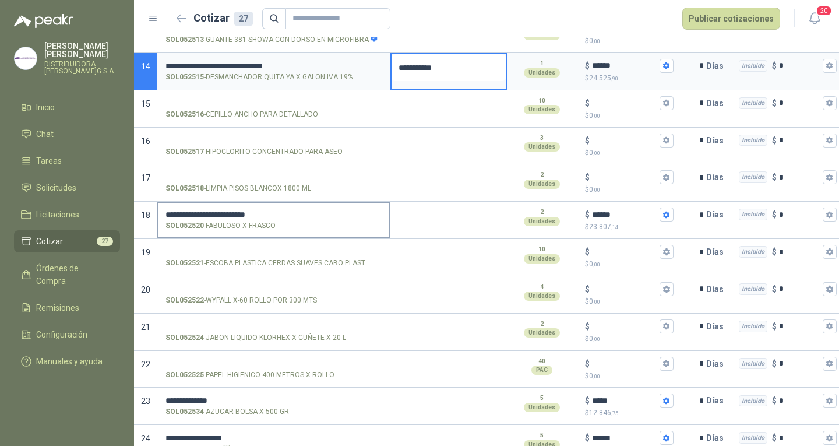
scroll to position [583, 0]
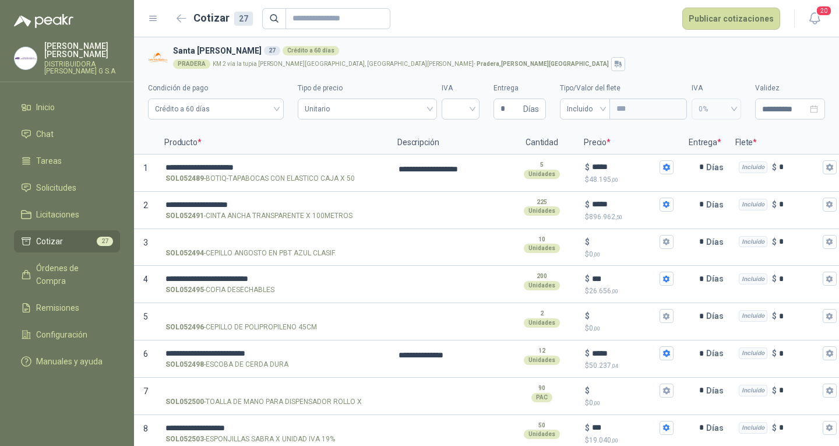
scroll to position [583, 0]
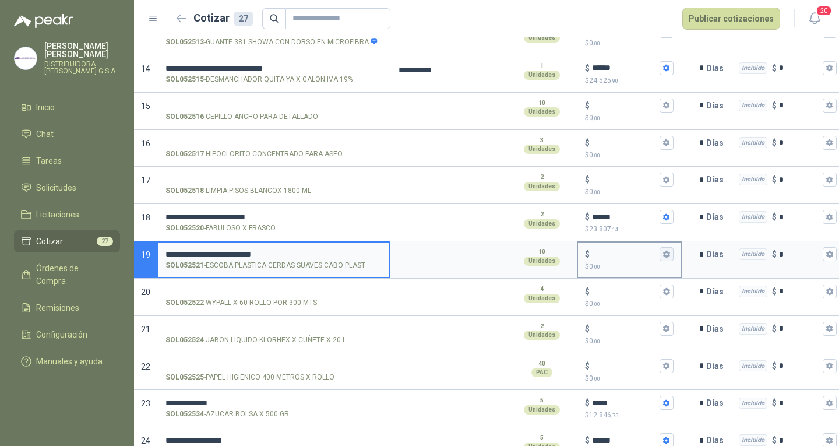
type input "**********"
click at [670, 256] on icon "button" at bounding box center [667, 254] width 8 height 8
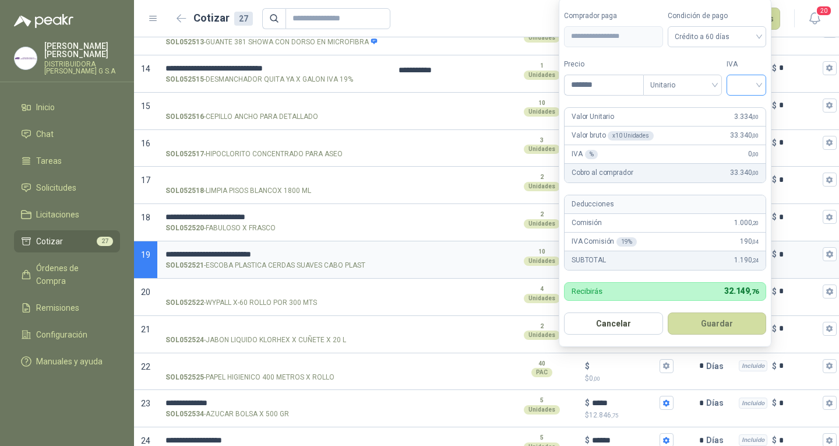
type input "*******"
click at [753, 82] on input "search" at bounding box center [747, 83] width 26 height 17
click at [755, 105] on div "19%" at bounding box center [750, 109] width 22 height 13
click at [723, 319] on button "Guardar" at bounding box center [719, 323] width 100 height 22
type input "*****"
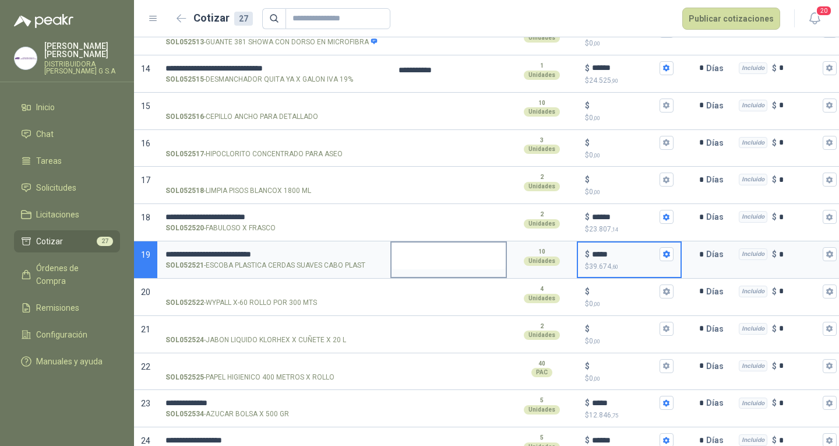
click at [481, 253] on textarea at bounding box center [449, 255] width 114 height 27
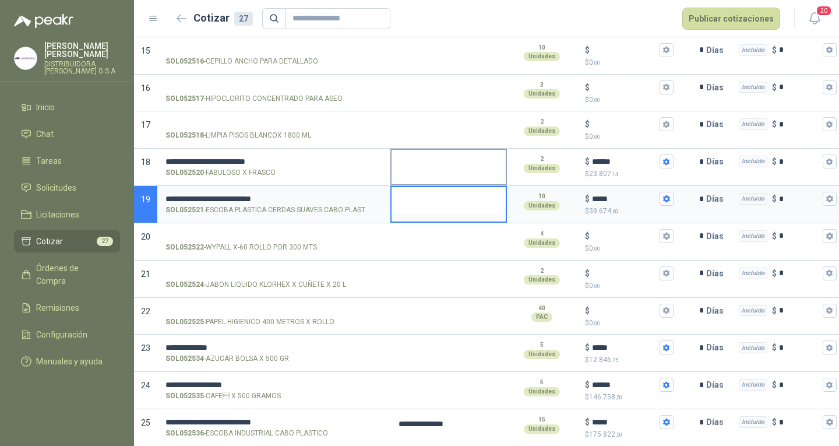
scroll to position [641, 0]
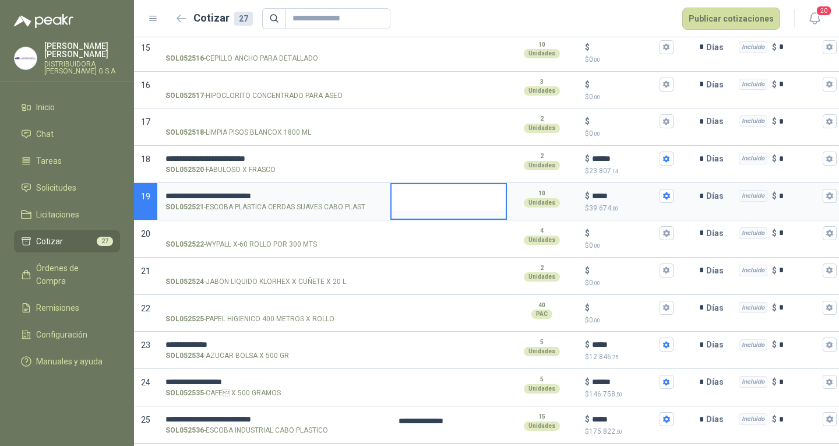
type textarea "*"
type textarea "**"
type textarea "***"
type textarea "****"
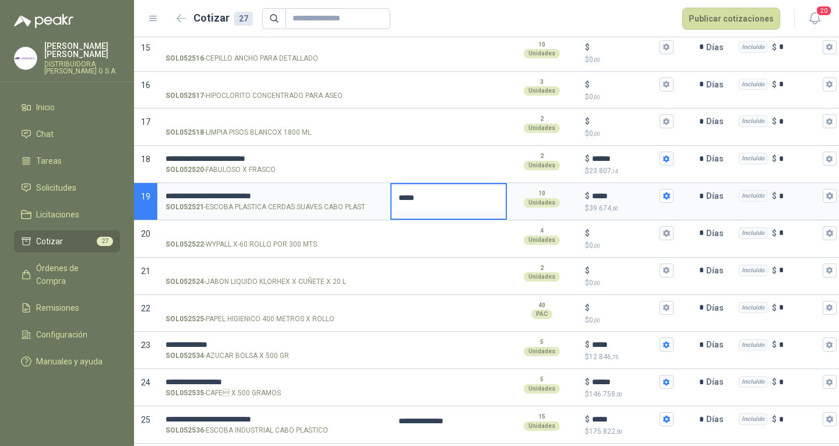
type textarea "******"
type textarea "*******"
type textarea "*********"
type textarea "**********"
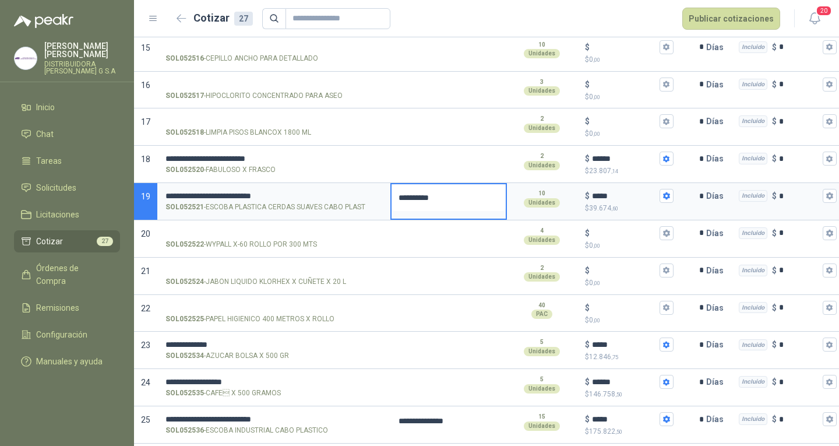
type textarea "**********"
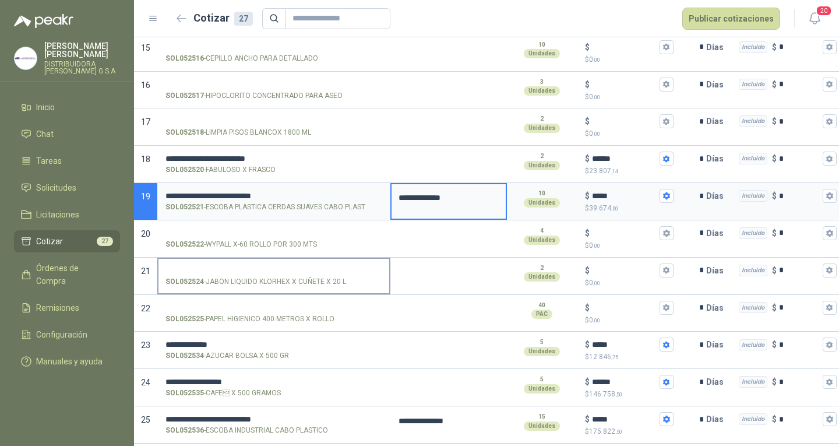
click at [298, 266] on input "SOL052524 - JABON LIQUIDO KLORHEX X CUÑETE X 20 L" at bounding box center [274, 270] width 217 height 9
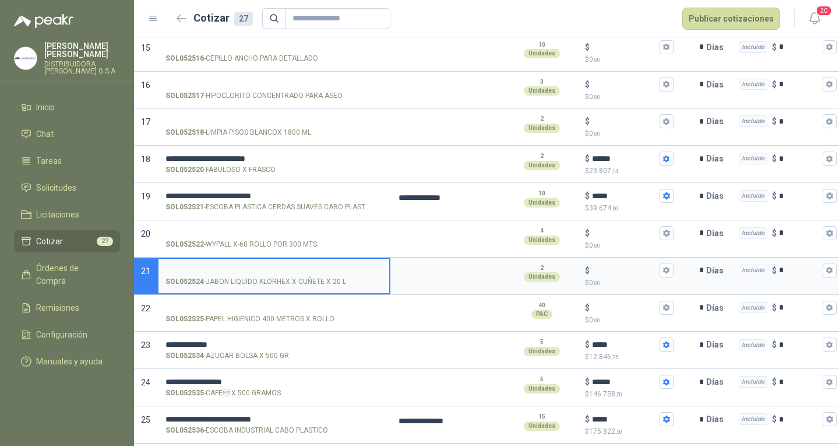
scroll to position [723, 0]
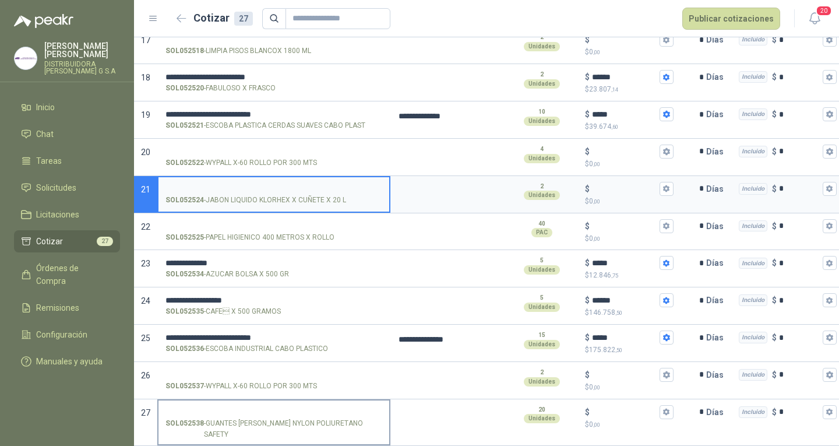
click at [332, 418] on p "SOL052538 - GUANTES JACKSON NYLON POLIURETANO SAFETY" at bounding box center [274, 429] width 217 height 22
click at [332, 417] on input "SOL052538 - GUANTES JACKSON NYLON POLIURETANO SAFETY" at bounding box center [274, 412] width 217 height 9
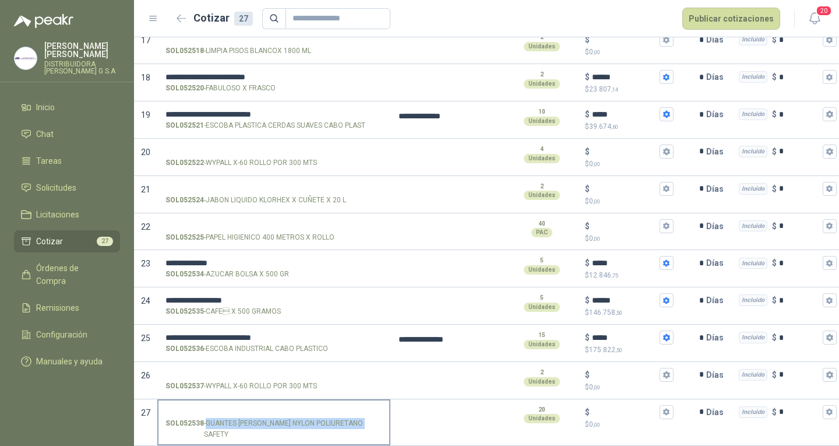
drag, startPoint x: 206, startPoint y: 421, endPoint x: 367, endPoint y: 423, distance: 160.9
click at [367, 423] on p "SOL052538 - GUANTES JACKSON NYLON POLIURETANO SAFETY" at bounding box center [274, 429] width 217 height 22
copy p "GUANTES J[PERSON_NAME]NYLON POLIURETANO SAFETY"
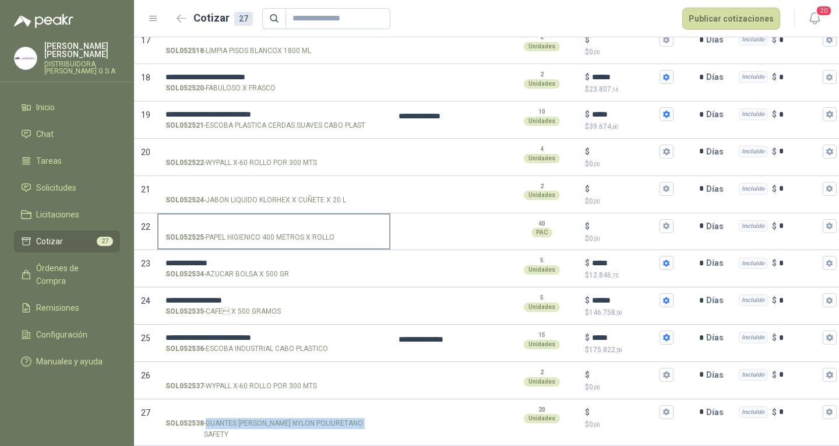
click at [291, 228] on input "SOL052525 - PAPEL HIGIENICO 400 METROS X ROLLO" at bounding box center [274, 226] width 217 height 9
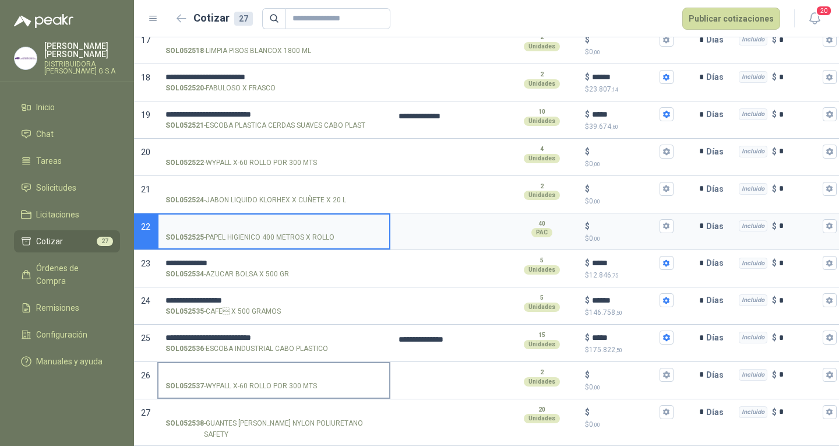
click at [277, 375] on input "SOL052537 - WYPALL X-60 ROLLO POR 300 MTS" at bounding box center [274, 375] width 217 height 9
